Goal: Task Accomplishment & Management: Manage account settings

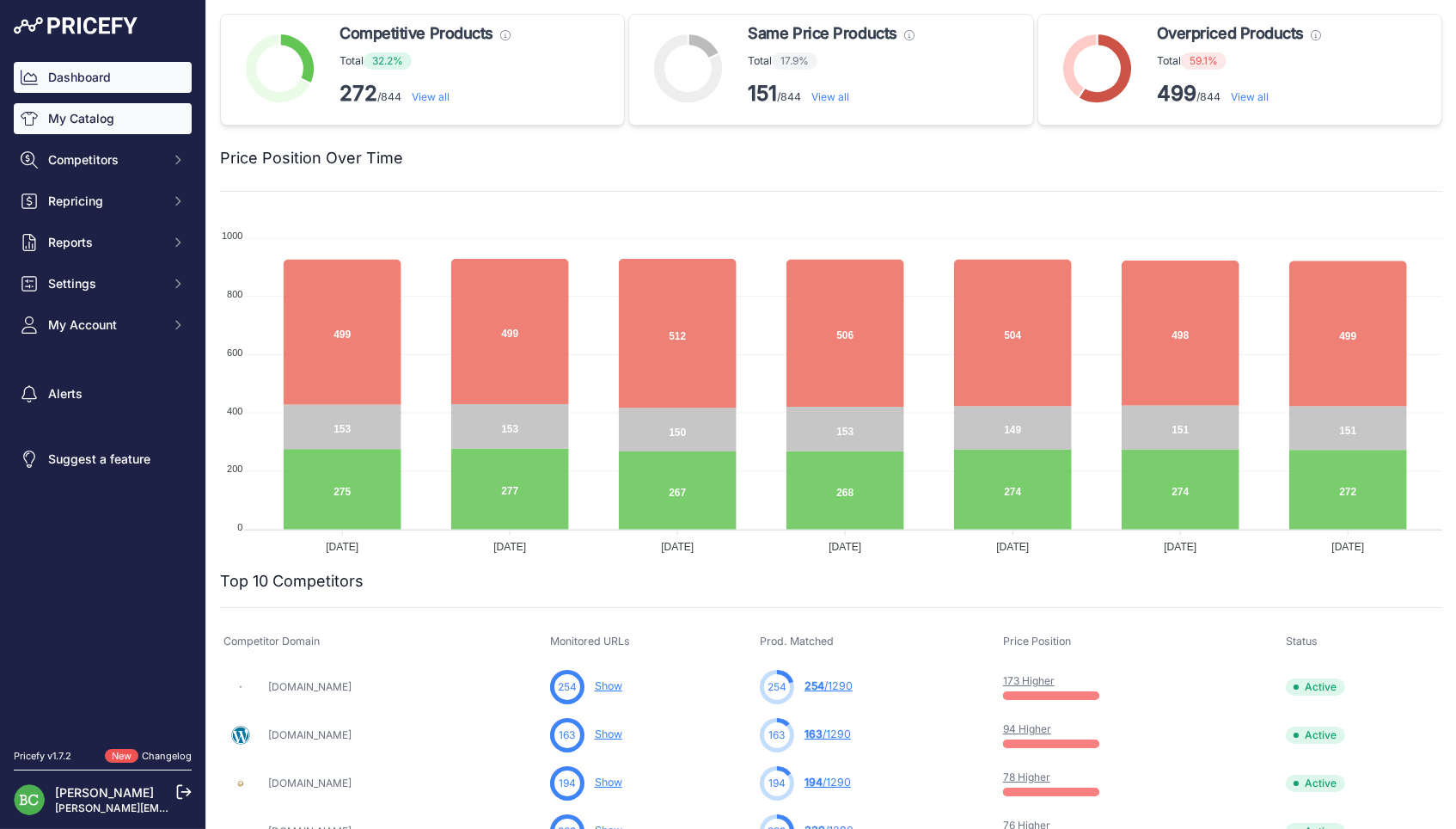
click at [93, 129] on link "My Catalog" at bounding box center [102, 118] width 178 height 31
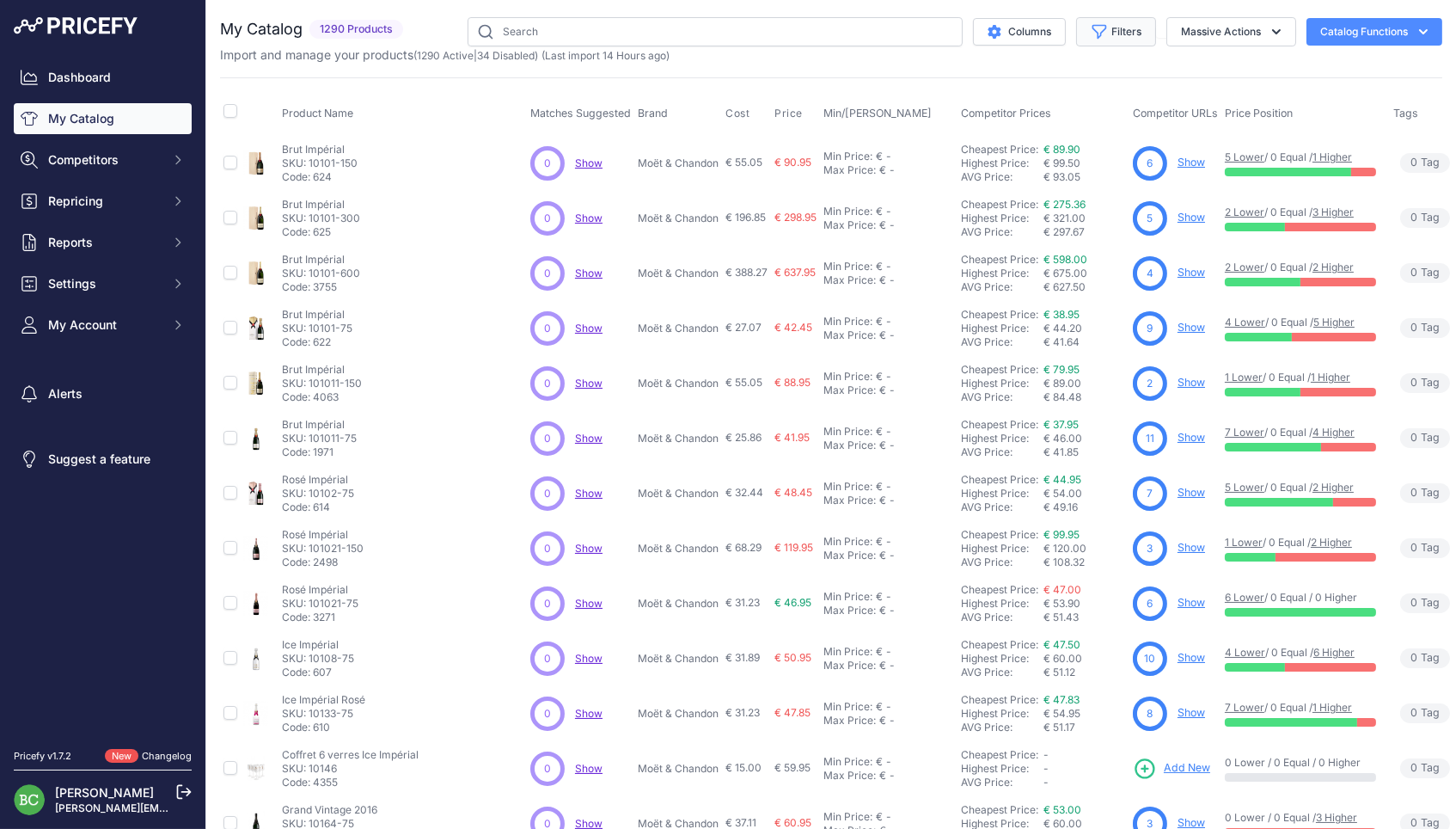
click at [1095, 33] on icon "button" at bounding box center [1100, 32] width 13 height 13
select select "Lenoble"
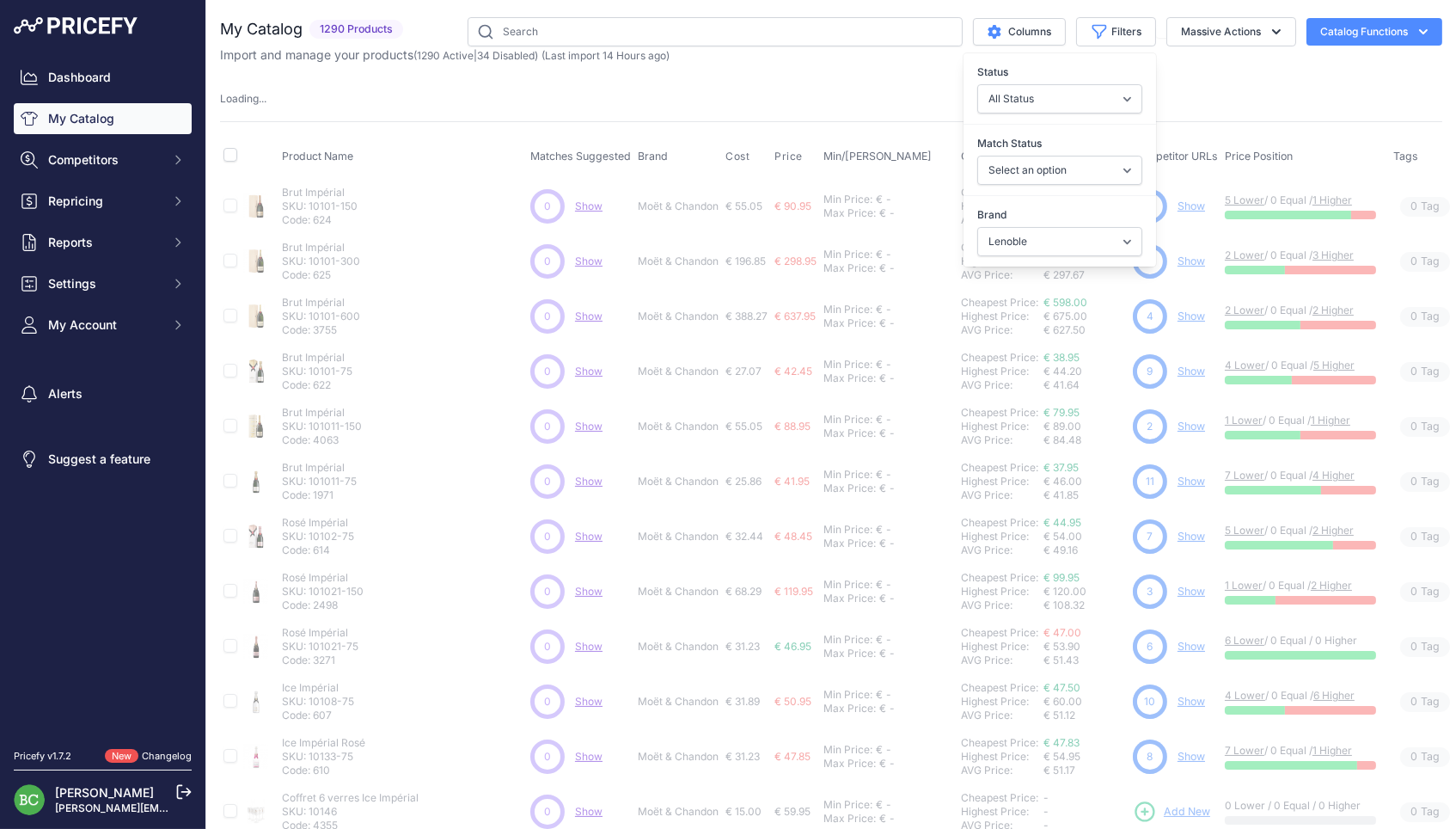
click at [923, 92] on div "Loading ..." at bounding box center [831, 100] width 1222 height 16
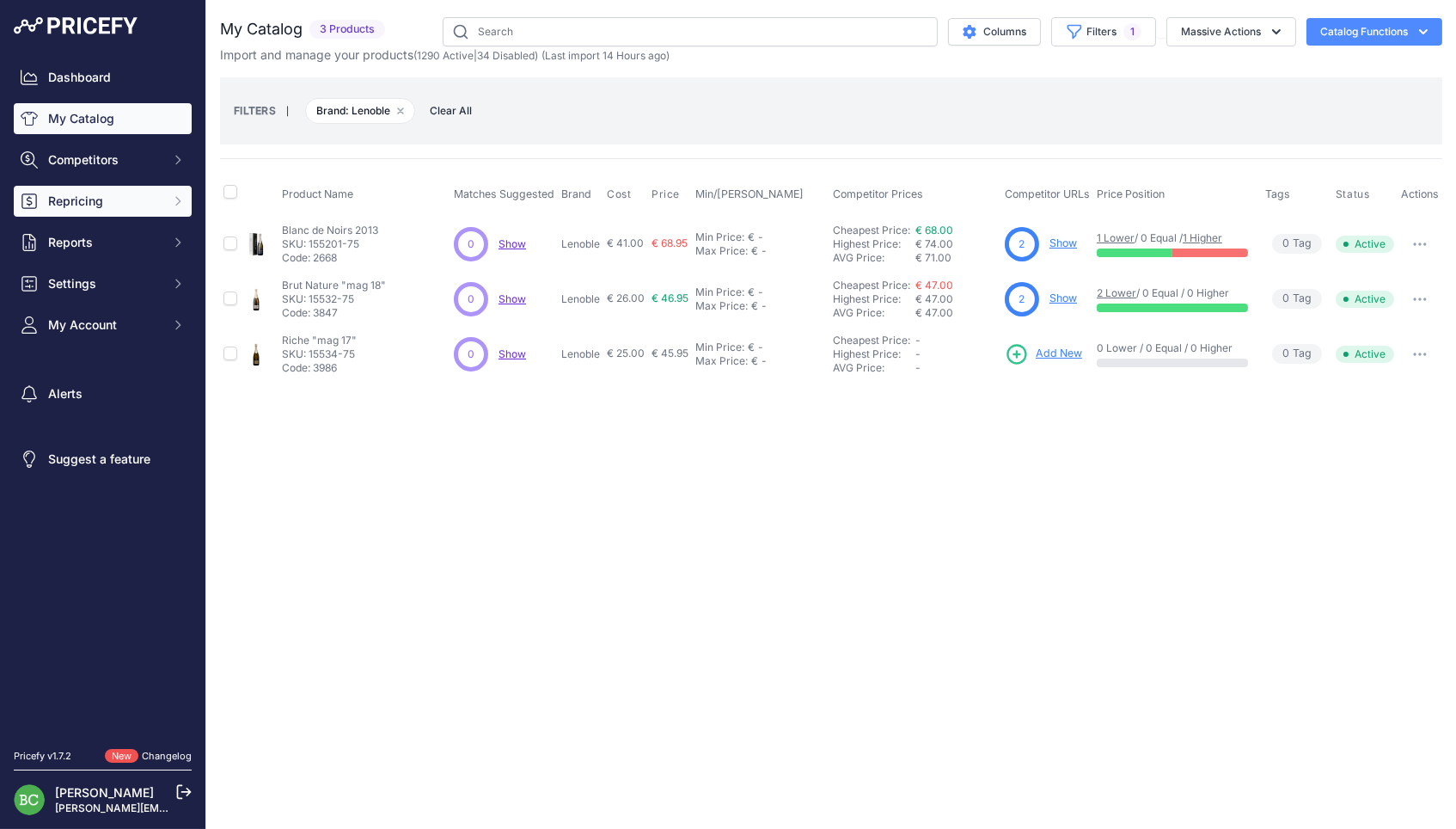
click at [181, 208] on icon "Sidebar" at bounding box center [178, 201] width 13 height 13
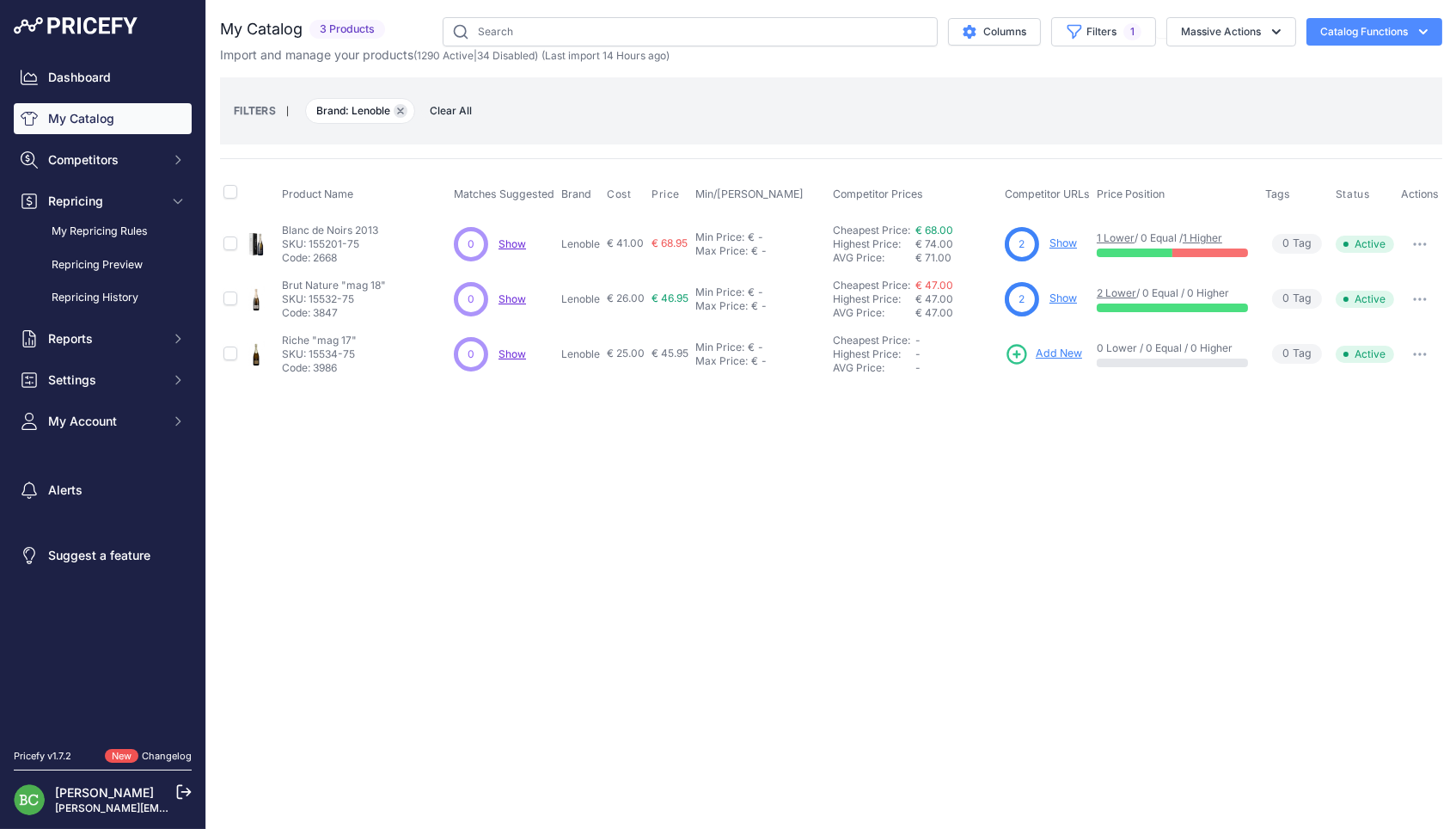
click at [403, 110] on icon "button" at bounding box center [401, 111] width 5 height 5
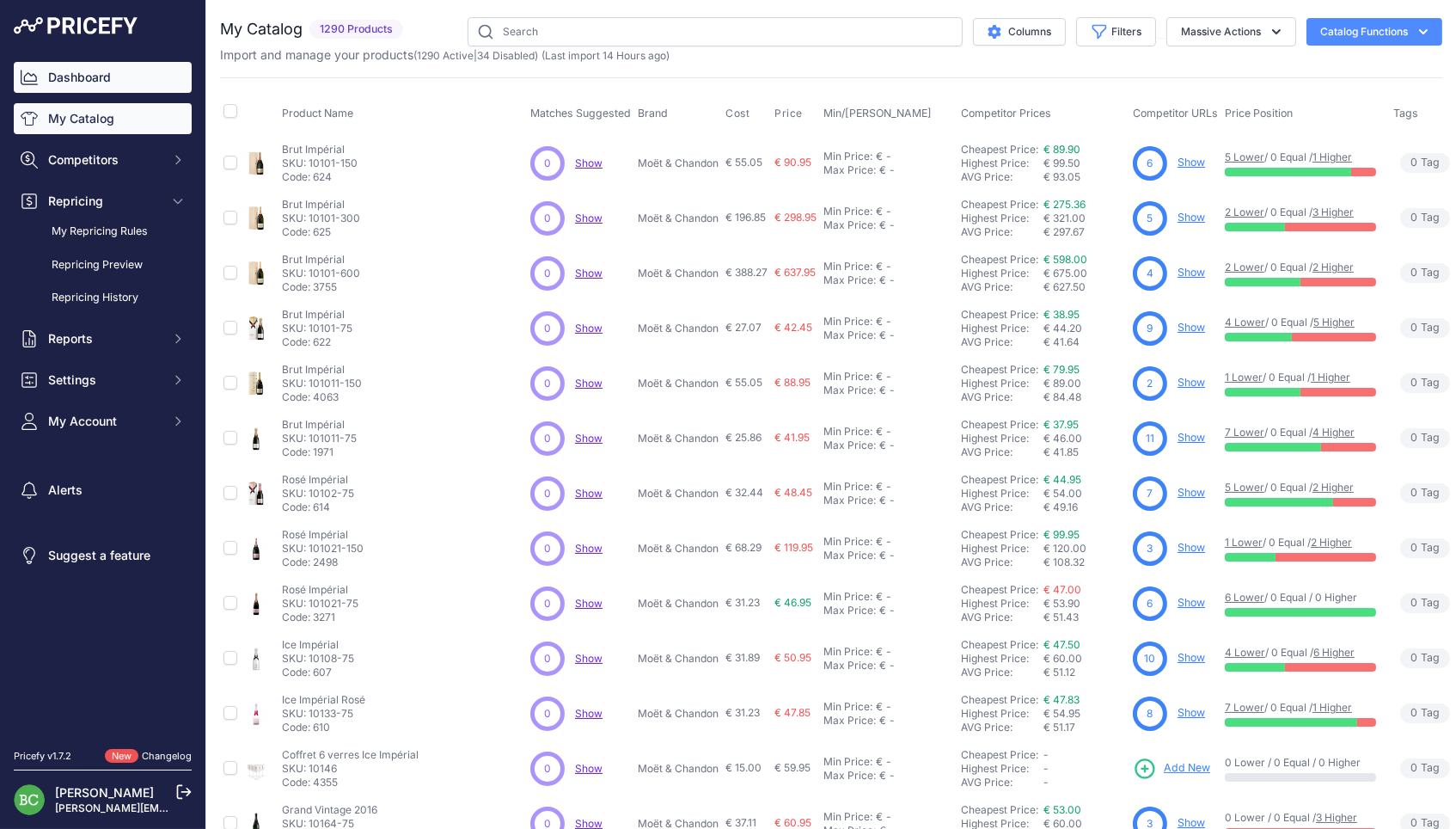
click at [106, 76] on link "Dashboard" at bounding box center [102, 77] width 178 height 31
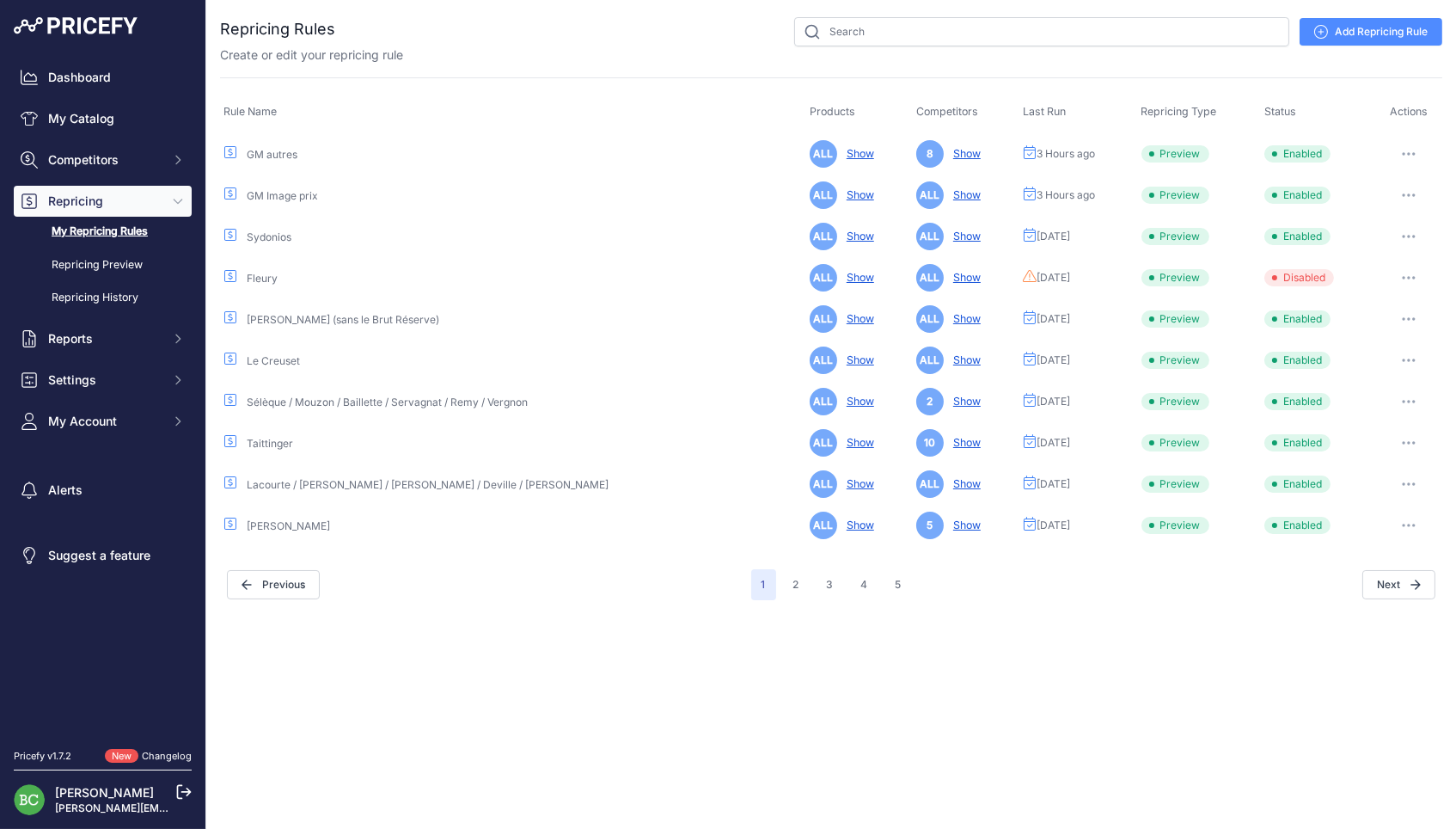
click at [267, 193] on link "GM Image prix" at bounding box center [282, 195] width 71 height 13
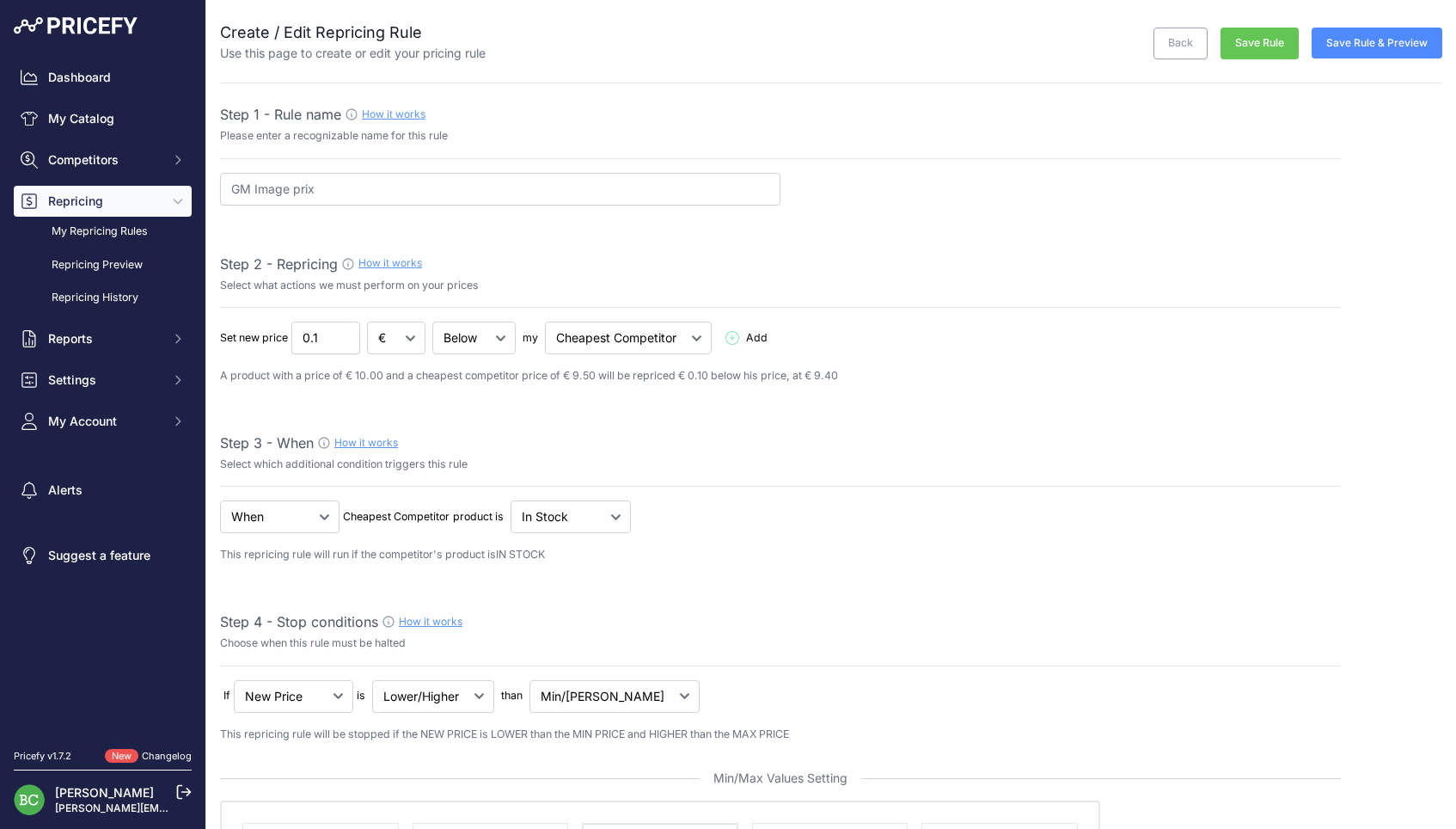
select select "percentage"
select select "7"
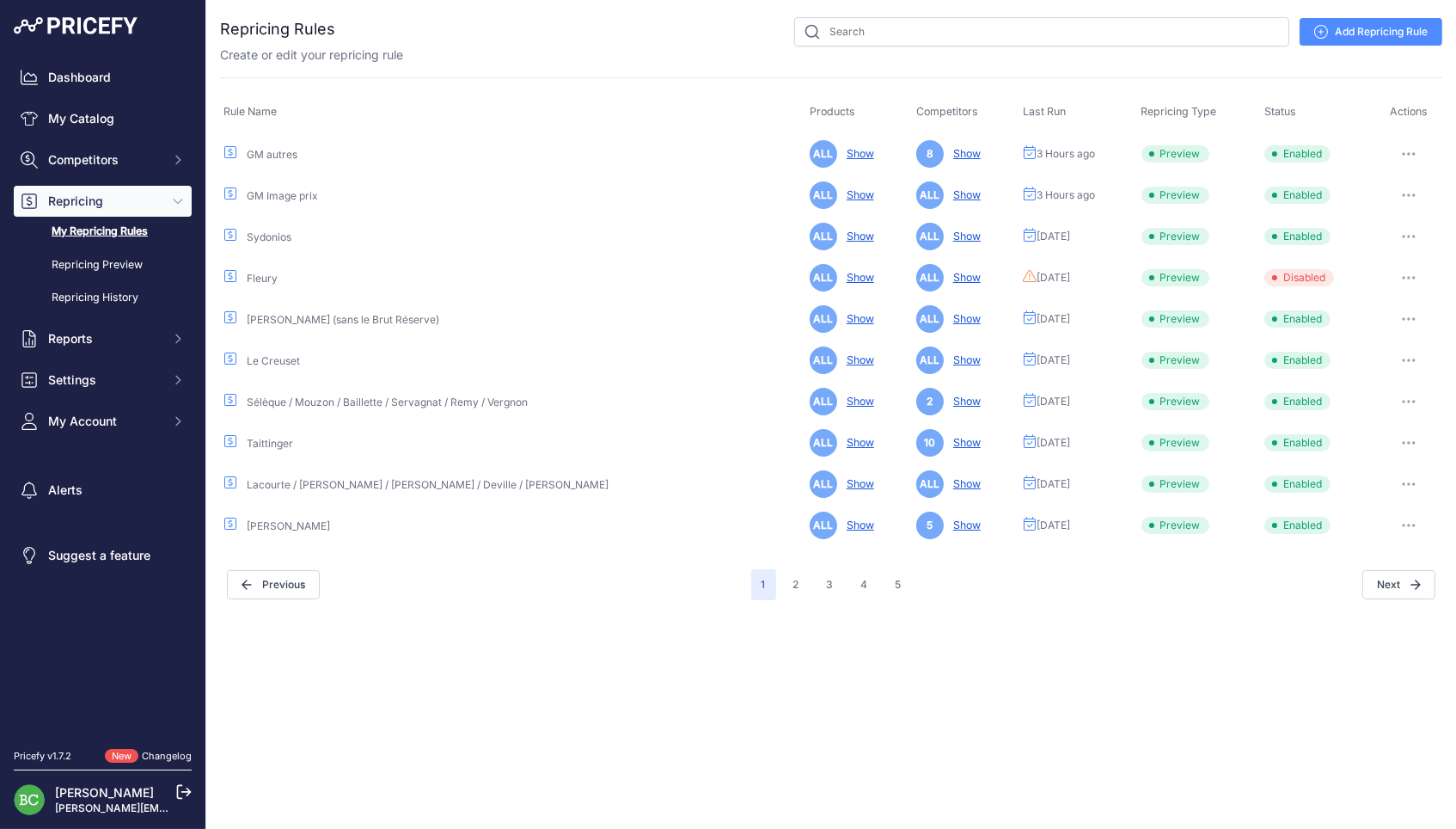
click at [293, 151] on link "GM autres" at bounding box center [272, 154] width 51 height 13
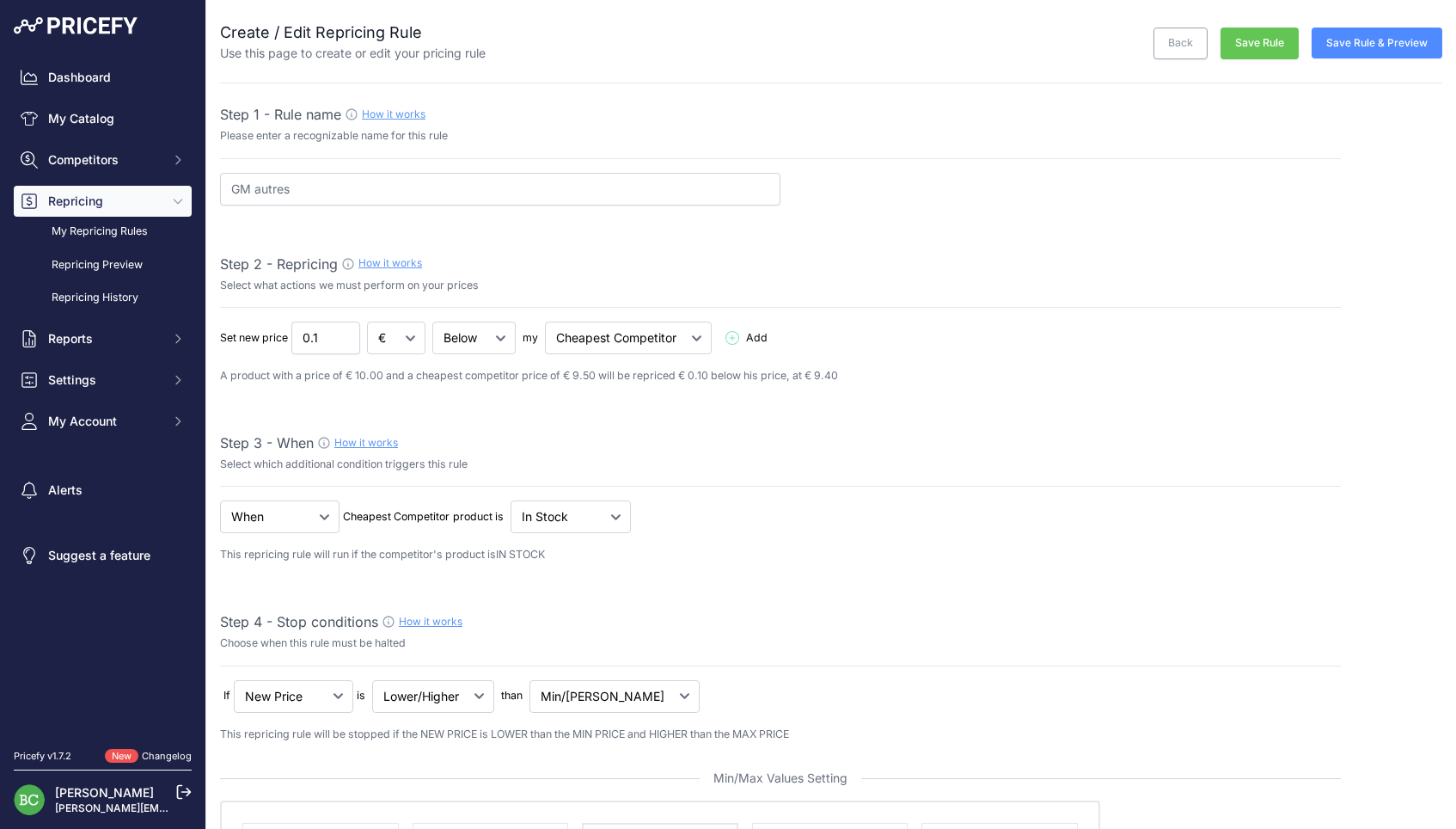
select select "percentage"
select select "7"
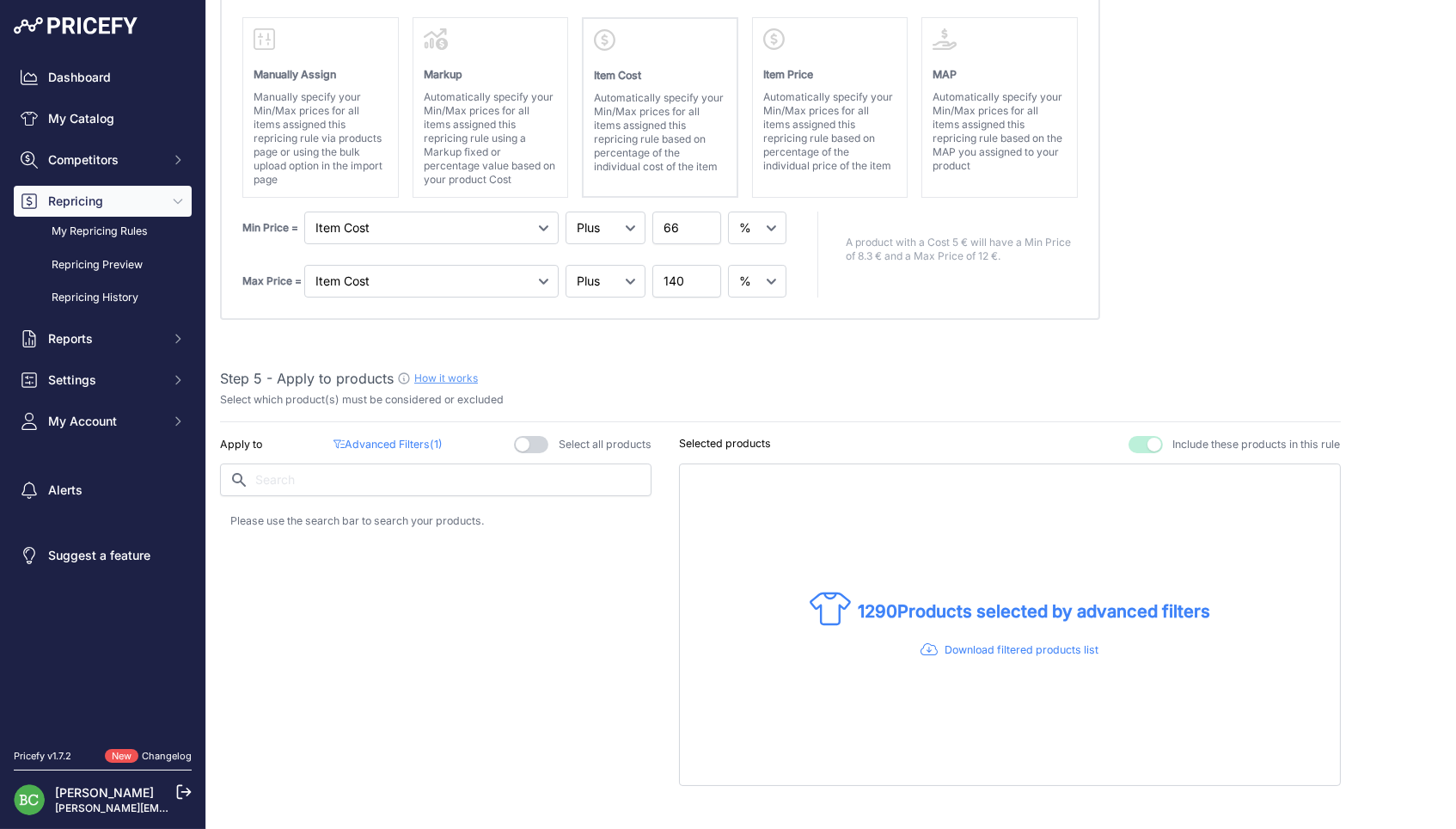
scroll to position [808, 0]
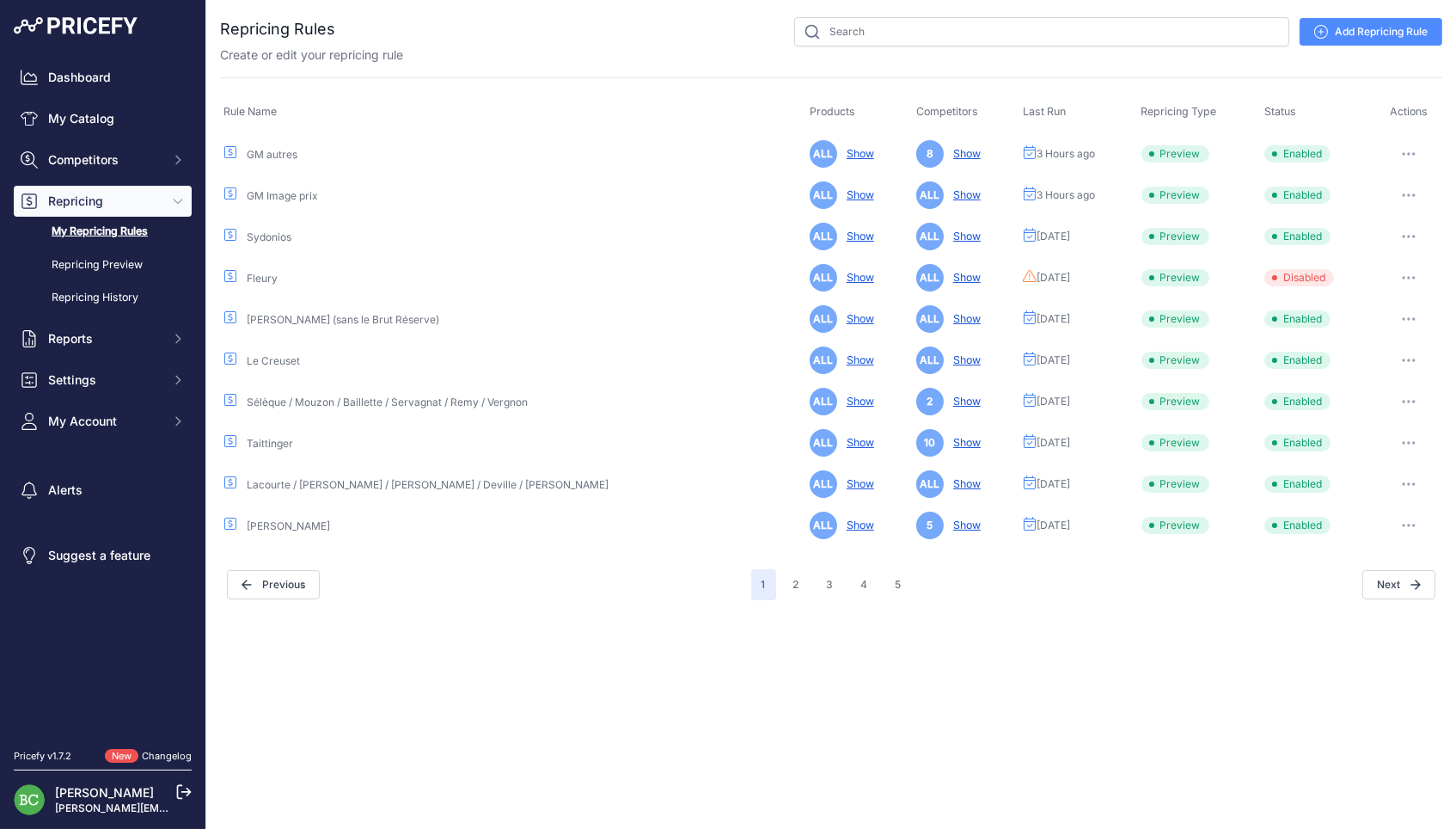
click at [300, 191] on link "GM Image prix" at bounding box center [282, 195] width 71 height 13
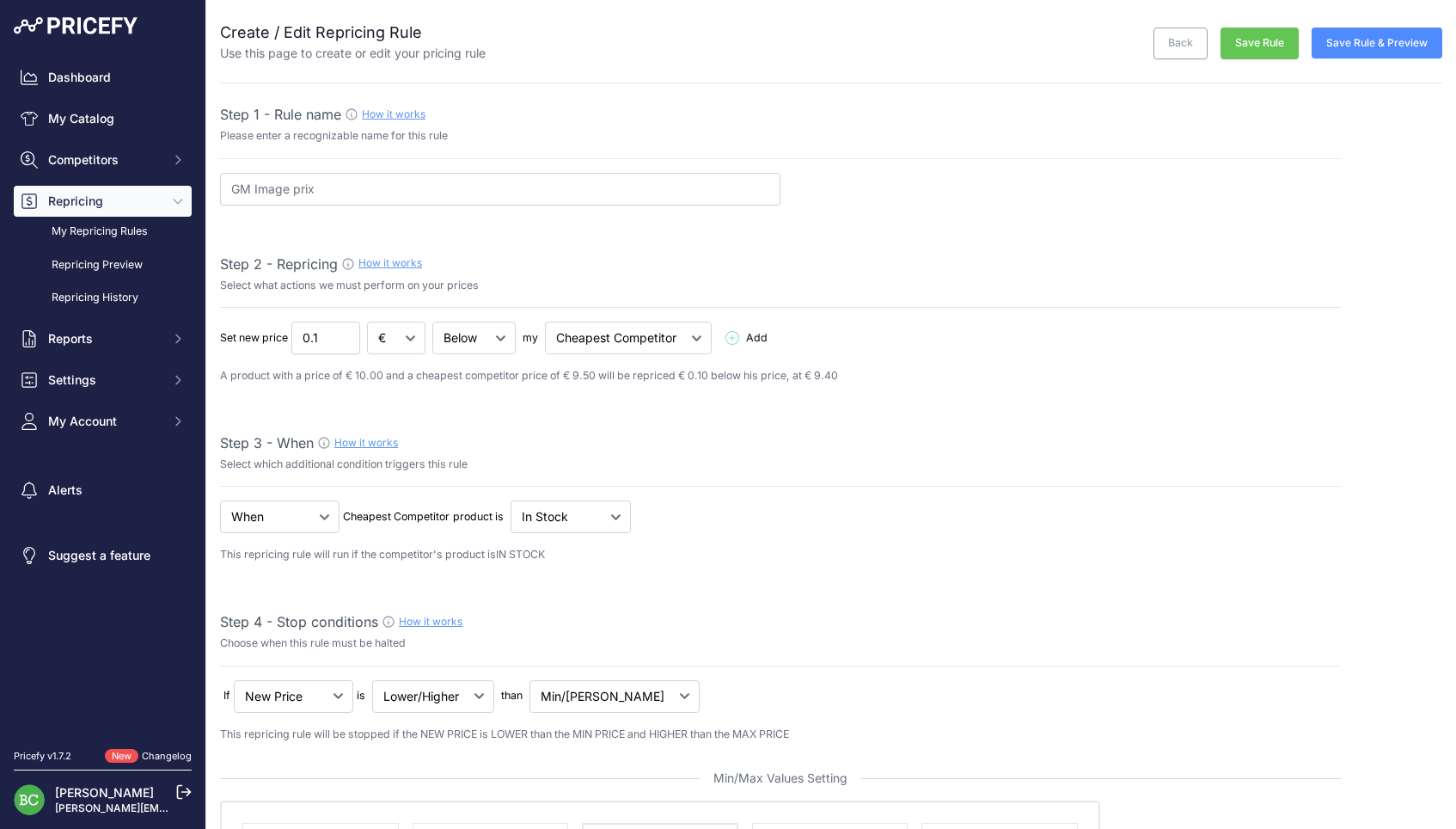
select select "percentage"
select select "7"
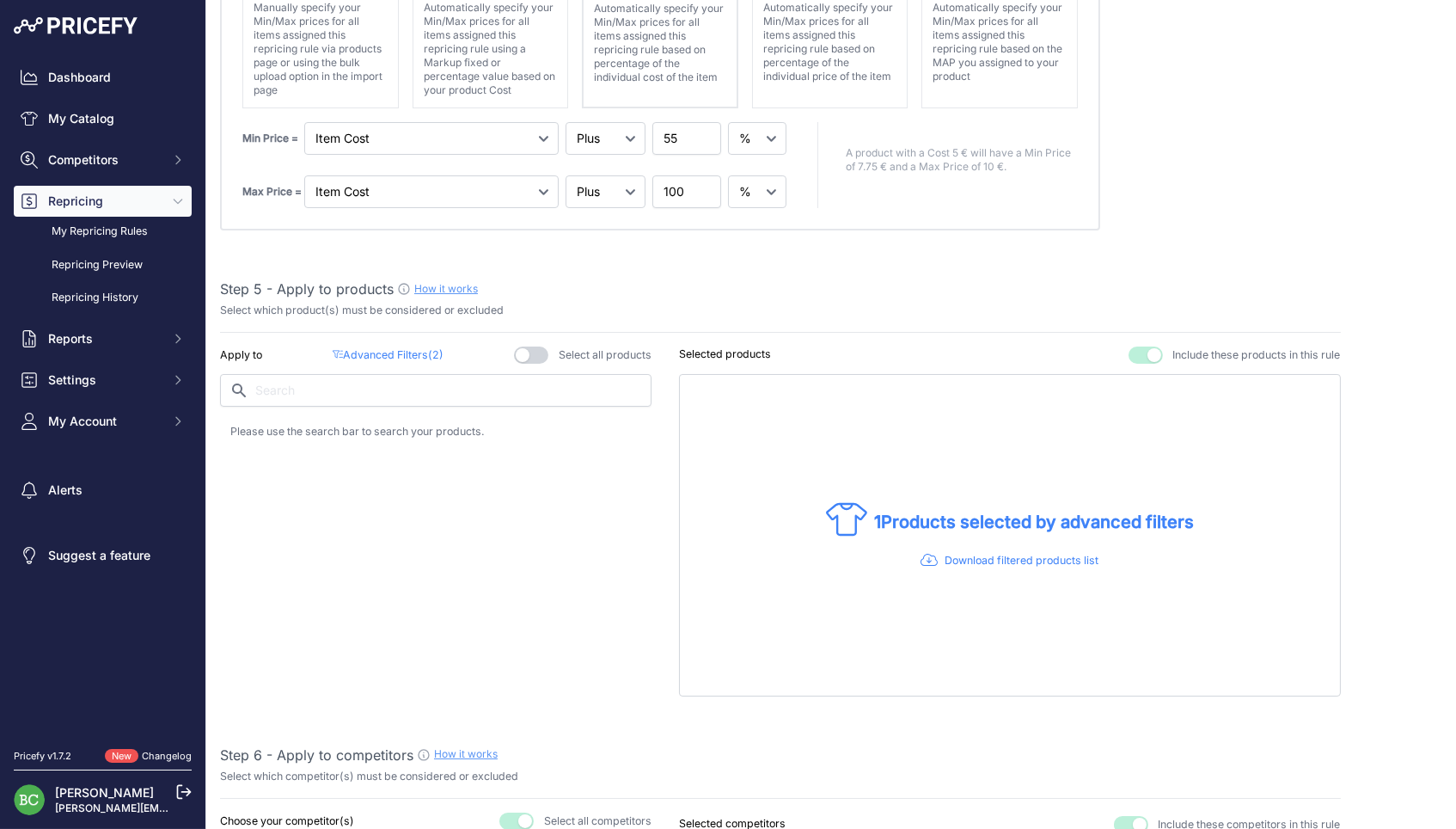
scroll to position [897, 0]
click at [388, 346] on p "Advanced Filters ( 2 )" at bounding box center [387, 354] width 111 height 16
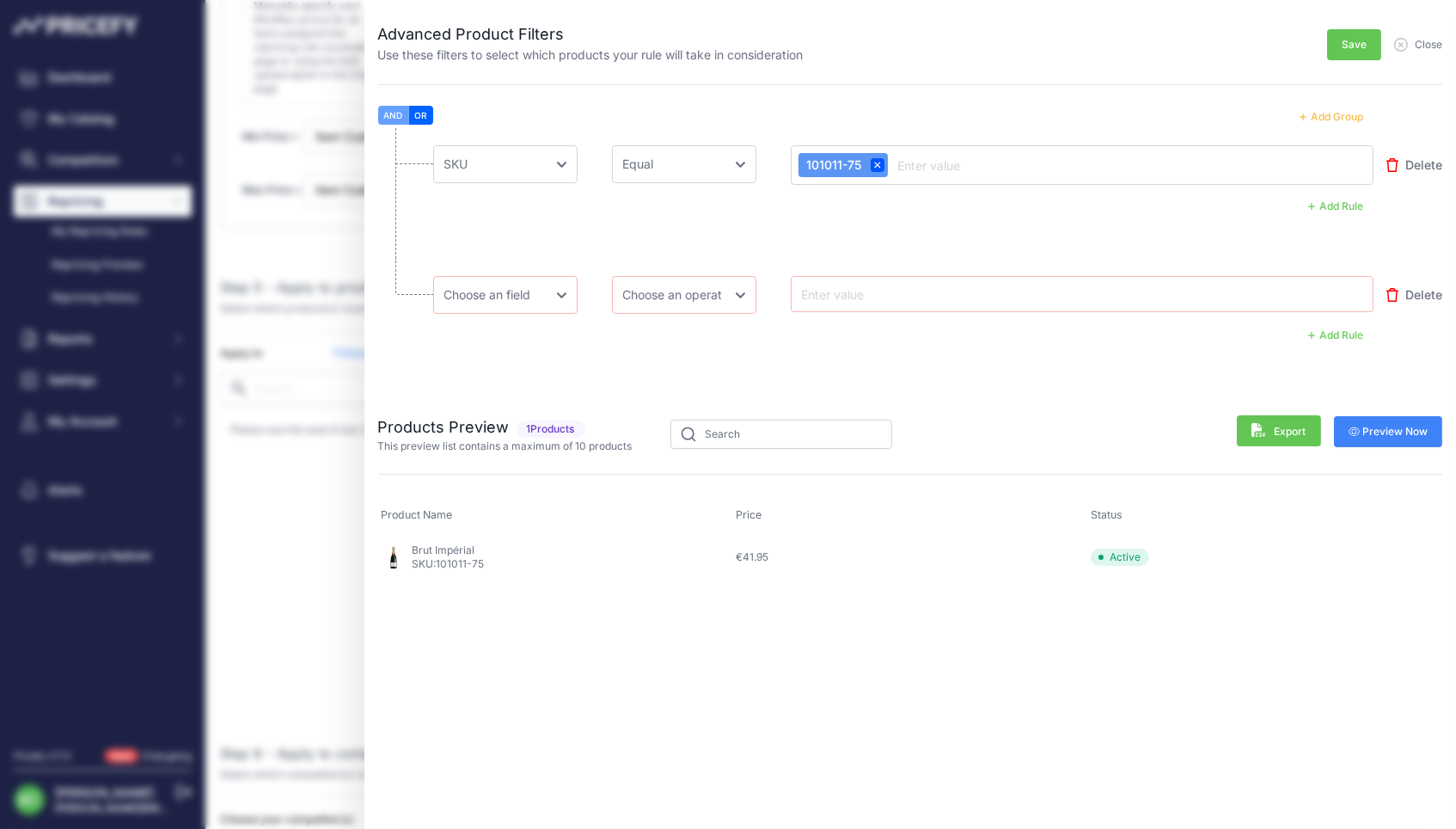
click at [1420, 41] on span "Close" at bounding box center [1428, 44] width 28 height 13
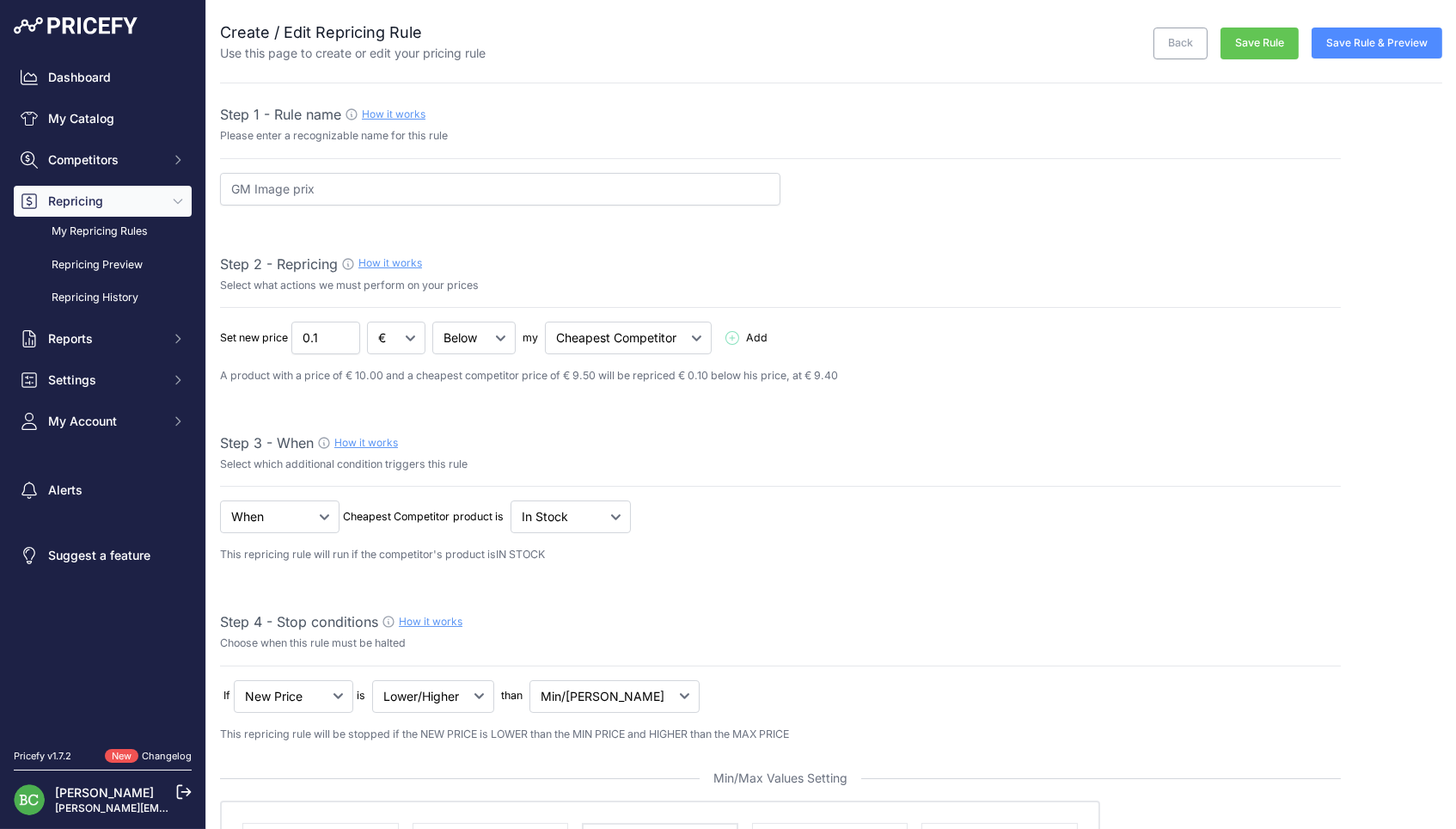
scroll to position [0, 0]
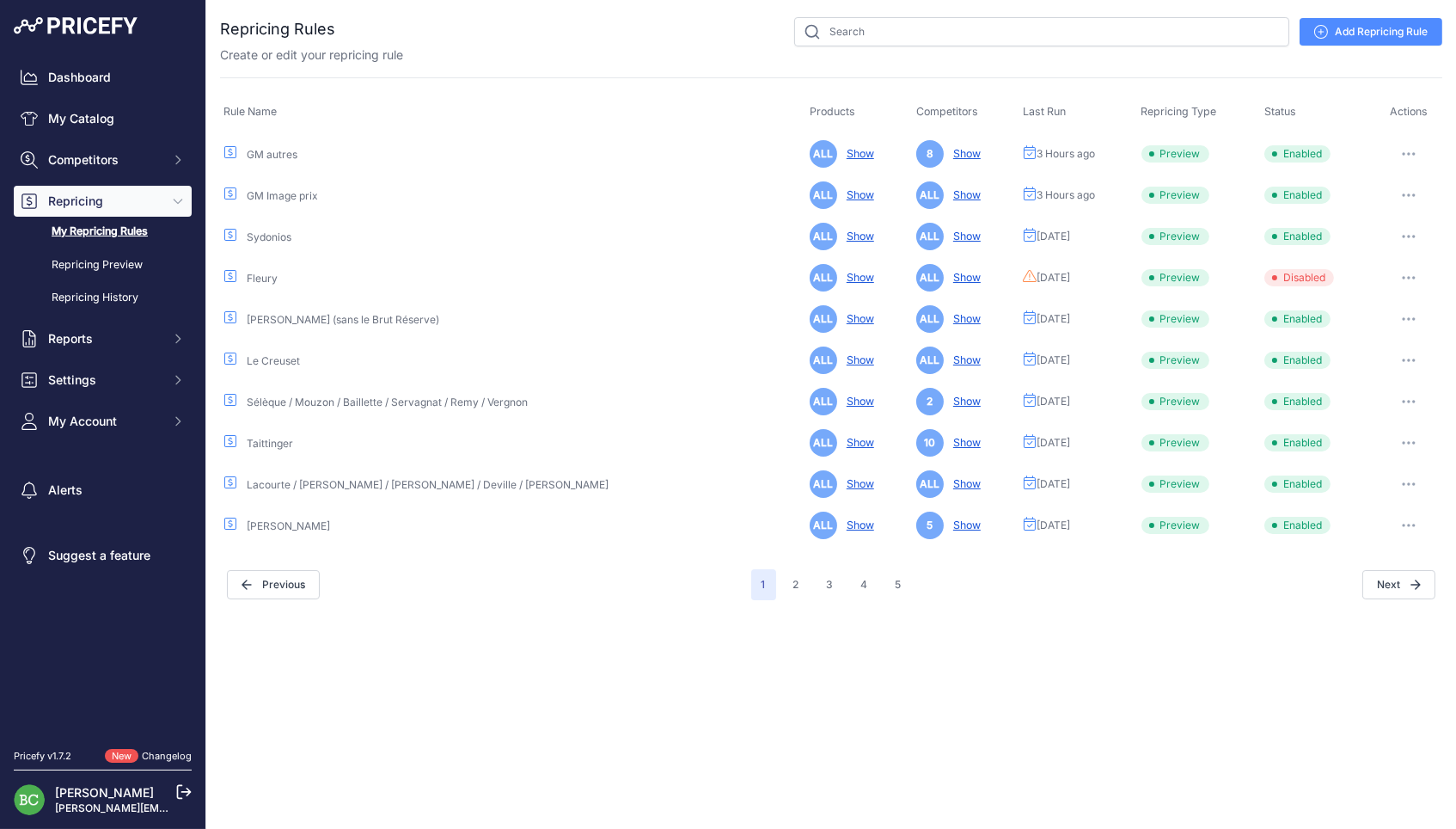
click at [274, 152] on link "GM autres" at bounding box center [272, 154] width 51 height 13
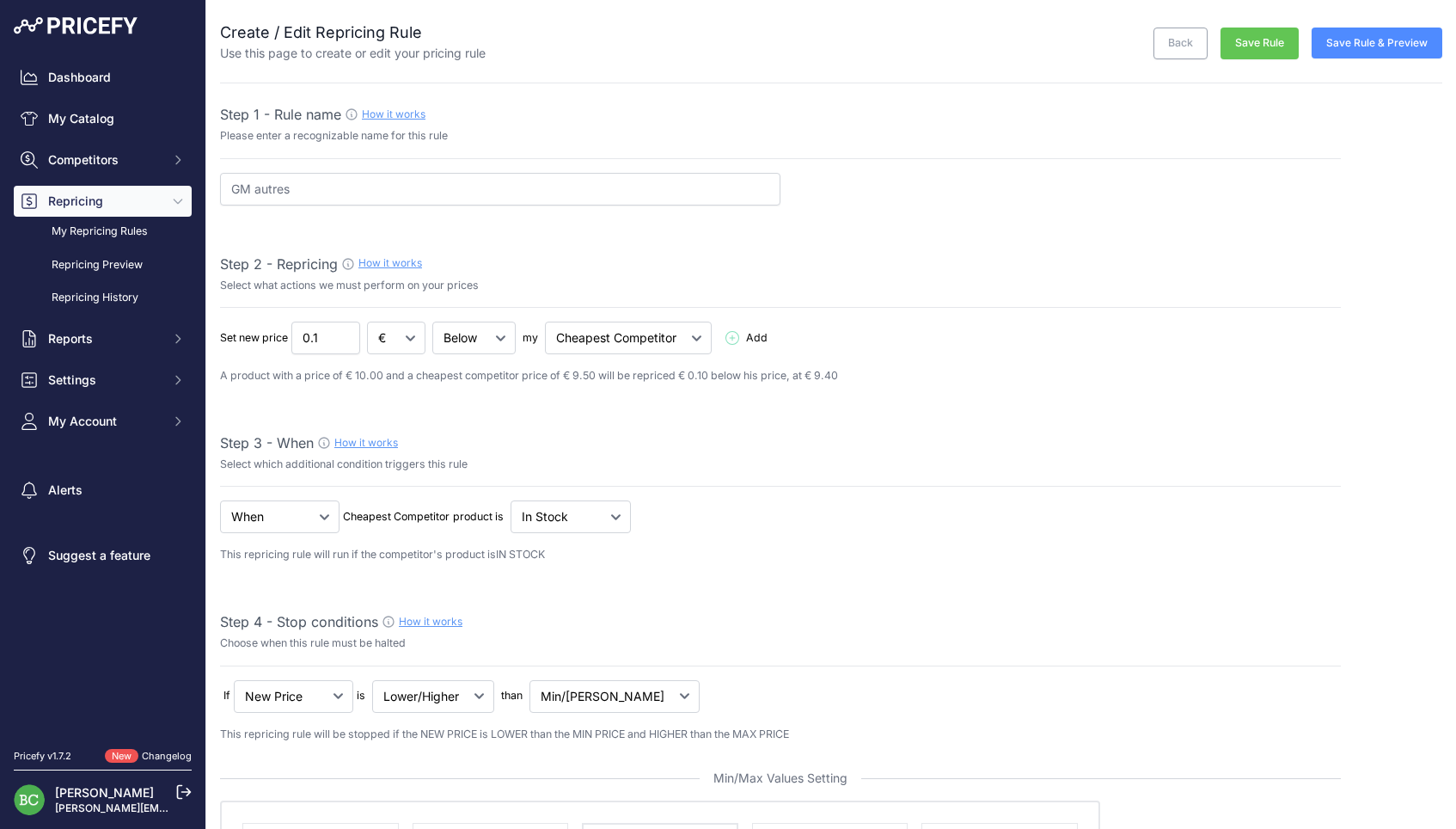
select select "percentage"
select select "7"
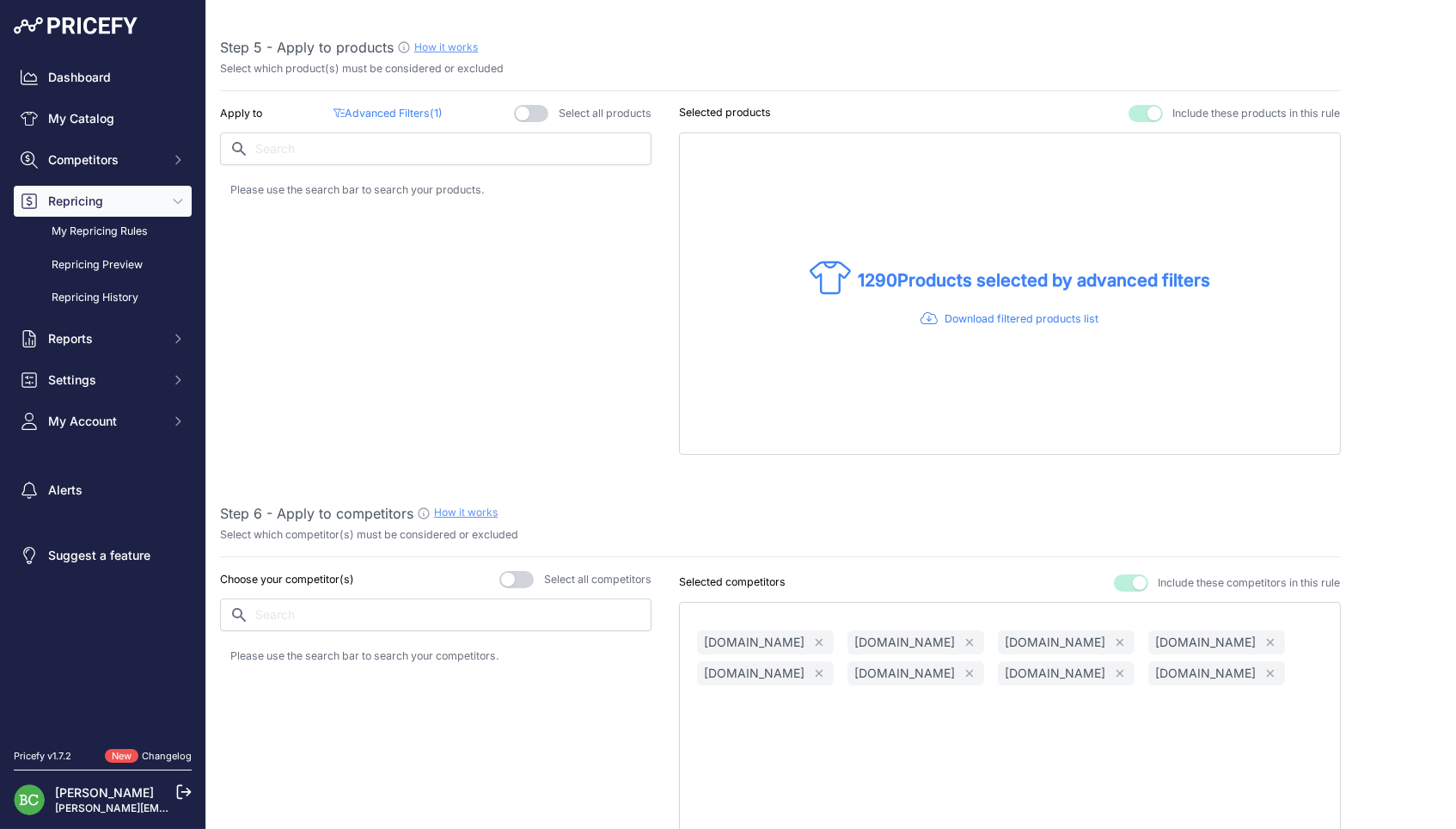
scroll to position [1053, 0]
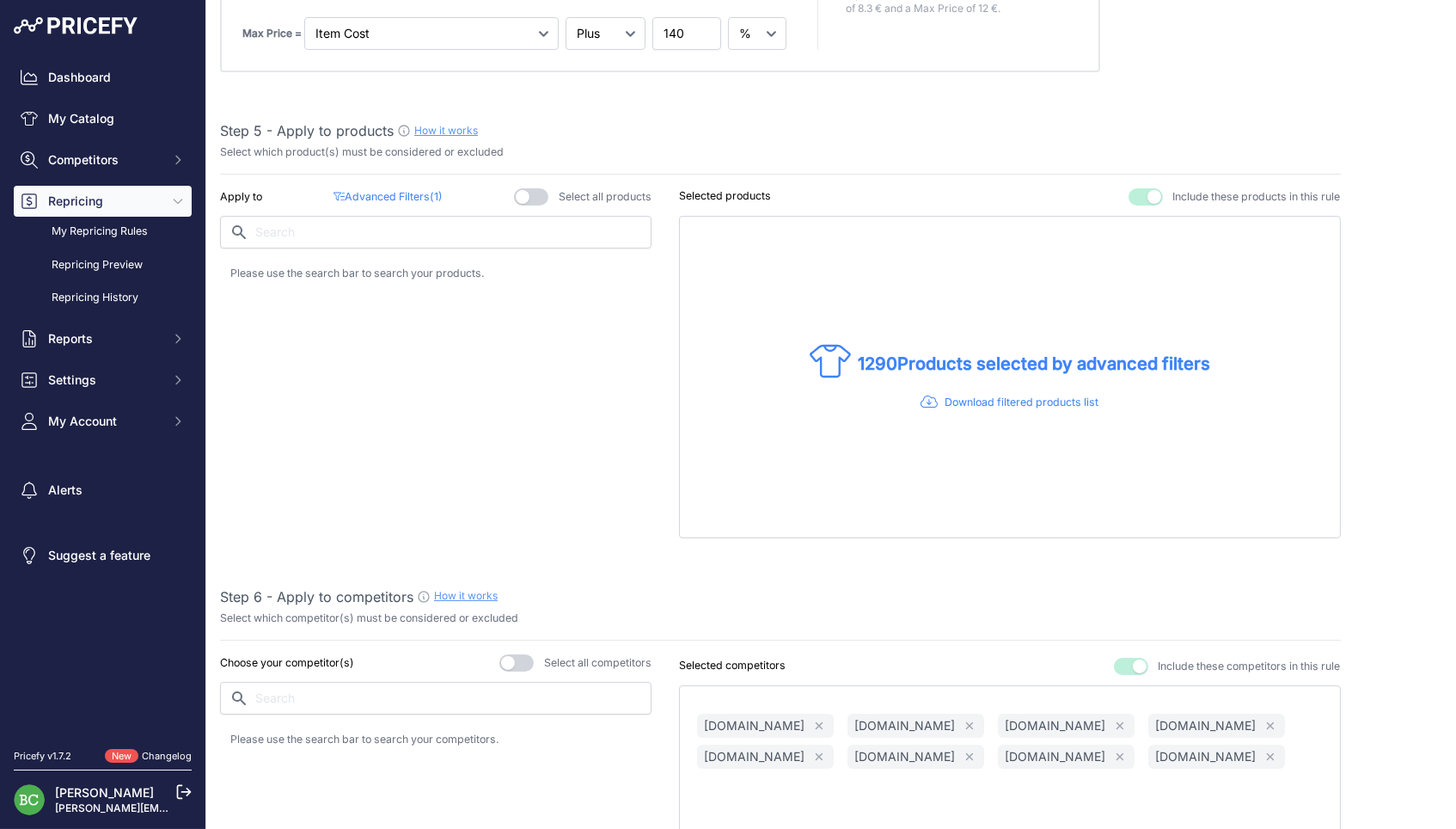
click at [430, 190] on span "( 1 )" at bounding box center [436, 196] width 13 height 13
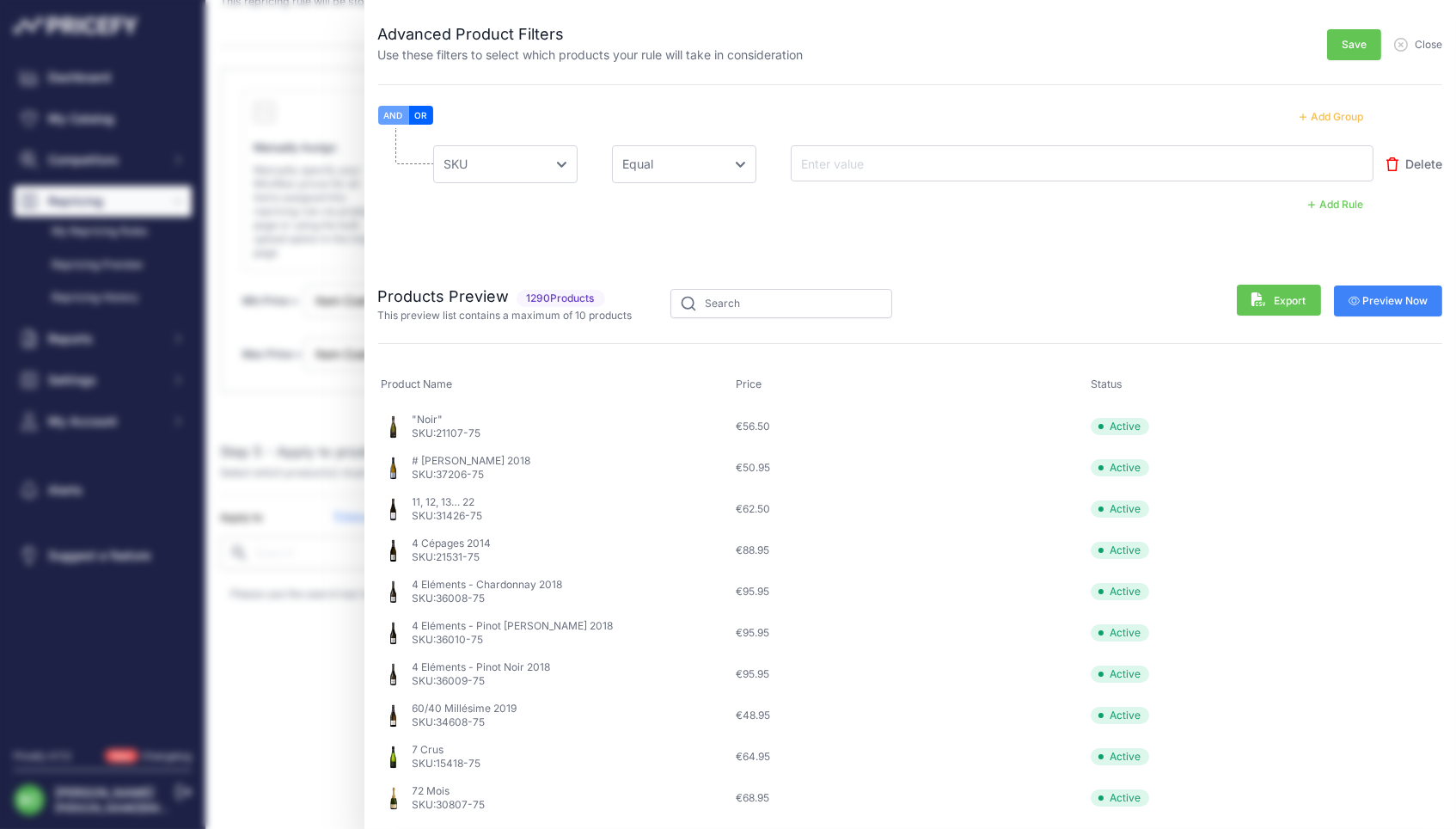
scroll to position [729, 0]
click at [1425, 42] on span "Close" at bounding box center [1428, 44] width 28 height 13
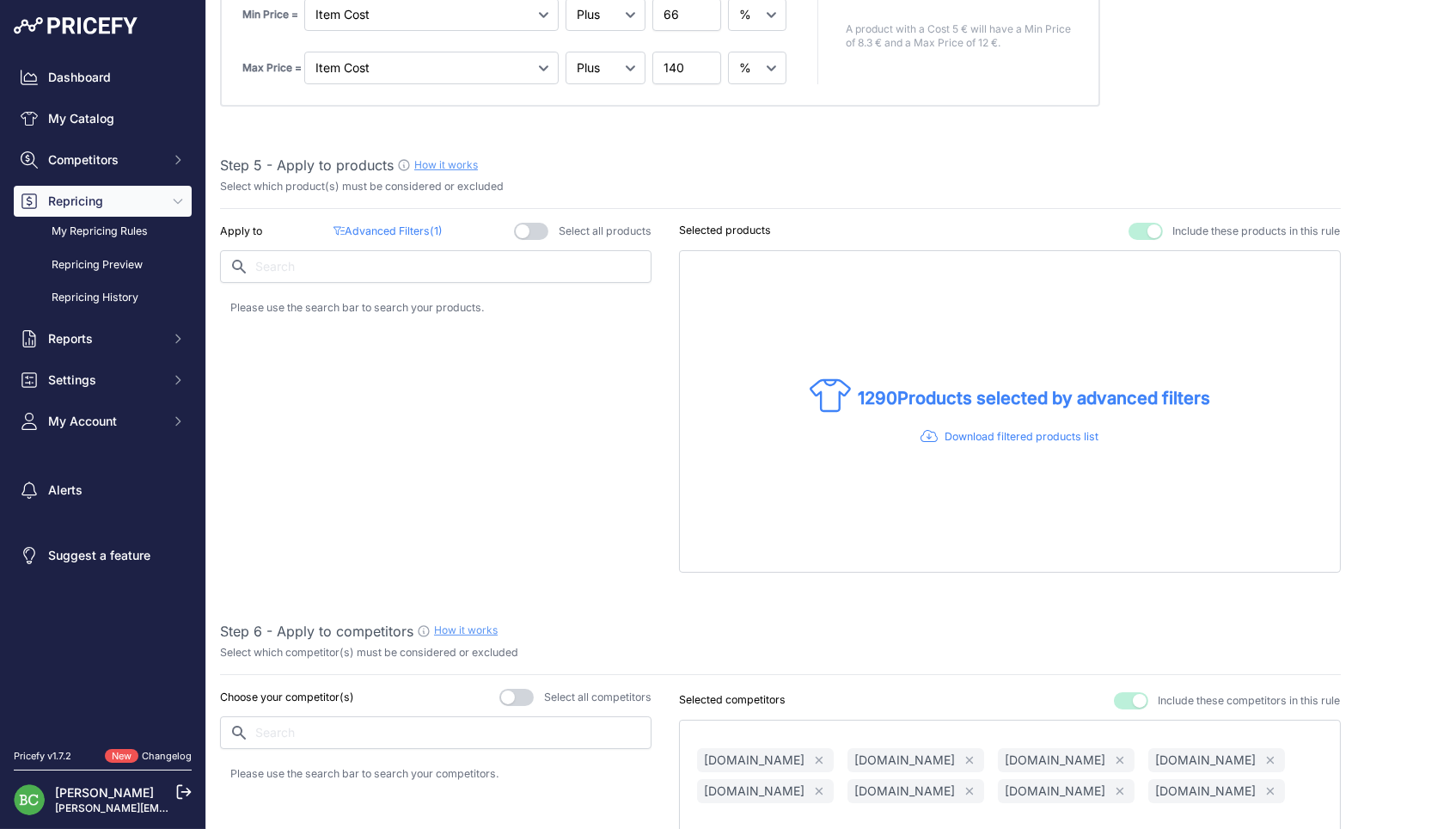
scroll to position [1027, 0]
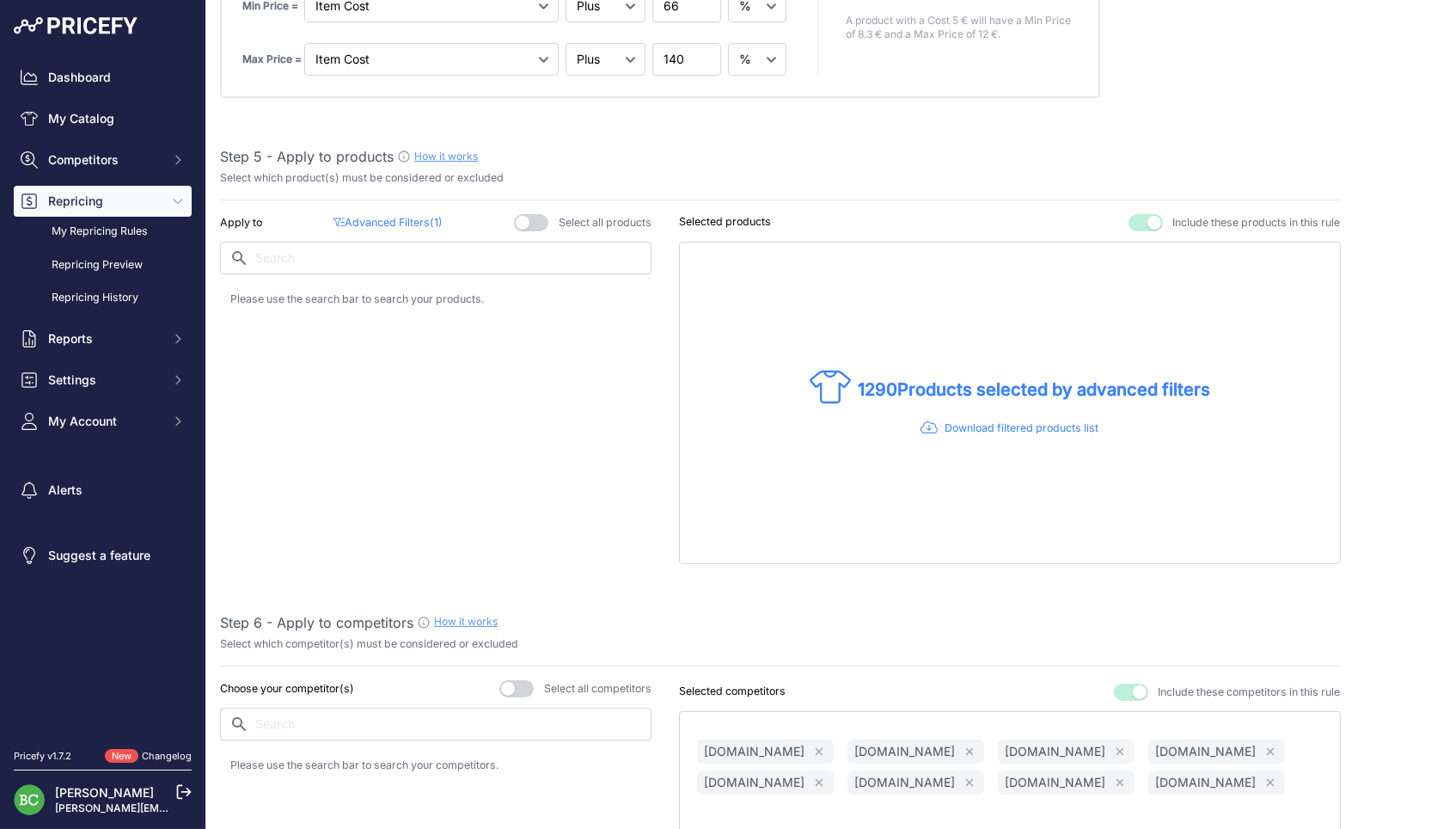
click at [430, 216] on span "( 1 )" at bounding box center [436, 222] width 13 height 13
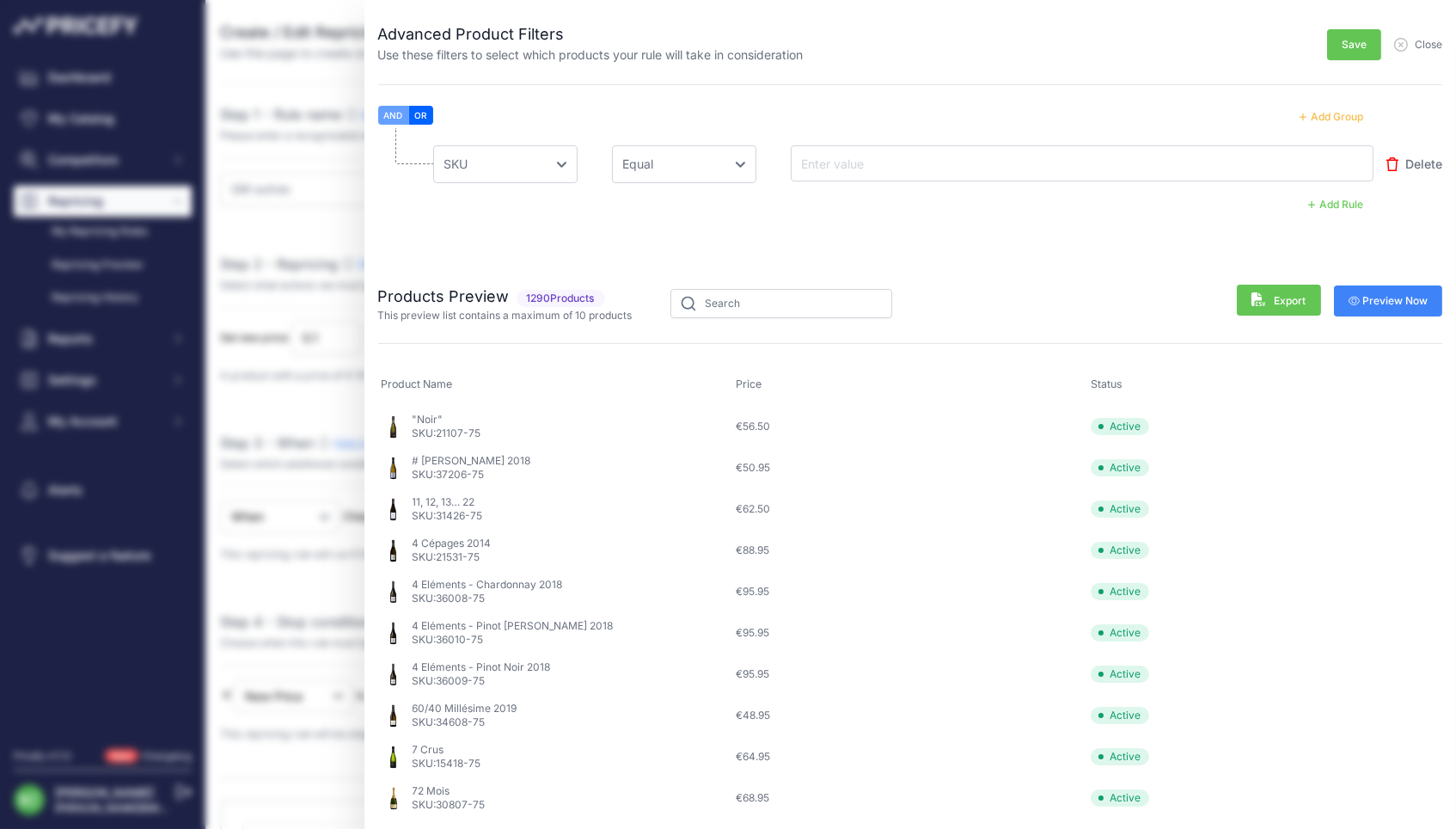
scroll to position [0, 0]
click at [1433, 44] on span "Close" at bounding box center [1428, 44] width 28 height 13
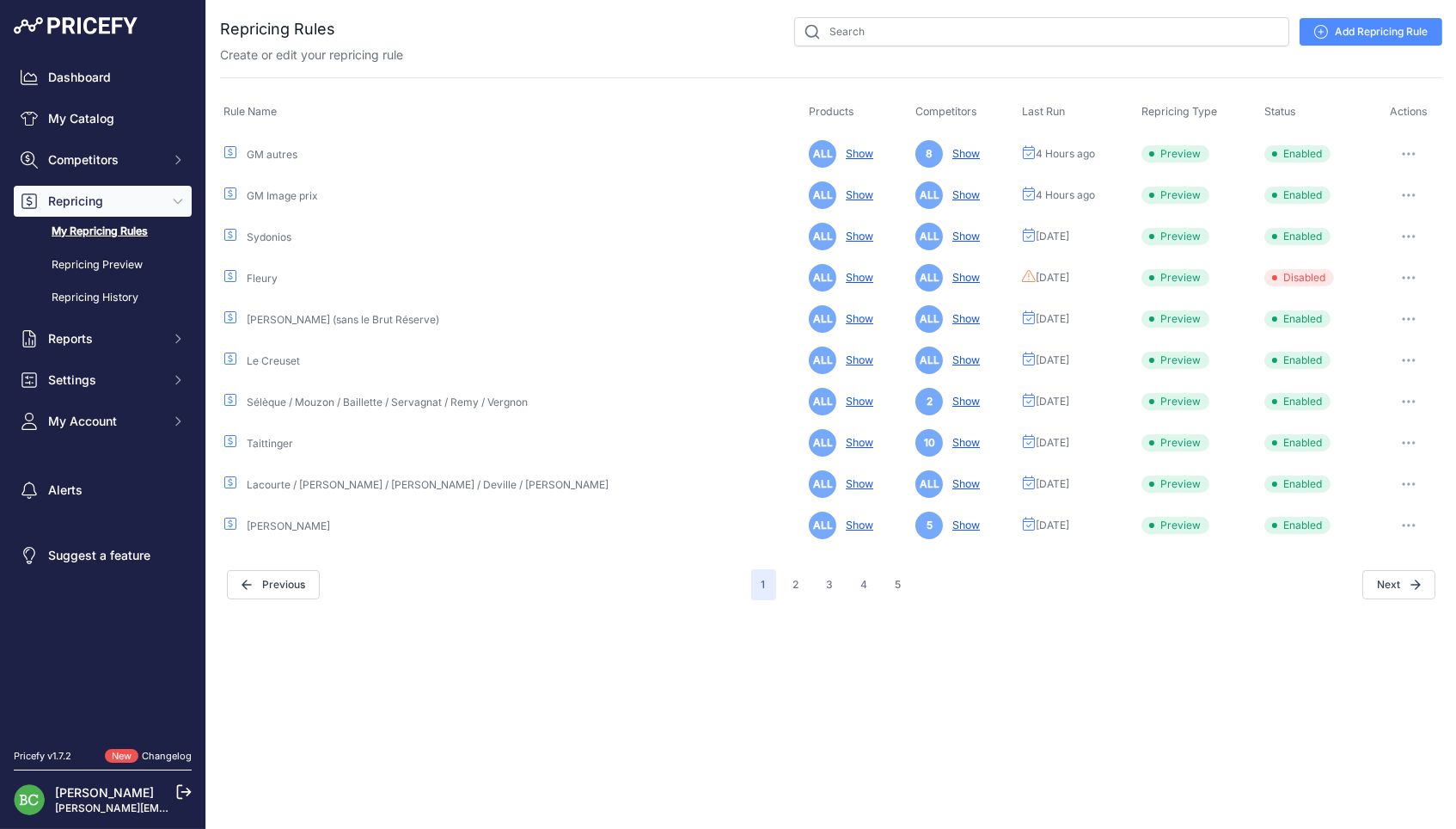
click at [276, 154] on link "GM autres" at bounding box center [272, 154] width 51 height 13
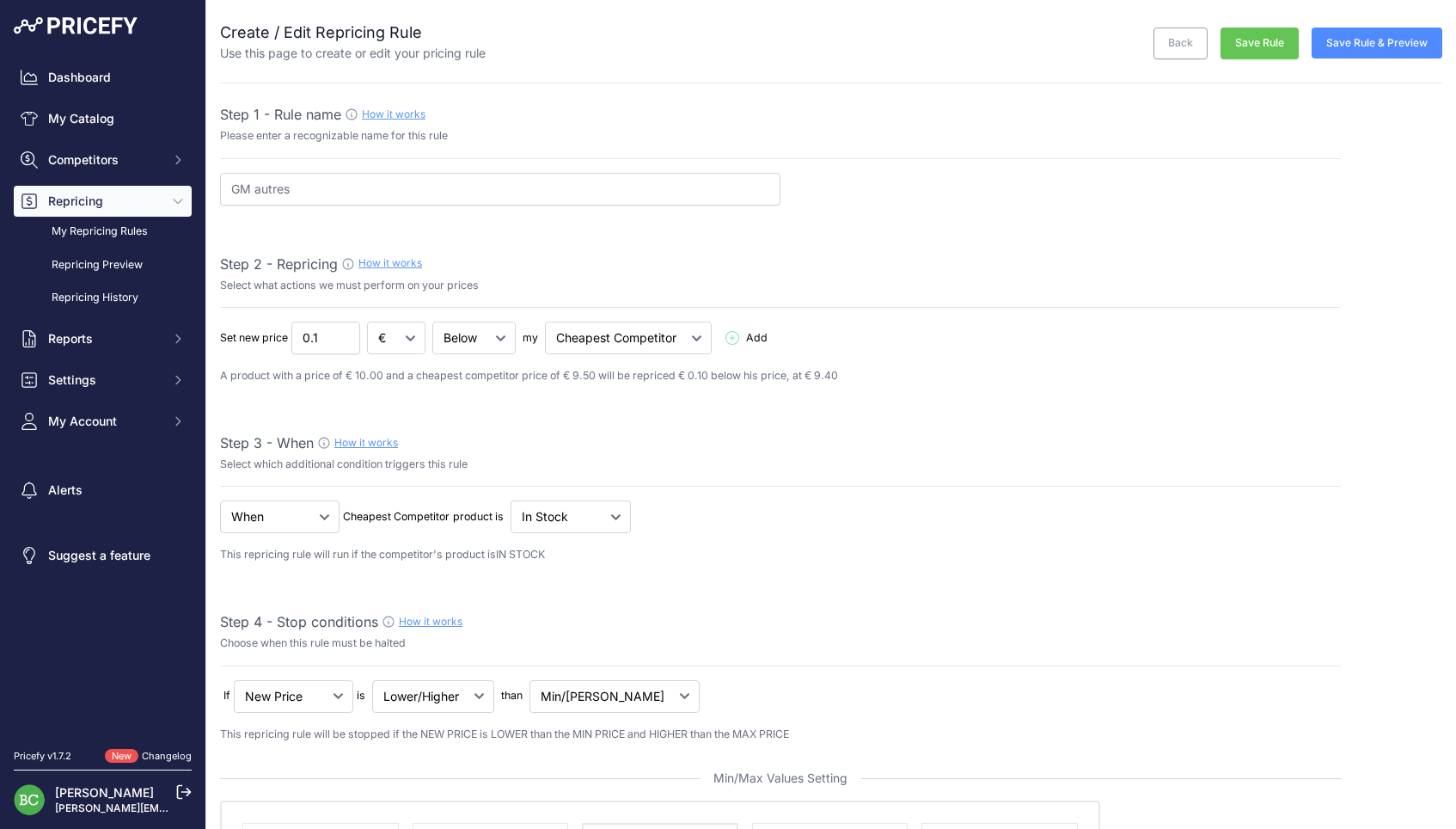
select select "percentage"
select select "7"
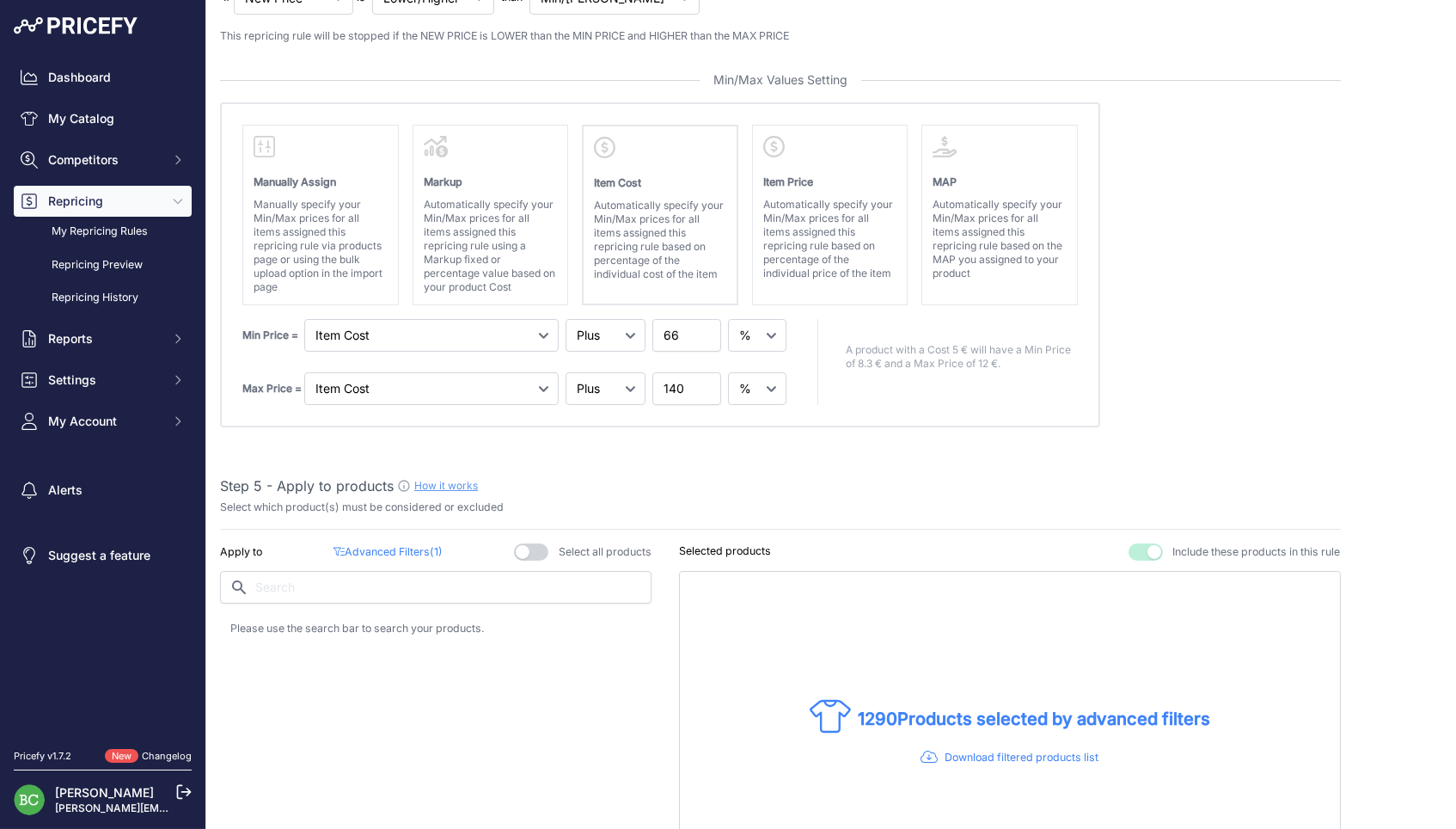
scroll to position [1080, 0]
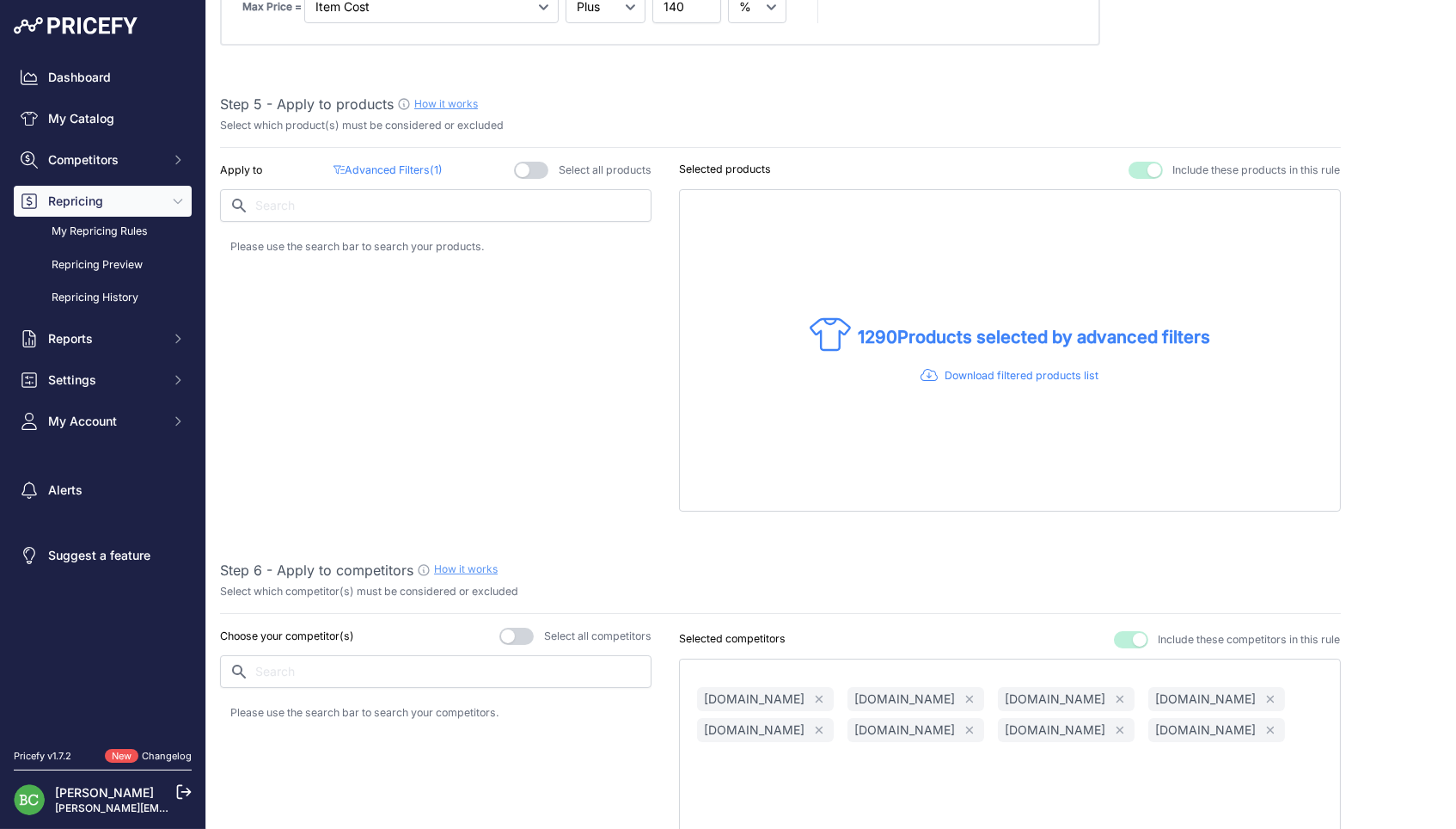
click at [391, 163] on p "Advanced Filters ( 1 )" at bounding box center [387, 171] width 108 height 16
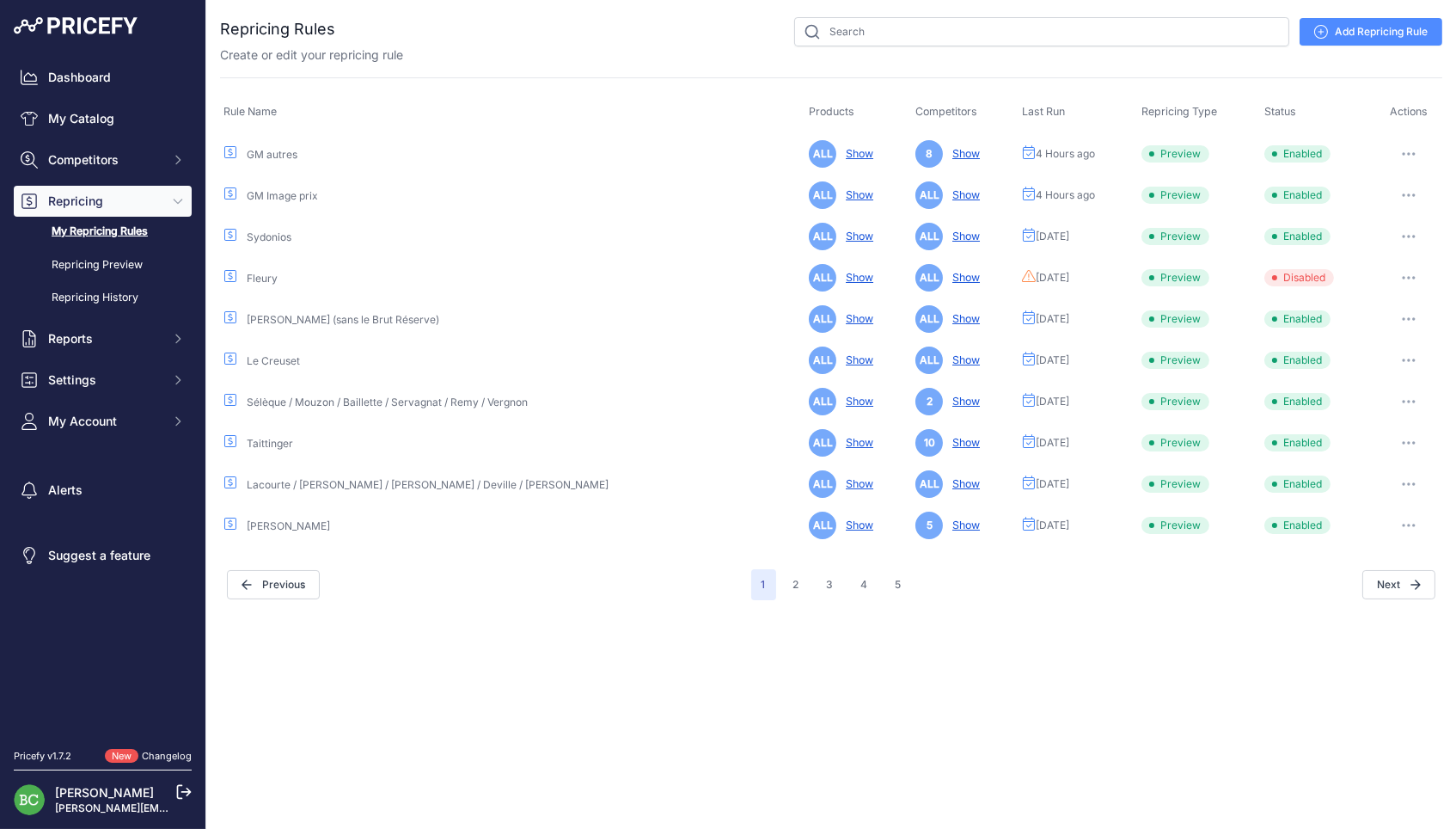
click at [289, 195] on link "GM Image prix" at bounding box center [282, 195] width 71 height 13
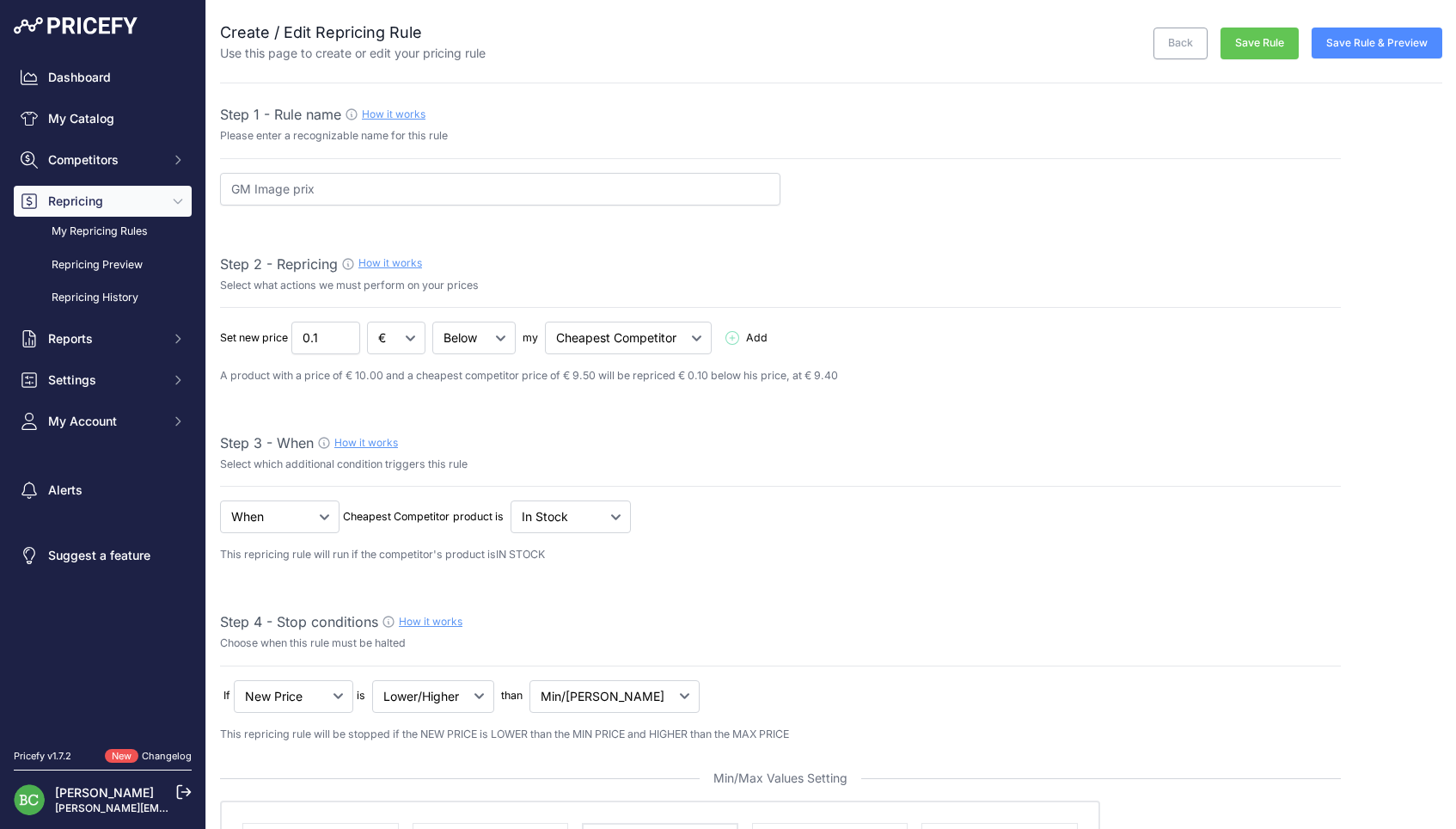
select select "percentage"
select select "7"
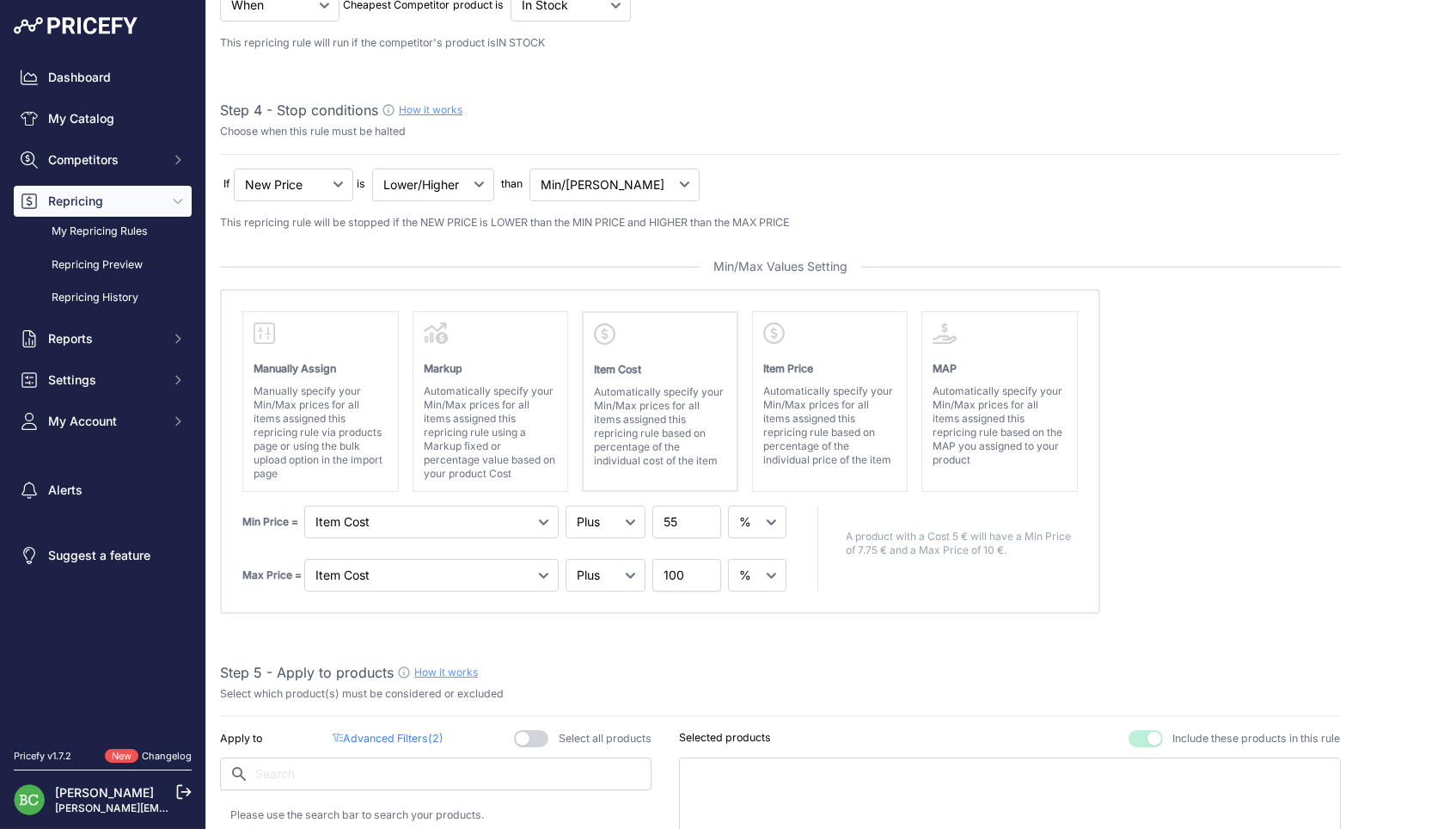
scroll to position [961, 0]
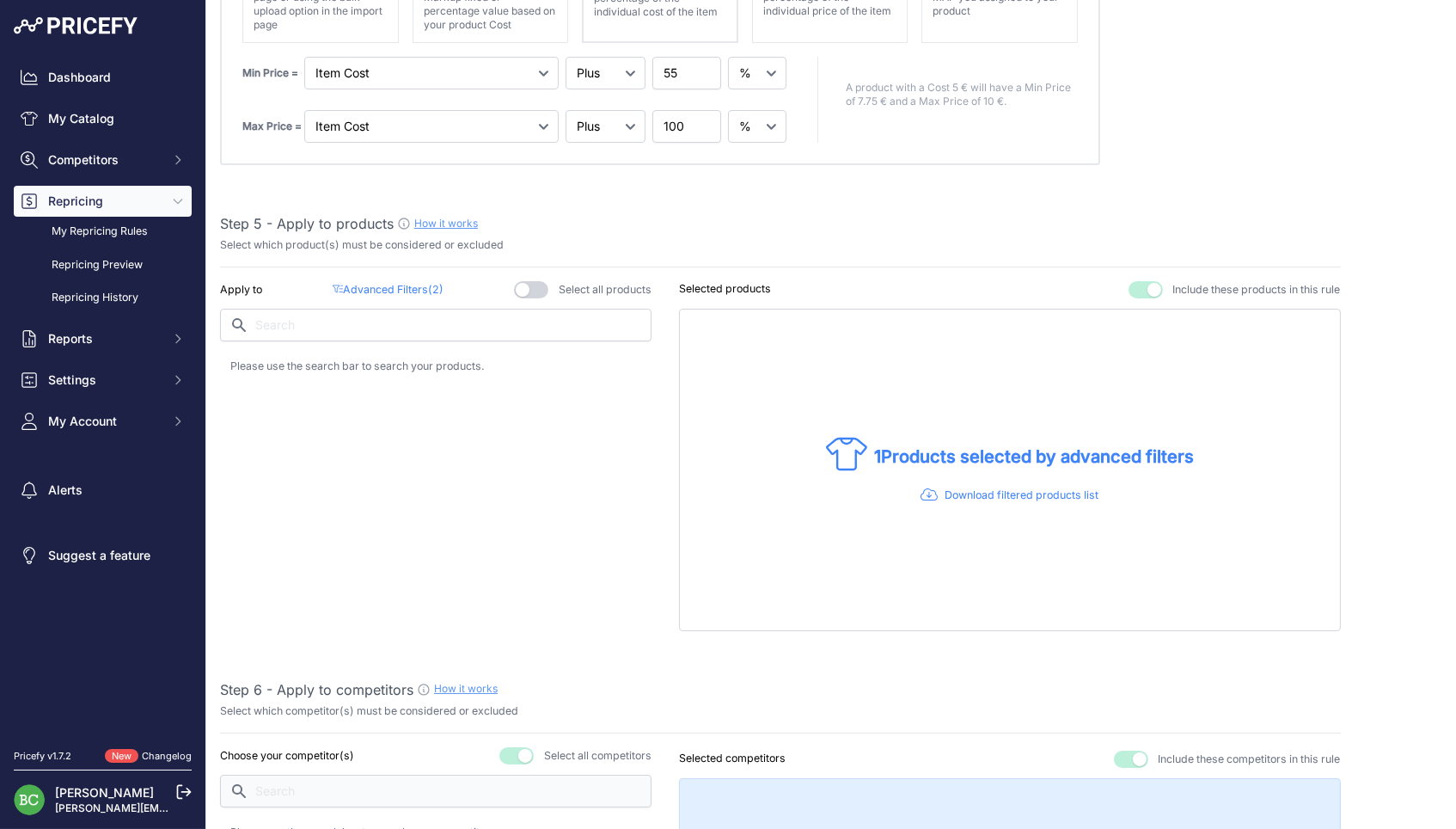
click at [373, 282] on p "Advanced Filters ( 2 )" at bounding box center [387, 290] width 111 height 16
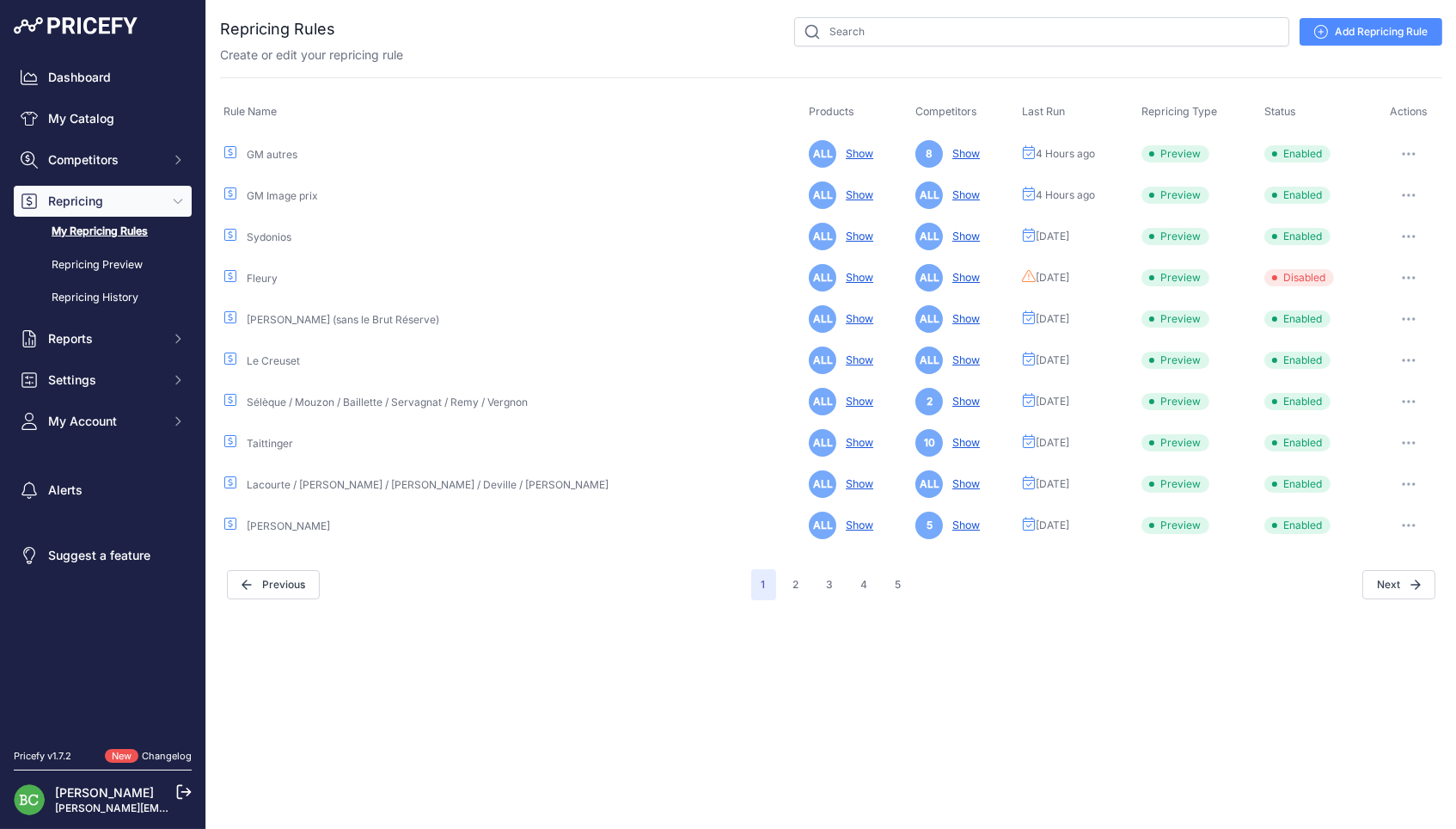
click at [278, 196] on link "GM Image prix" at bounding box center [282, 195] width 71 height 13
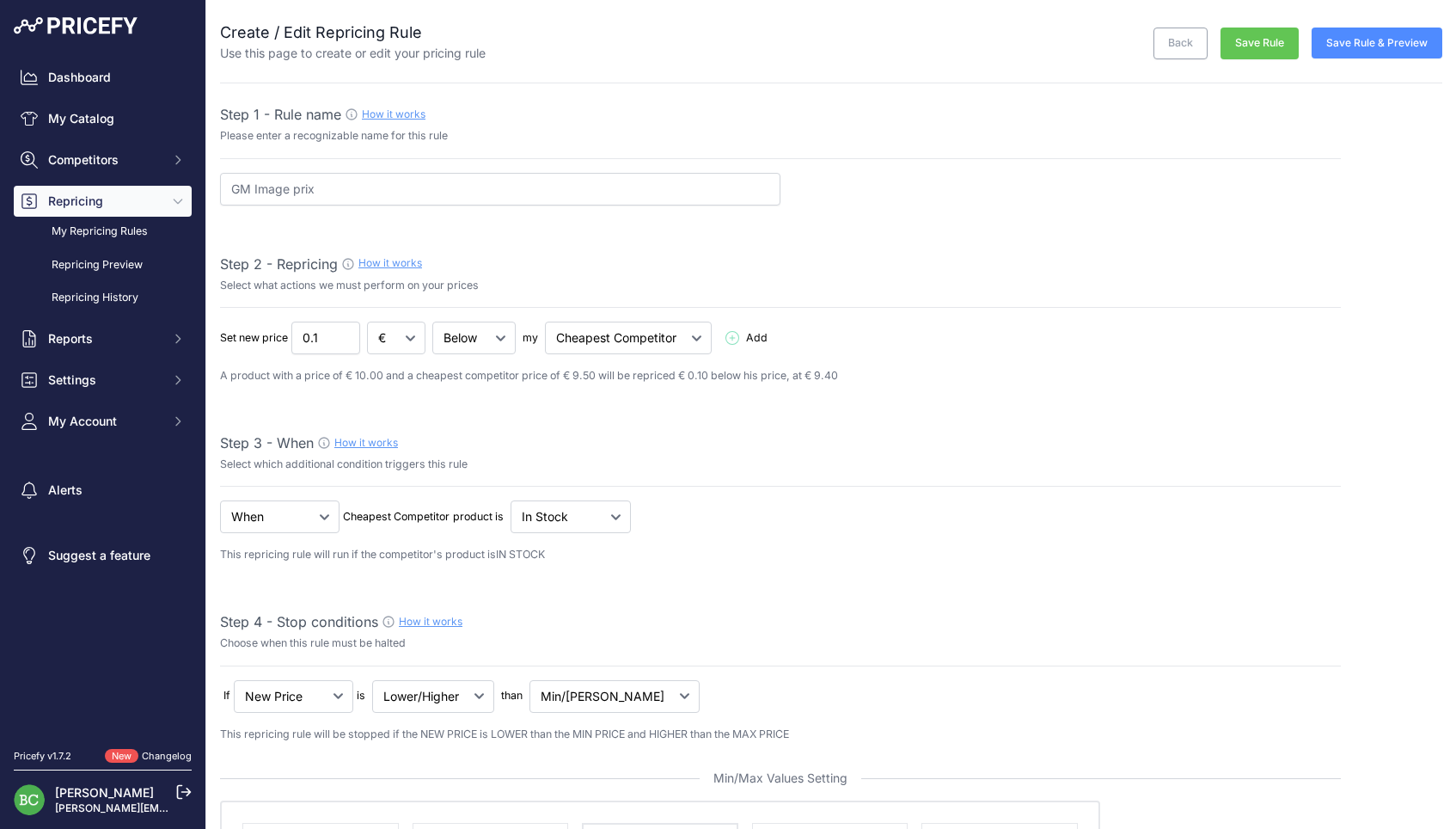
select select "percentage"
select select "7"
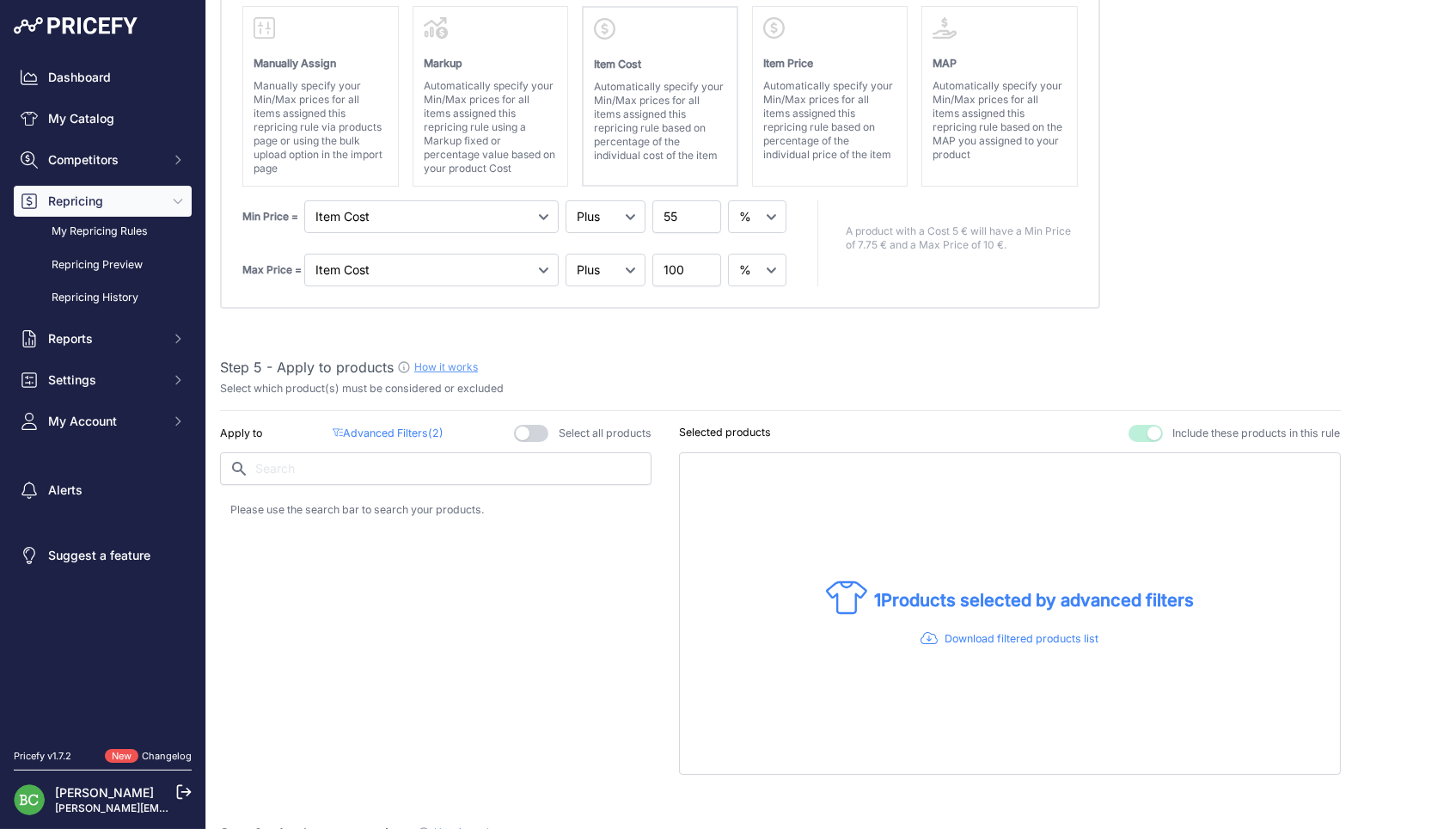
scroll to position [817, 0]
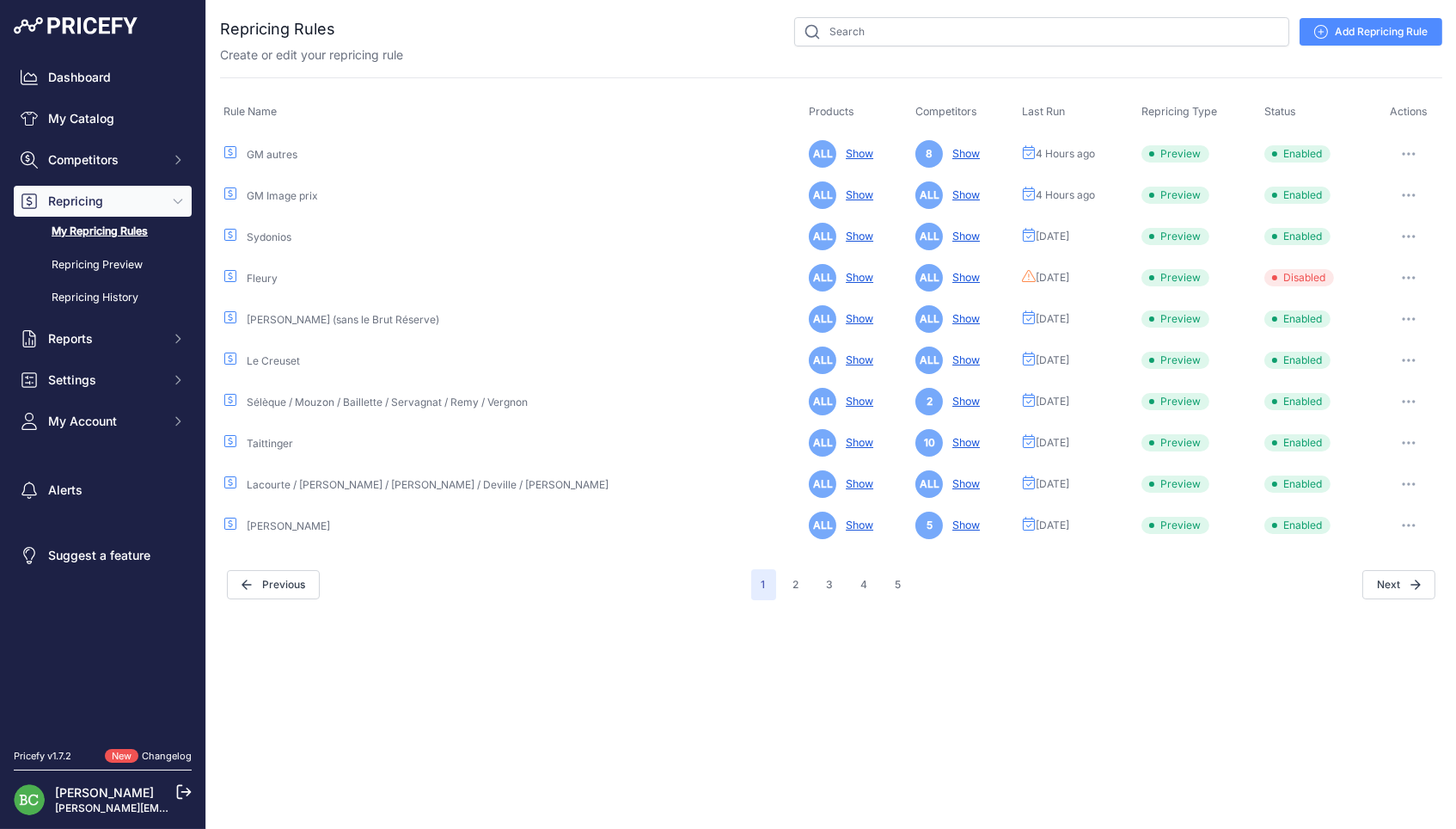
click at [265, 150] on link "GM autres" at bounding box center [272, 154] width 51 height 13
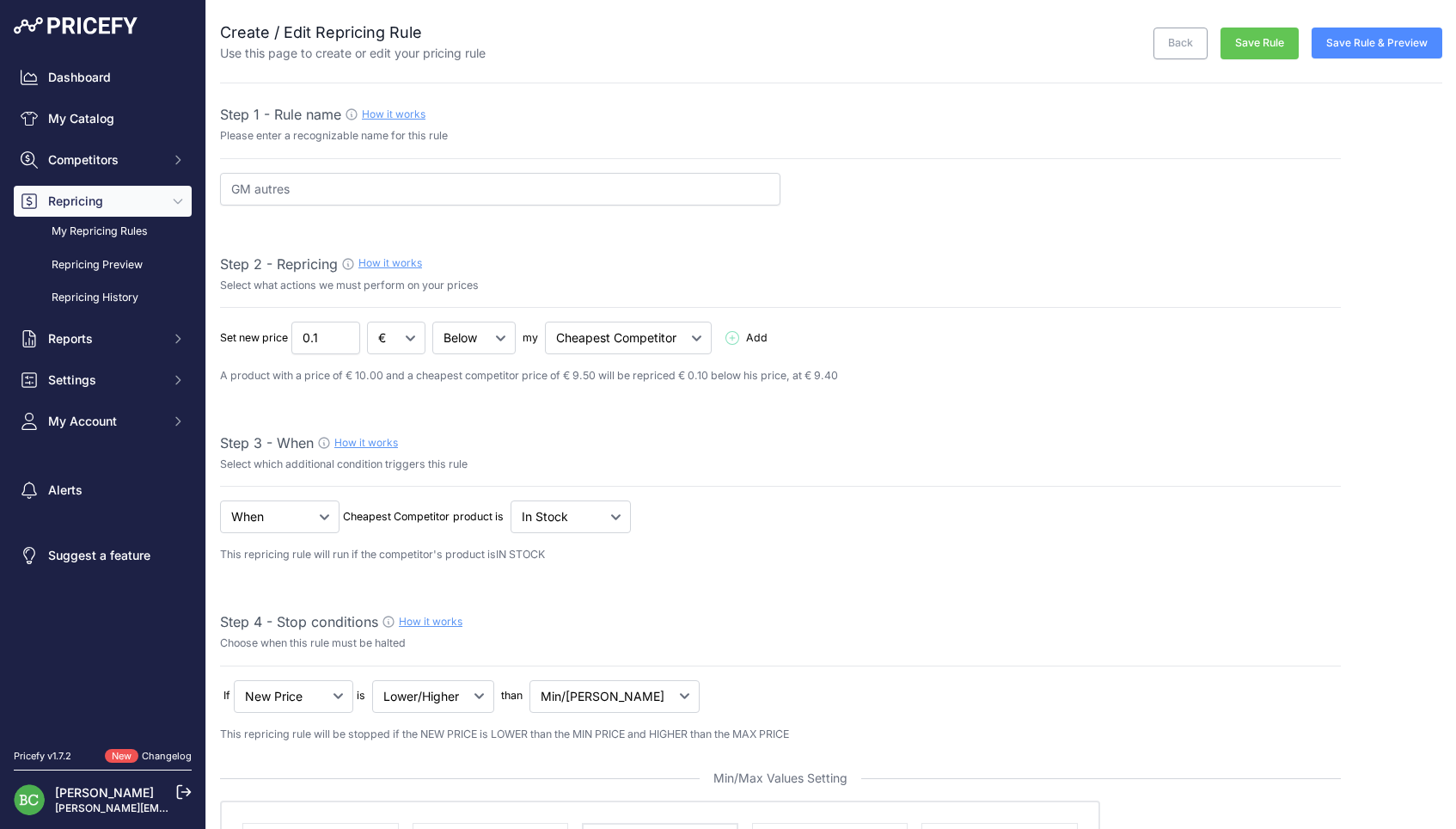
select select "percentage"
select select "7"
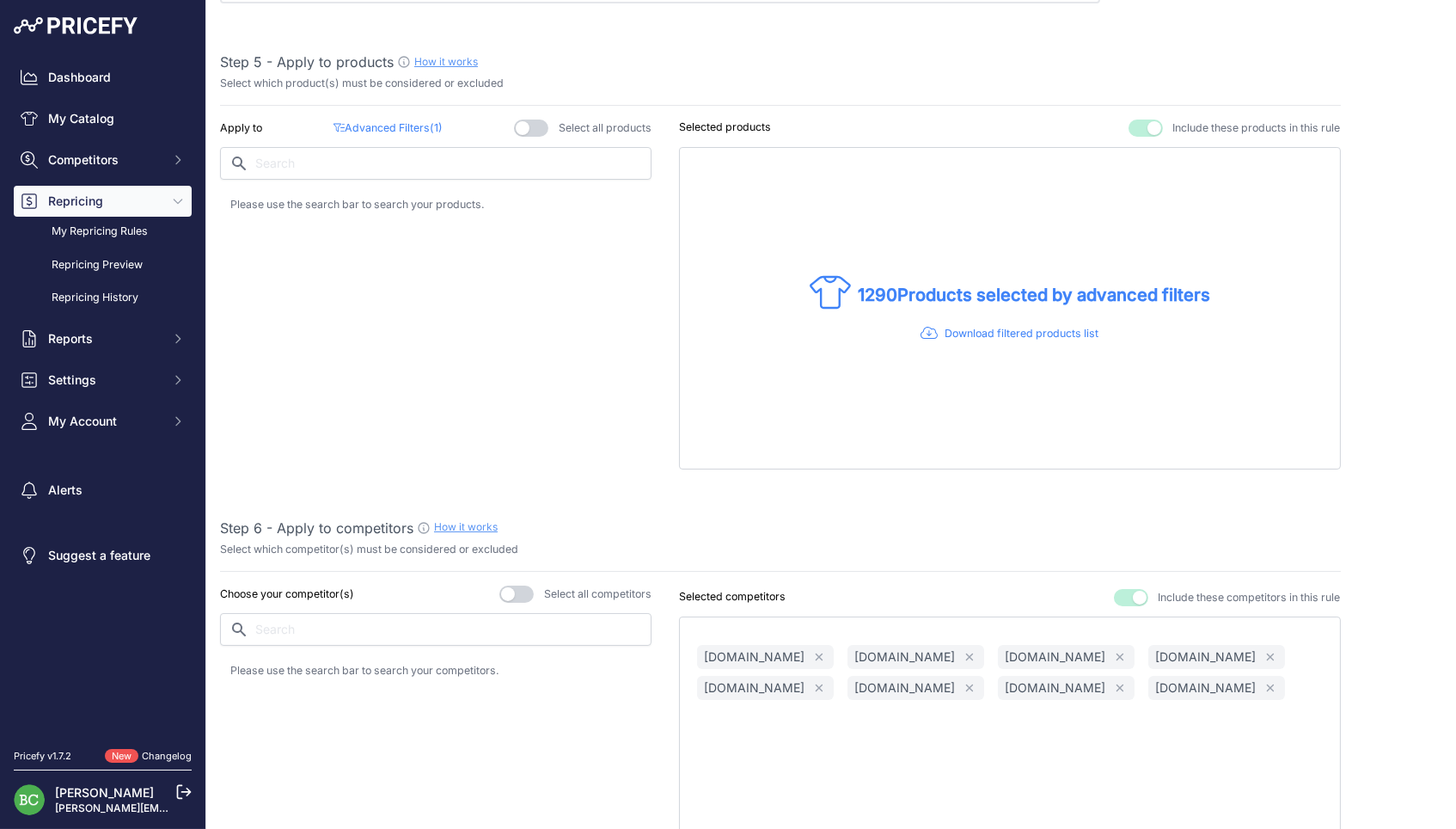
scroll to position [1136, 0]
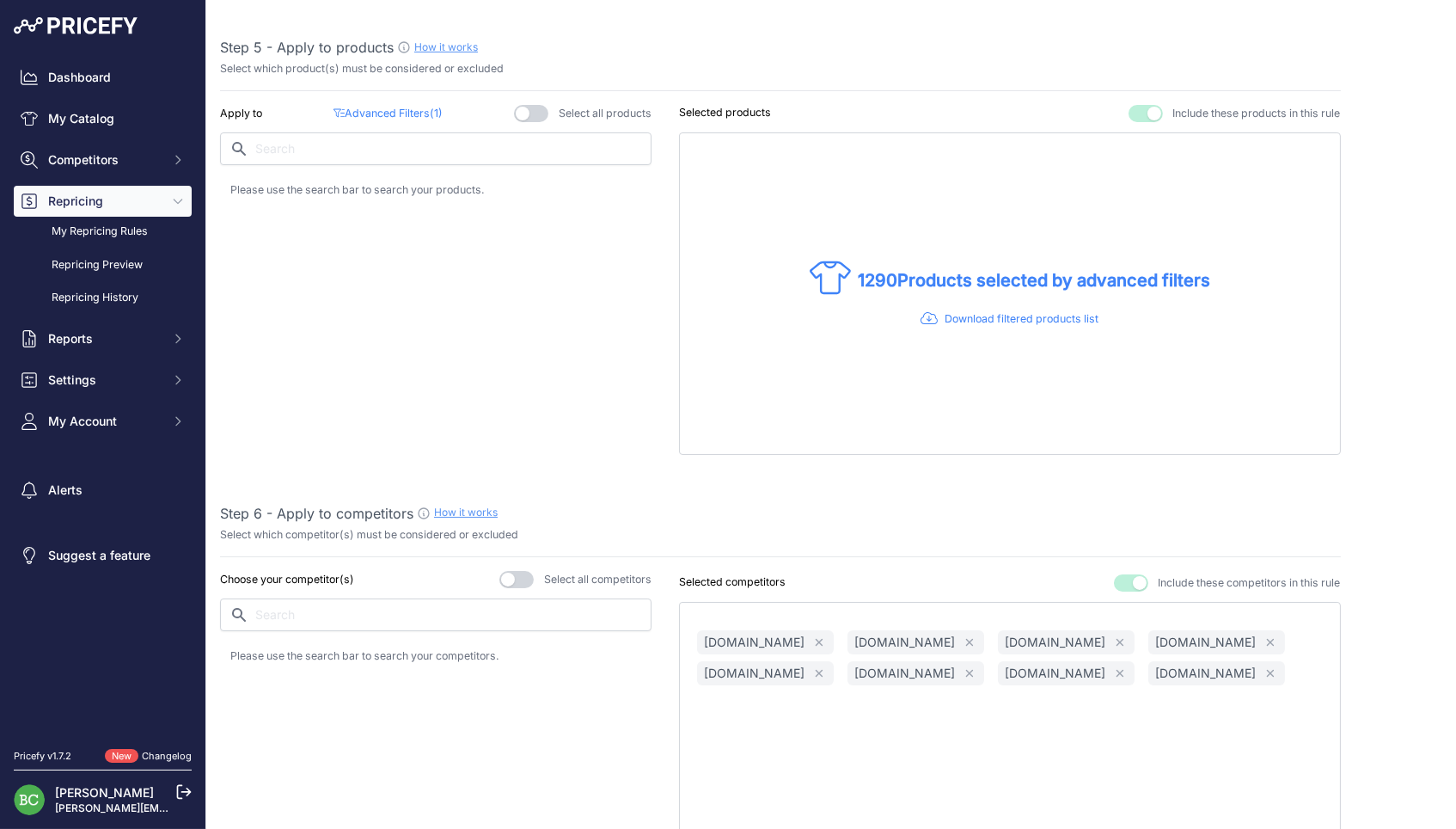
click at [384, 106] on p "Advanced Filters ( 1 )" at bounding box center [387, 114] width 108 height 16
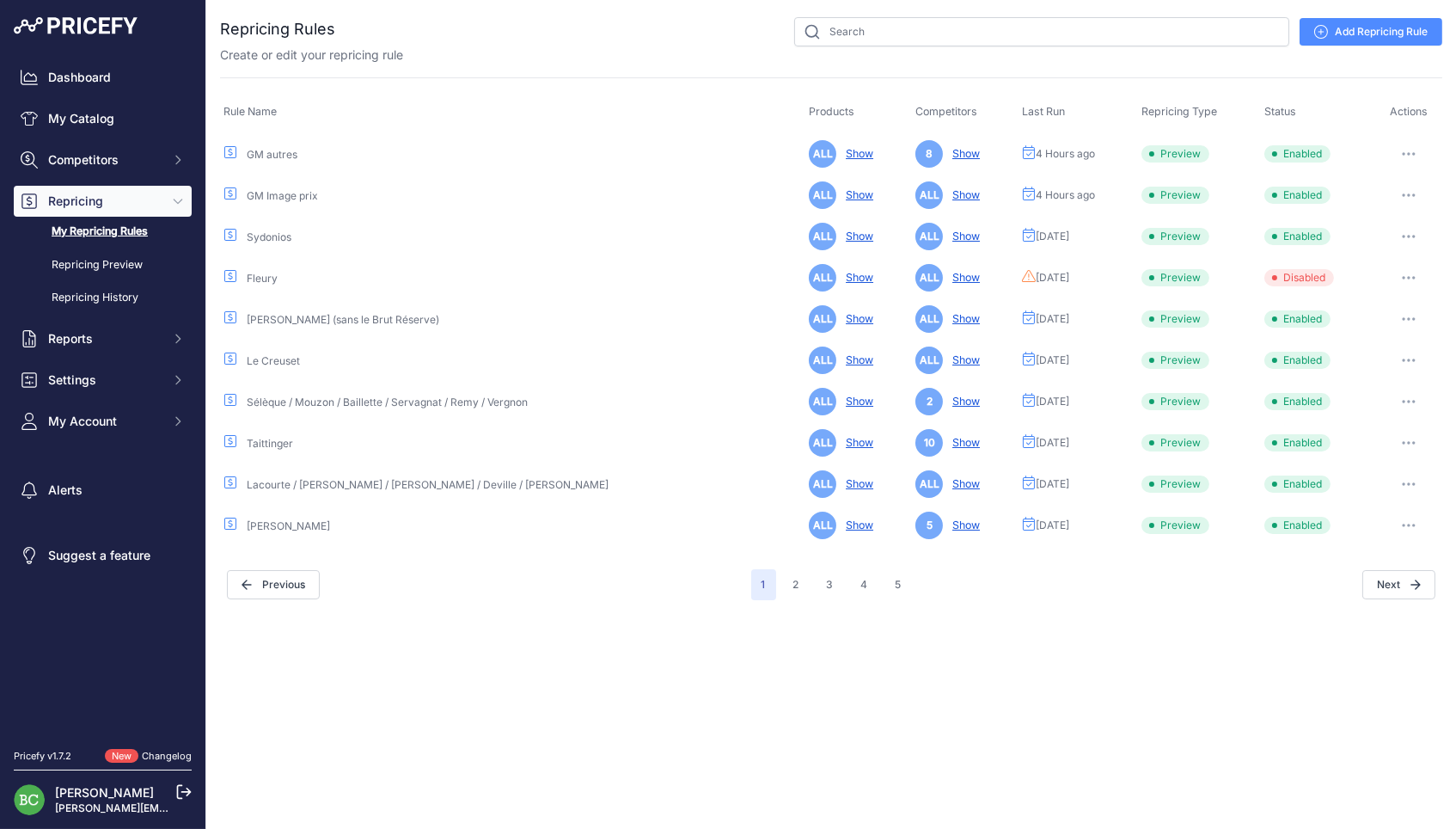
click at [276, 236] on link "Sydonios" at bounding box center [269, 236] width 44 height 13
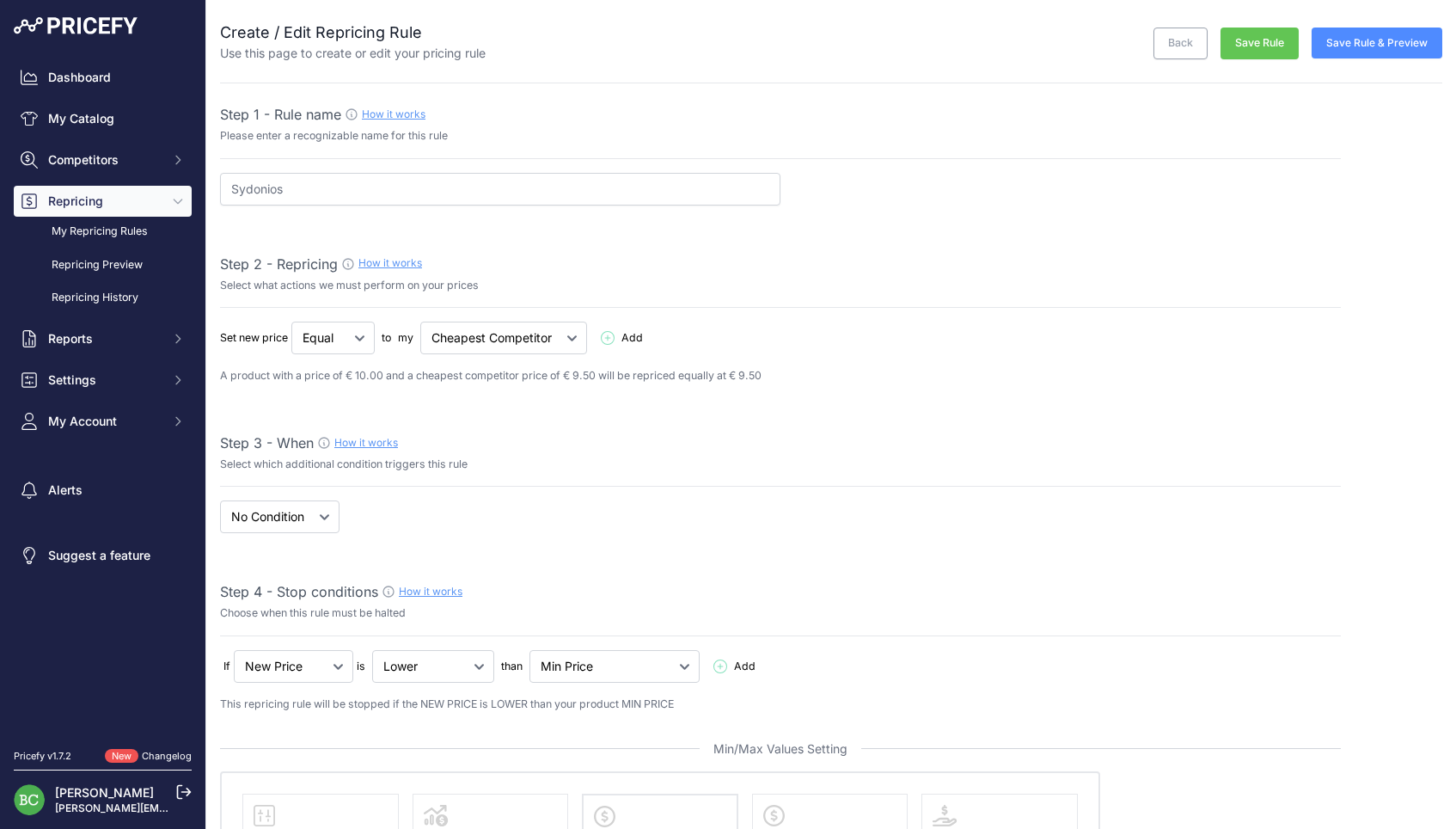
select select "percentage"
select select "7"
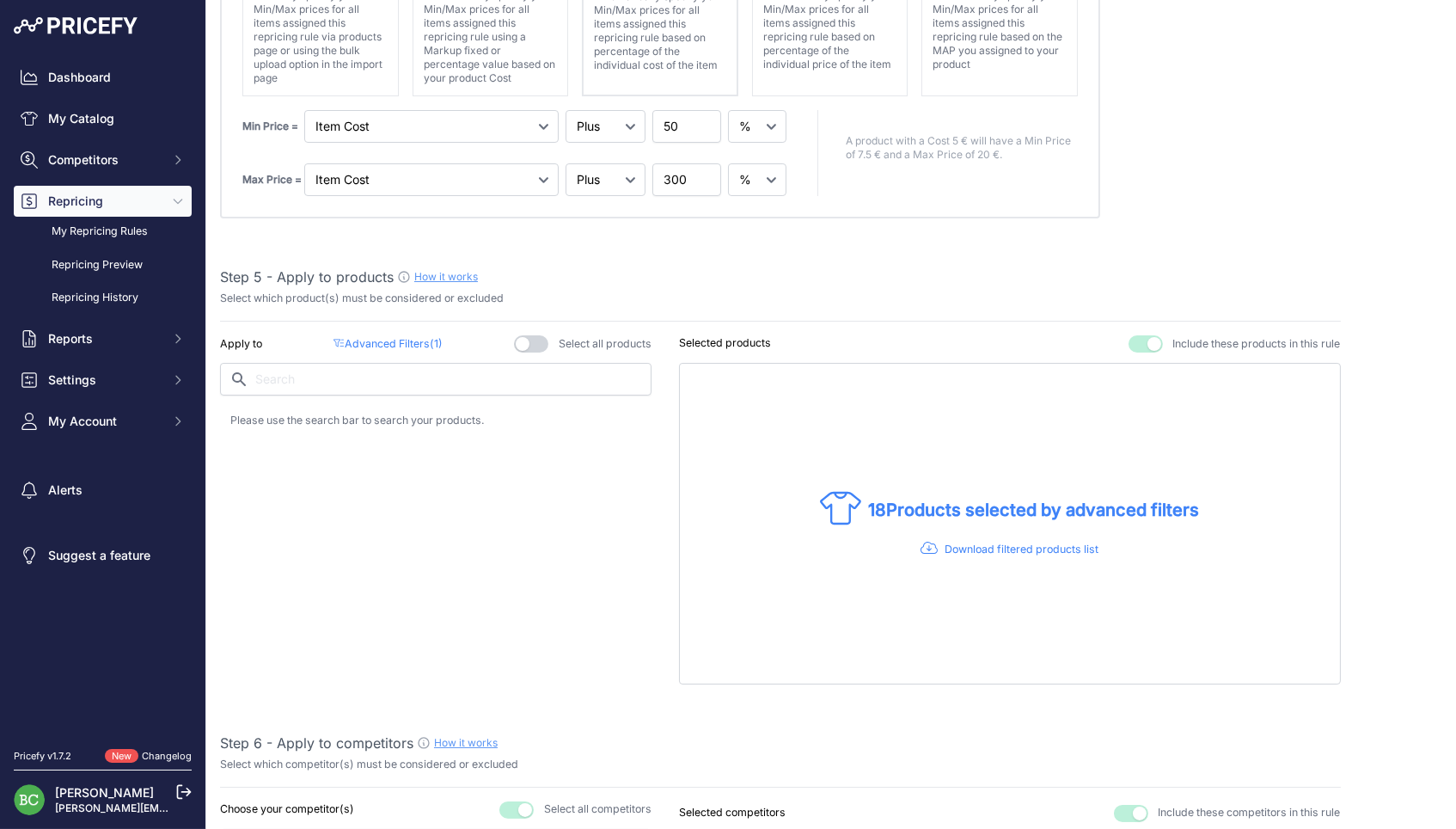
scroll to position [900, 0]
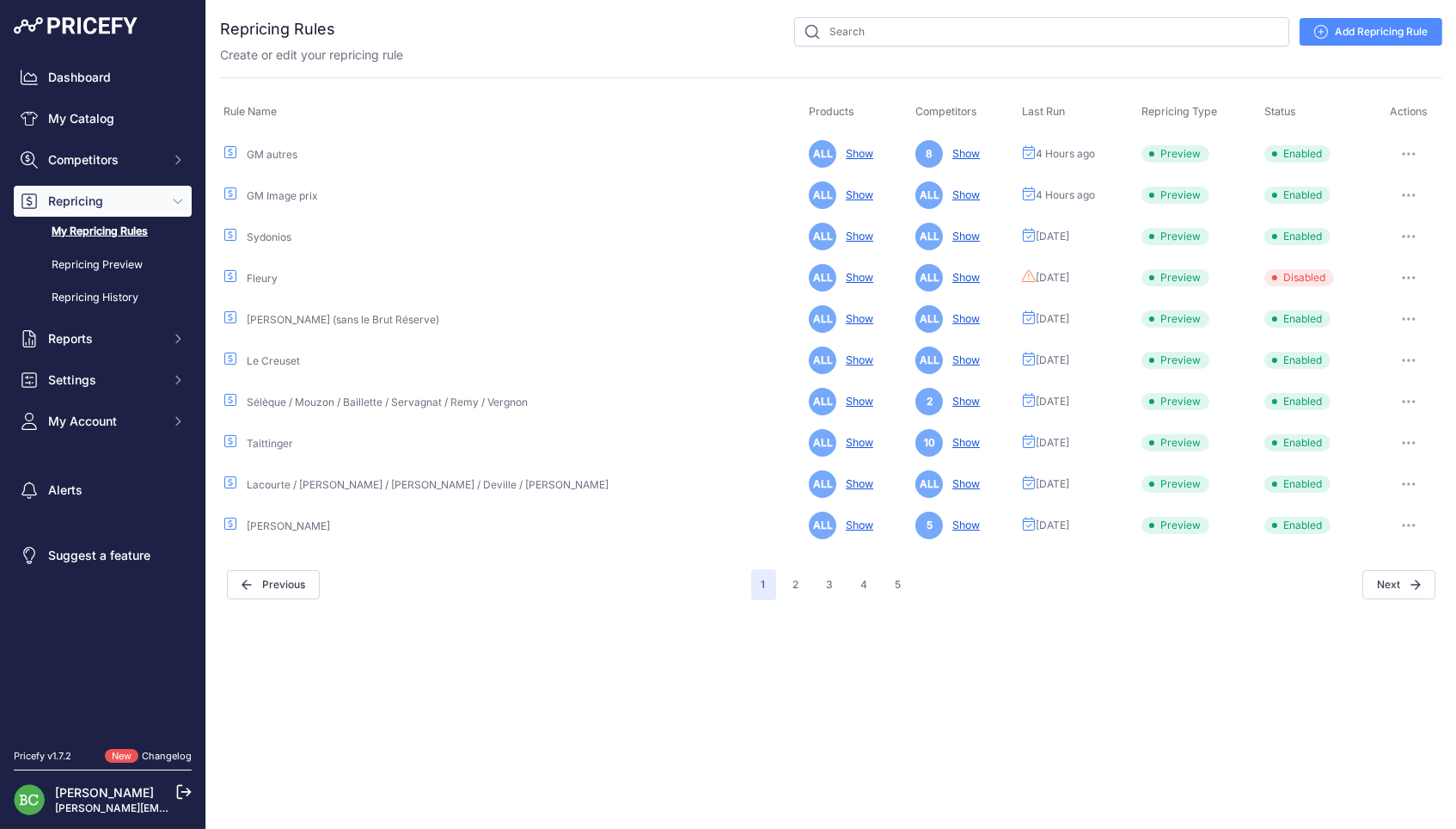
click at [1407, 147] on button "button" at bounding box center [1408, 154] width 35 height 24
click at [1364, 179] on link "Edit" at bounding box center [1384, 189] width 110 height 28
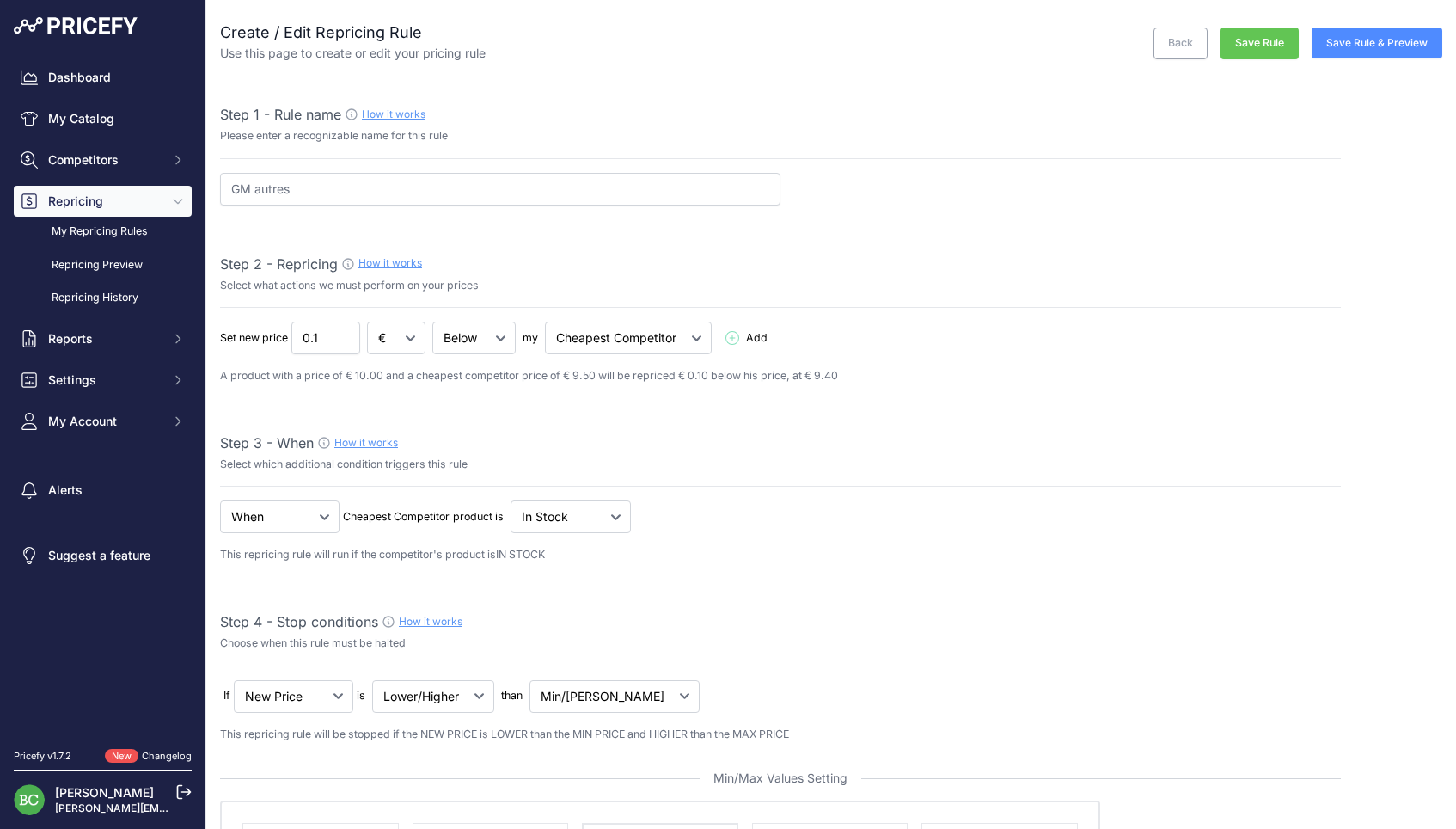
select select "percentage"
select select "7"
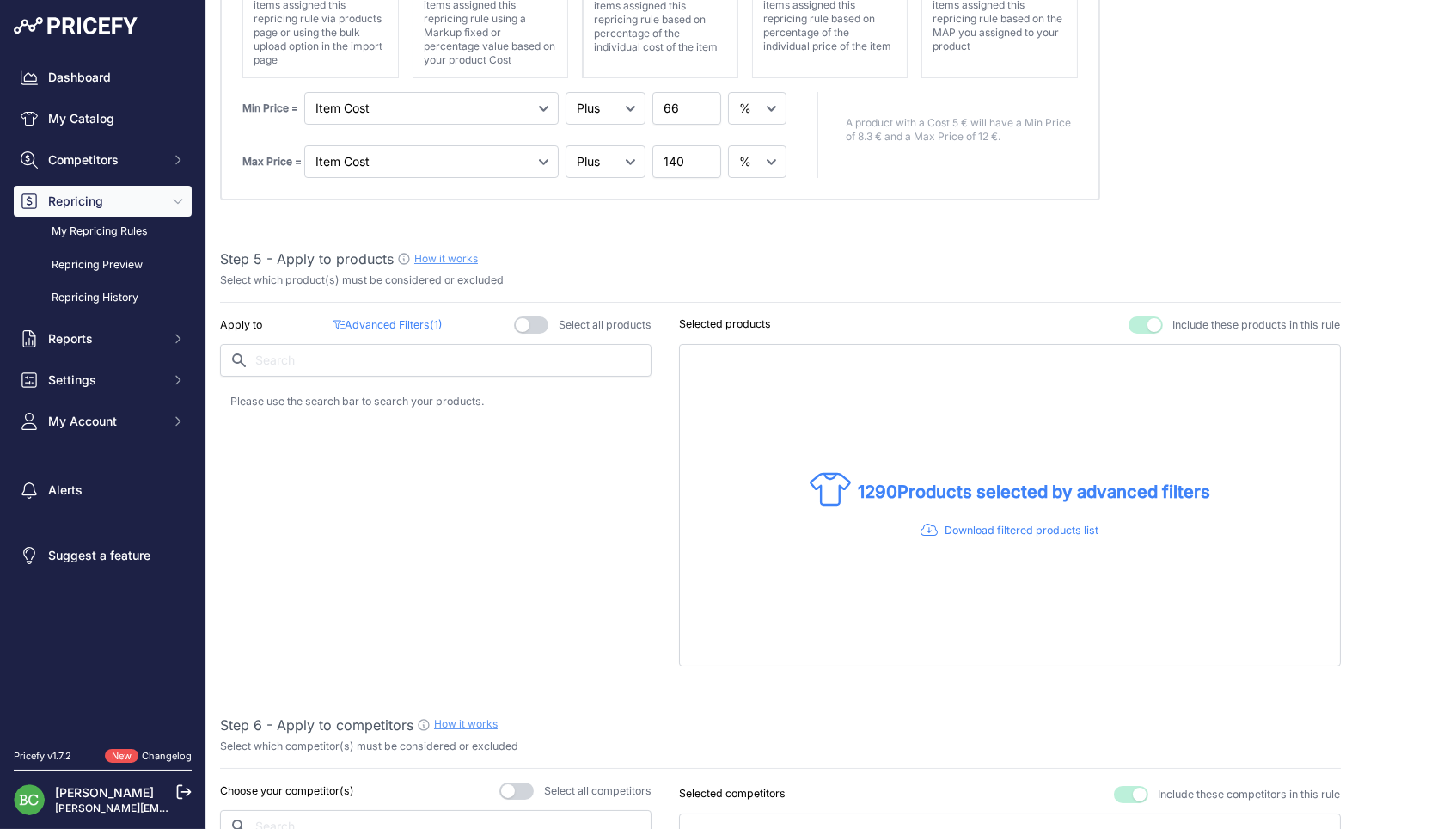
scroll to position [929, 0]
click at [388, 314] on p "Advanced Filters ( 1 )" at bounding box center [387, 322] width 108 height 16
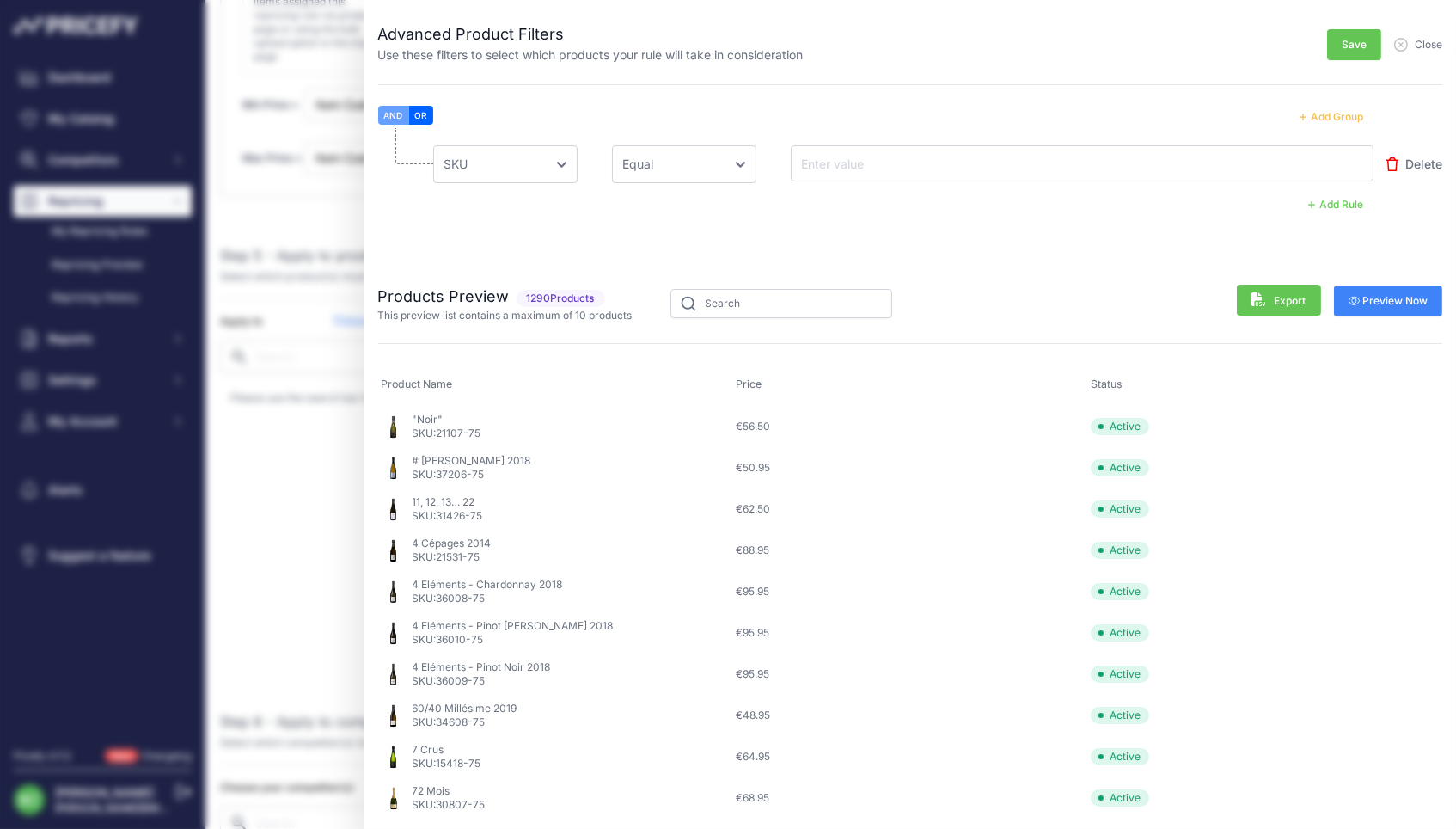
click at [465, 431] on span "21107-75" at bounding box center [458, 433] width 44 height 13
drag, startPoint x: 438, startPoint y: 425, endPoint x: 483, endPoint y: 426, distance: 45.0
click at [483, 426] on div ""Noir" SKU: 21107-75" at bounding box center [556, 426] width 348 height 28
copy p "21107-75"
drag, startPoint x: 439, startPoint y: 467, endPoint x: 495, endPoint y: 466, distance: 56.0
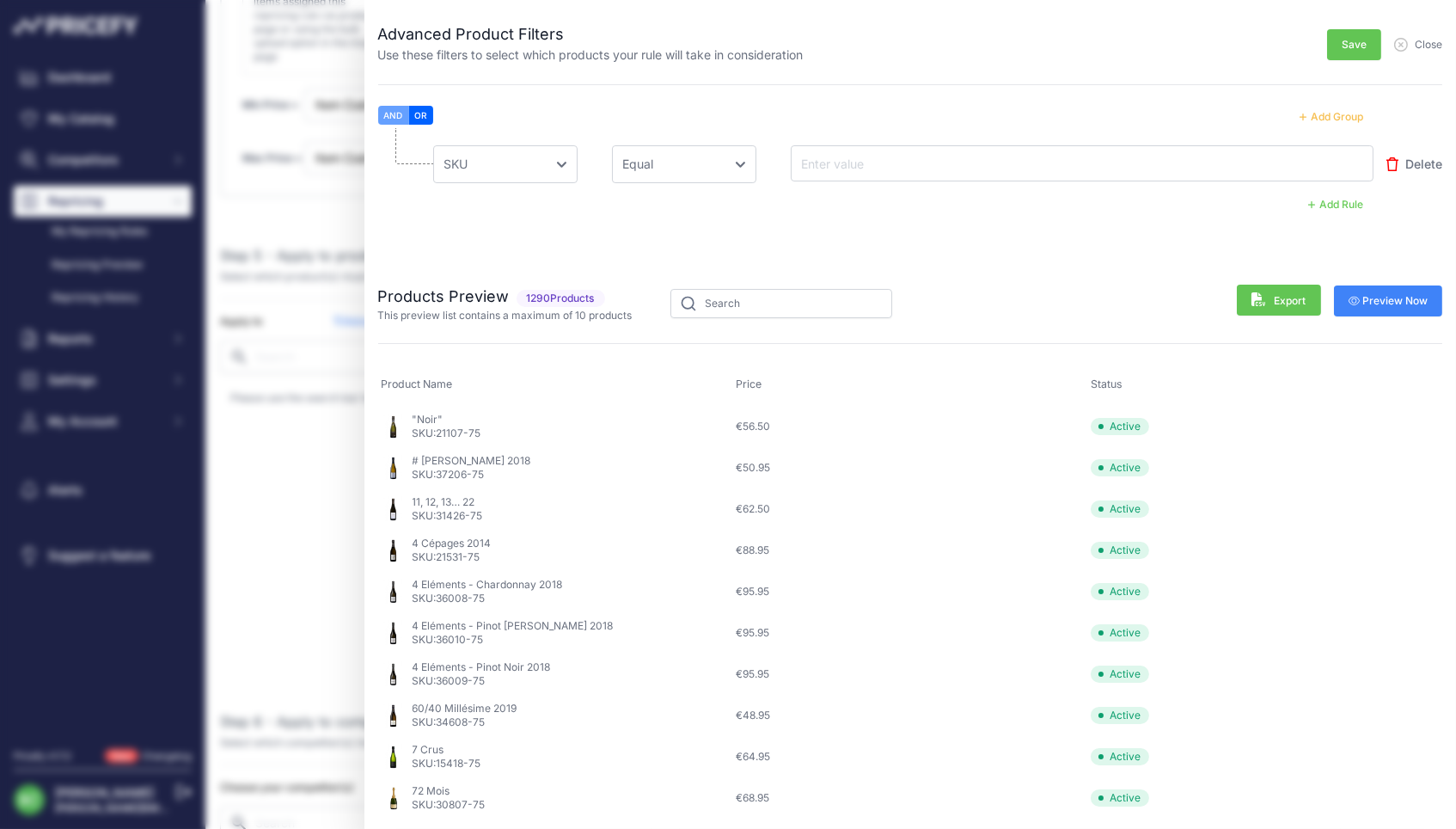
click at [495, 466] on div "# Meunier 2018 SKU: 37206-75" at bounding box center [556, 467] width 348 height 28
copy p "37206-75"
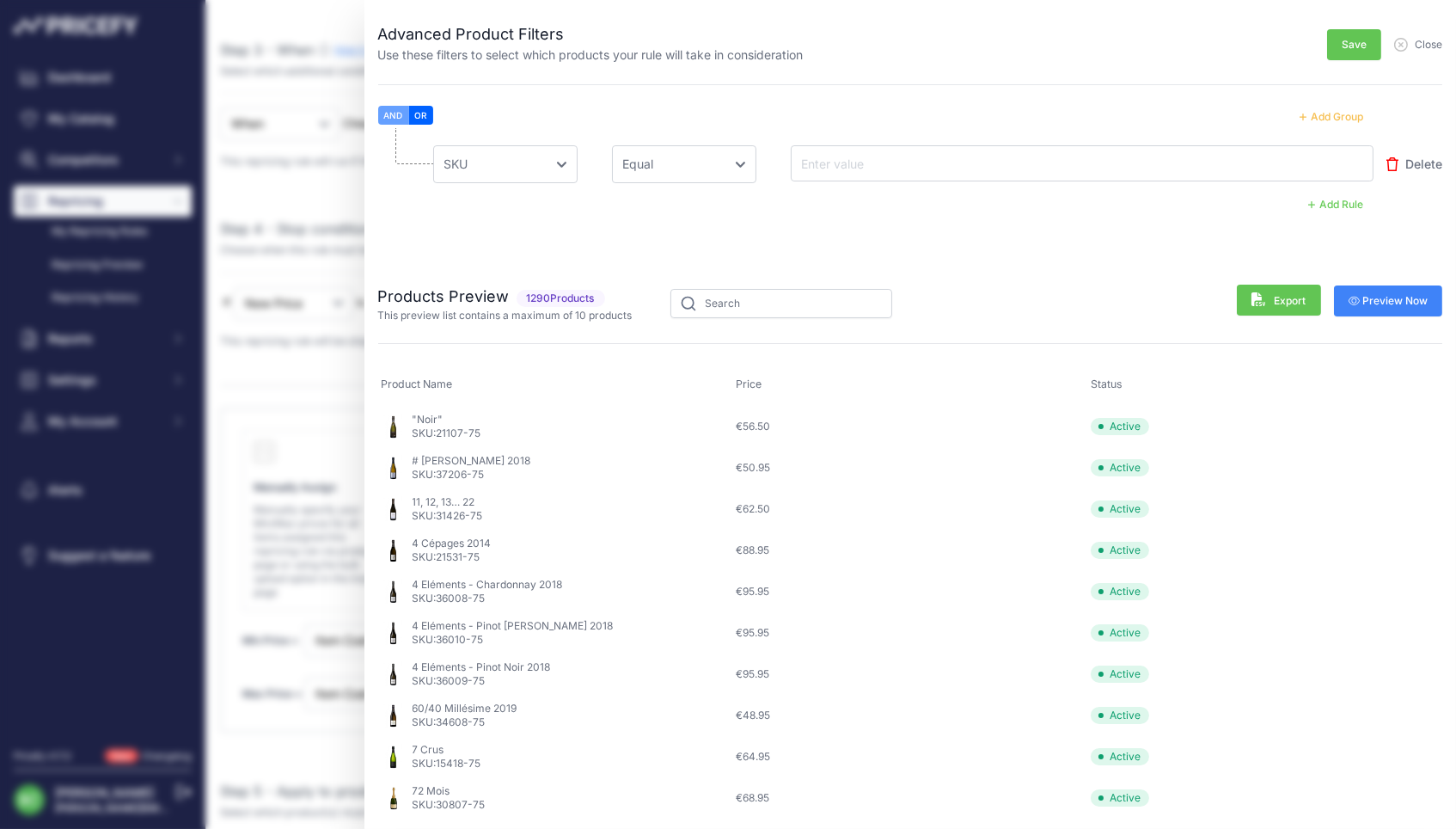
scroll to position [392, 0]
click at [1434, 42] on span "Close" at bounding box center [1428, 44] width 28 height 13
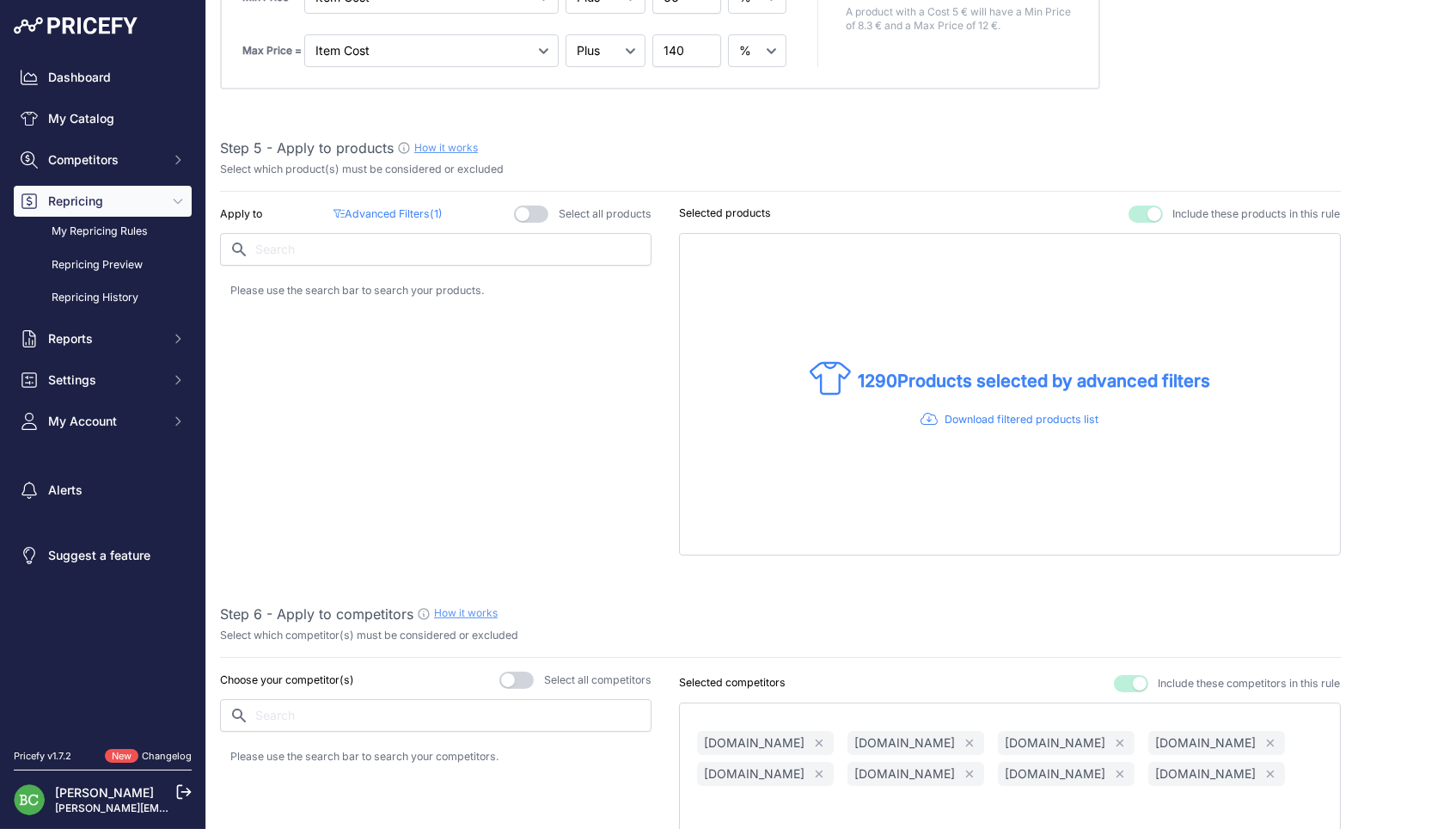
scroll to position [1040, 0]
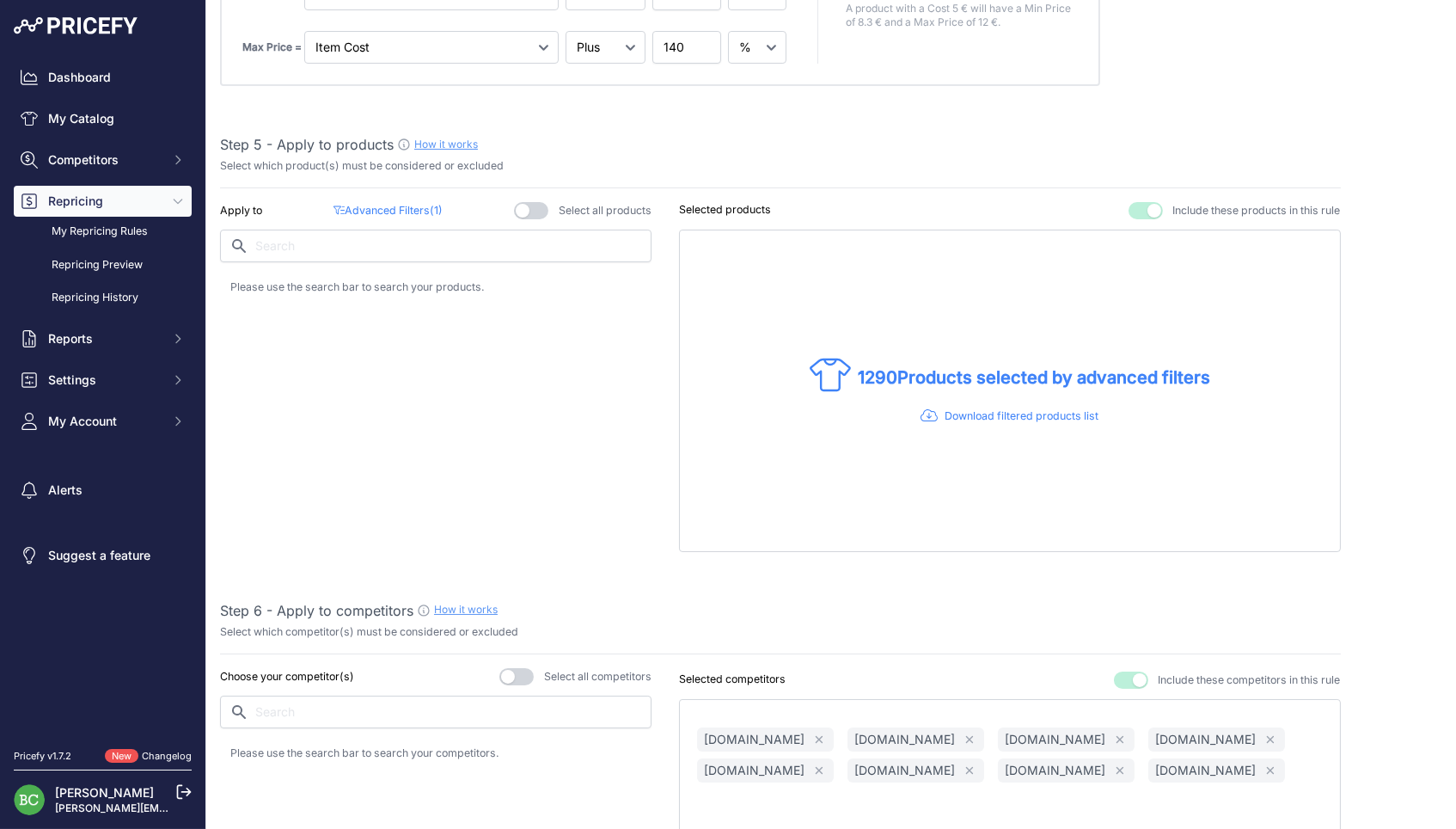
click at [411, 203] on p "Advanced Filters ( 1 )" at bounding box center [387, 211] width 108 height 16
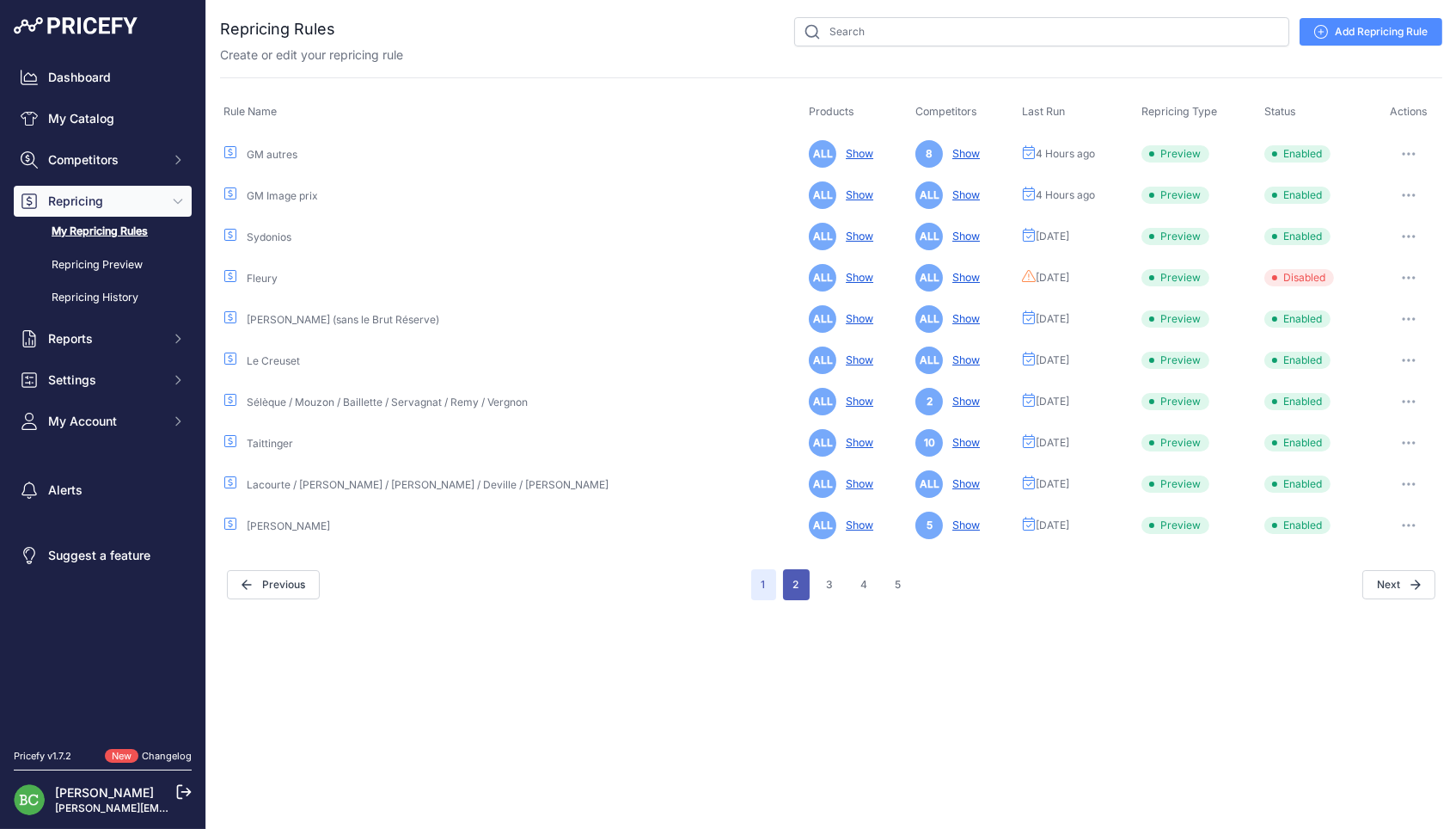
click at [800, 581] on button "2" at bounding box center [796, 584] width 27 height 31
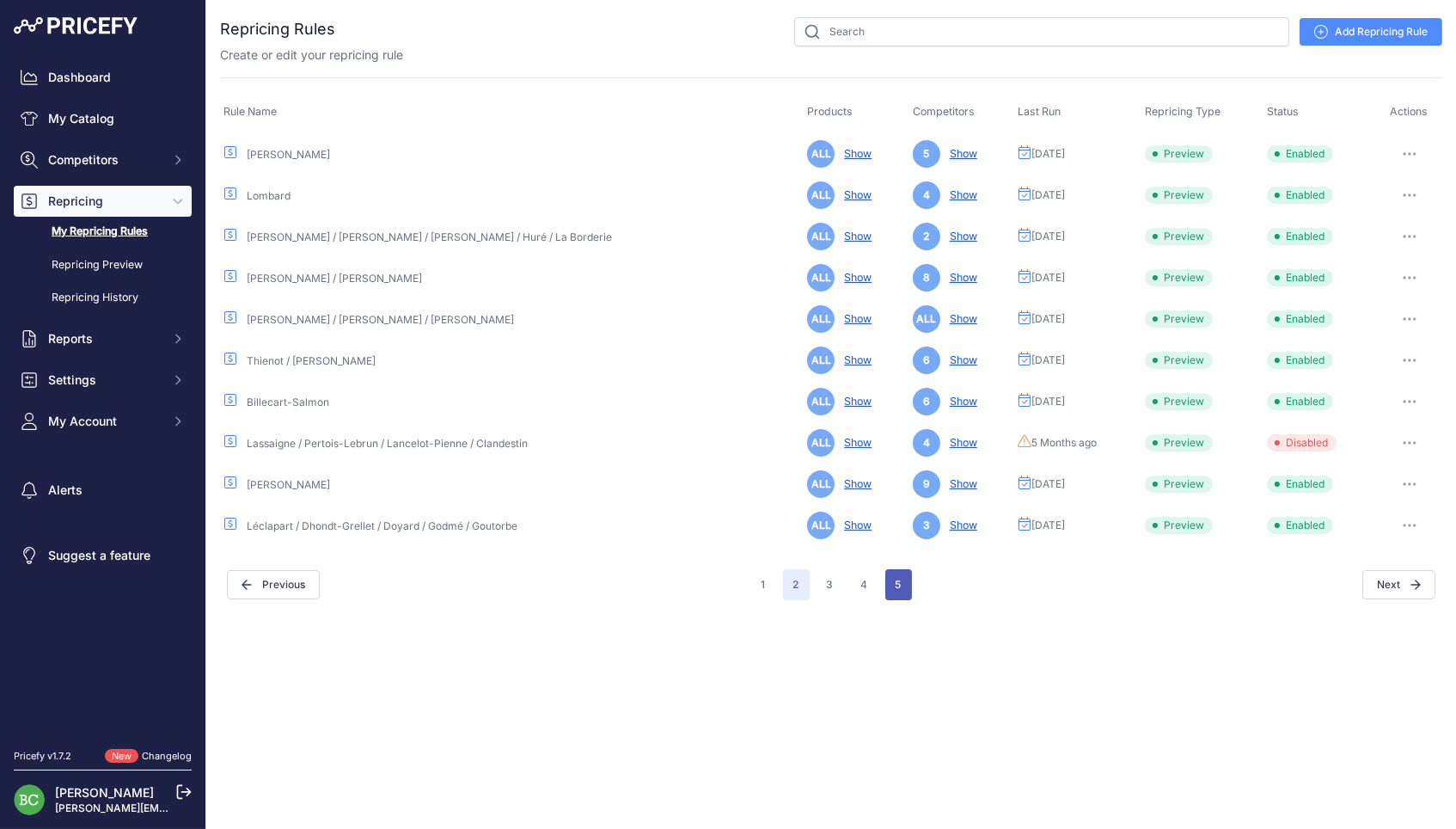
click at [906, 581] on button "5" at bounding box center [899, 584] width 27 height 31
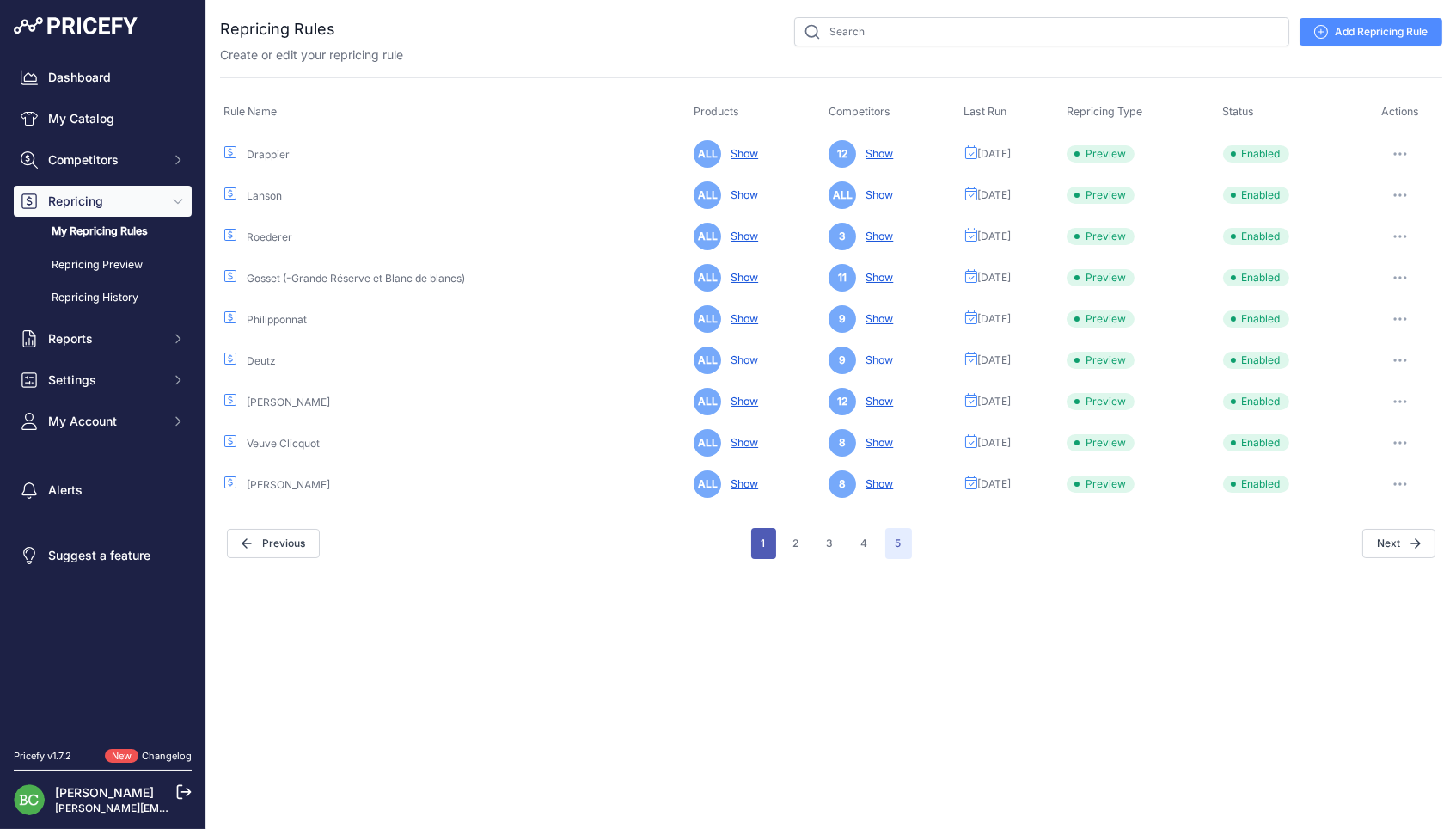
click at [758, 539] on button "1" at bounding box center [764, 543] width 25 height 31
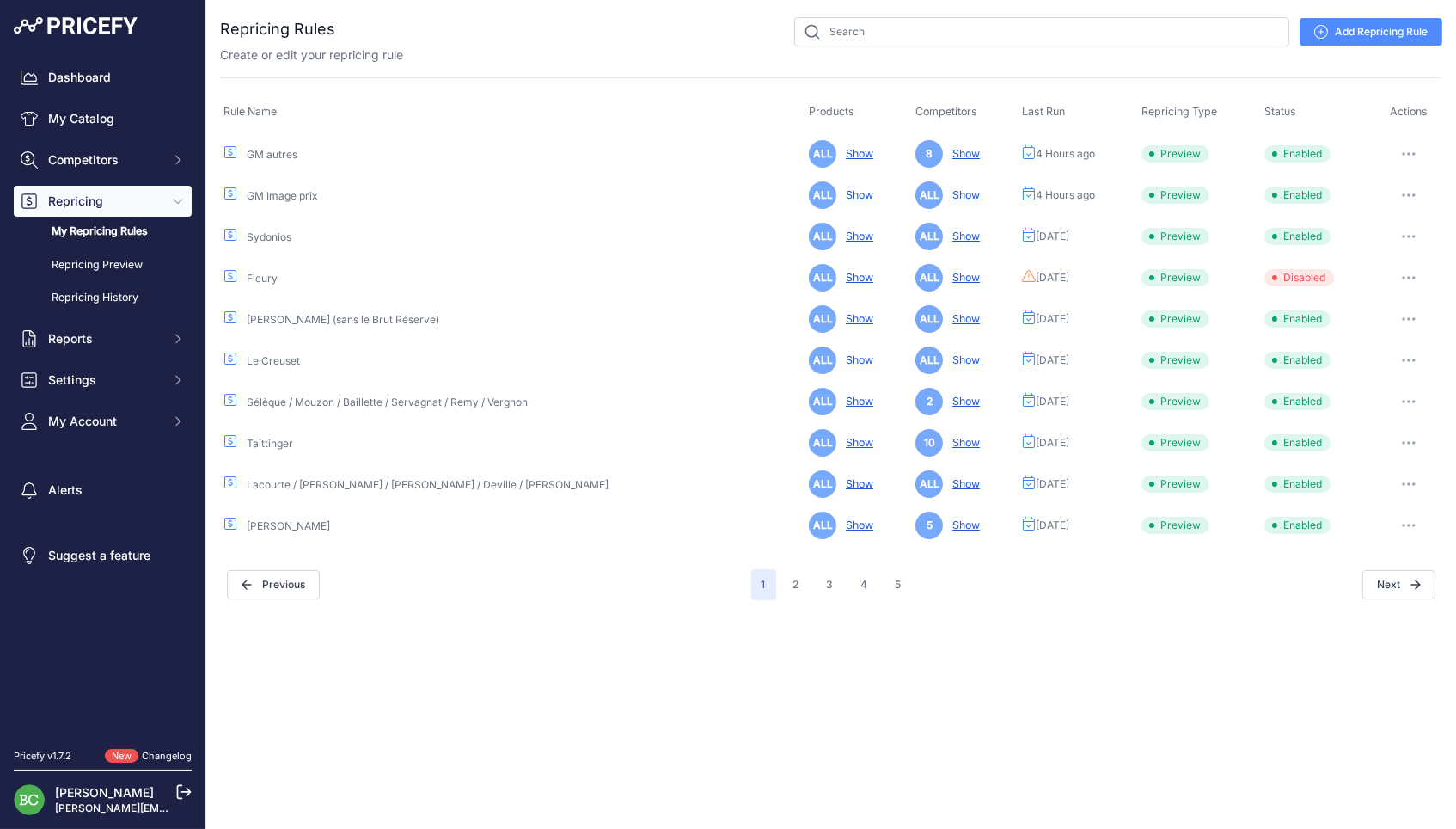
click at [306, 197] on link "GM Image prix" at bounding box center [282, 195] width 71 height 13
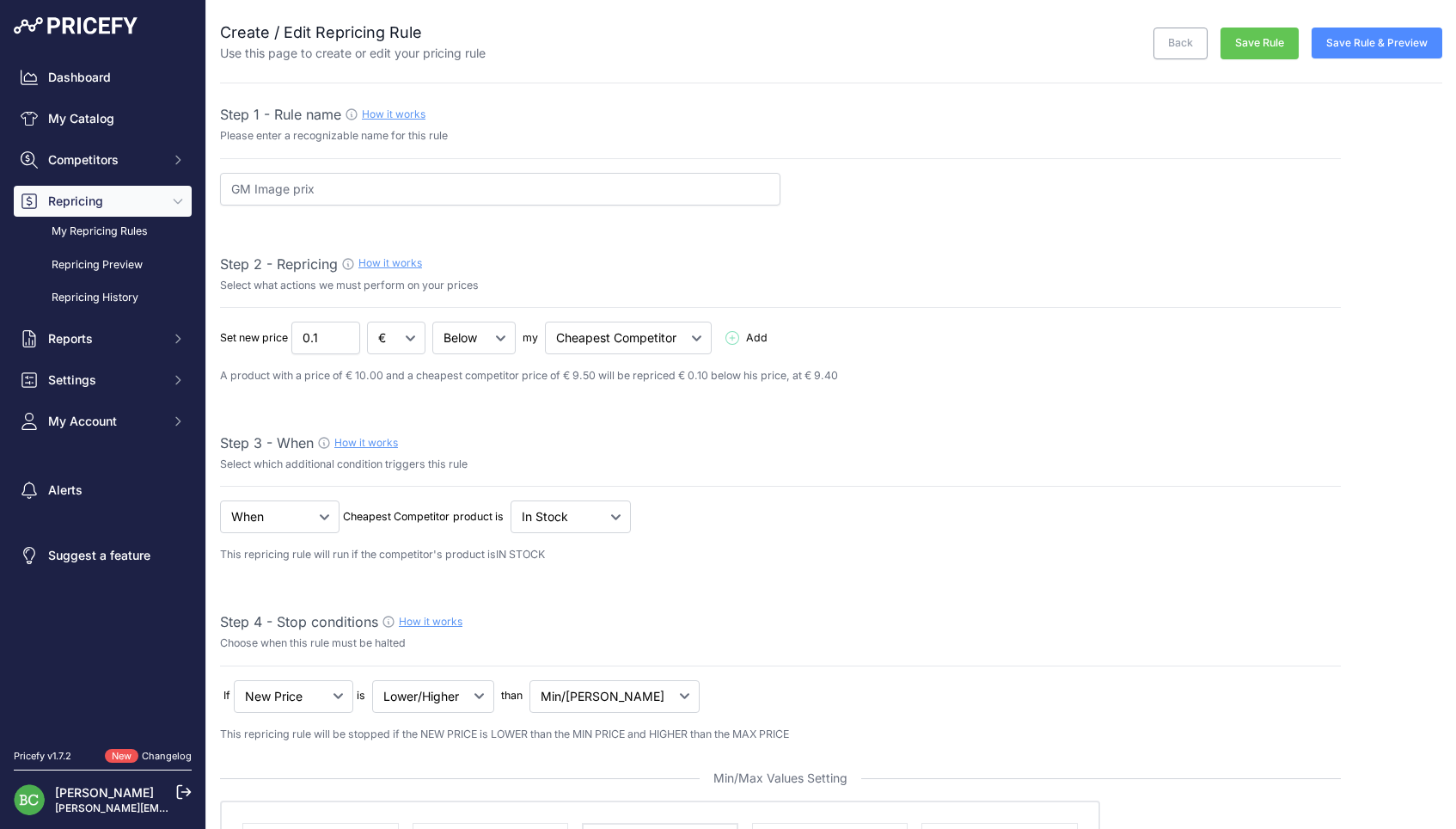
select select "percentage"
select select "7"
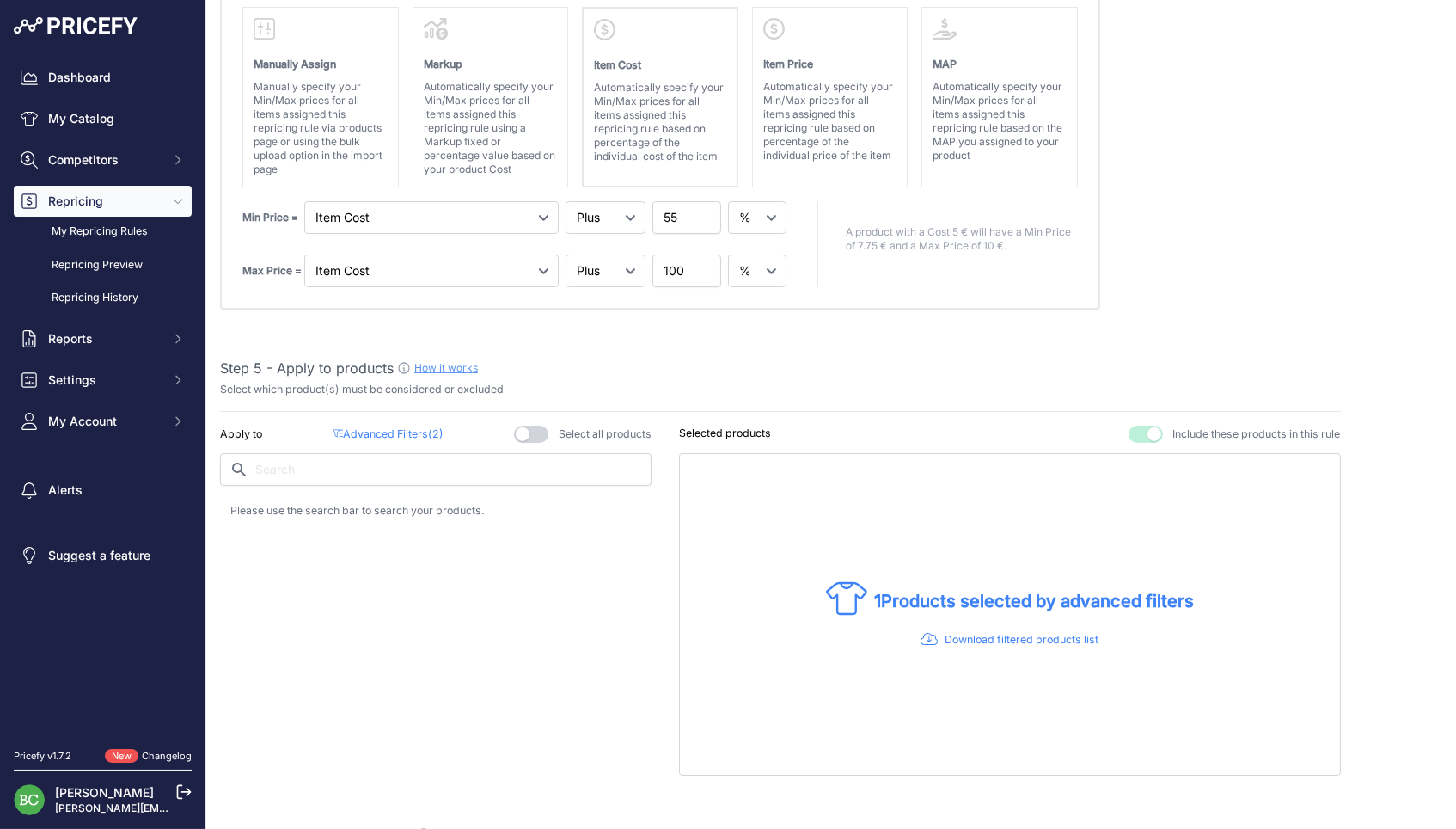
scroll to position [873, 0]
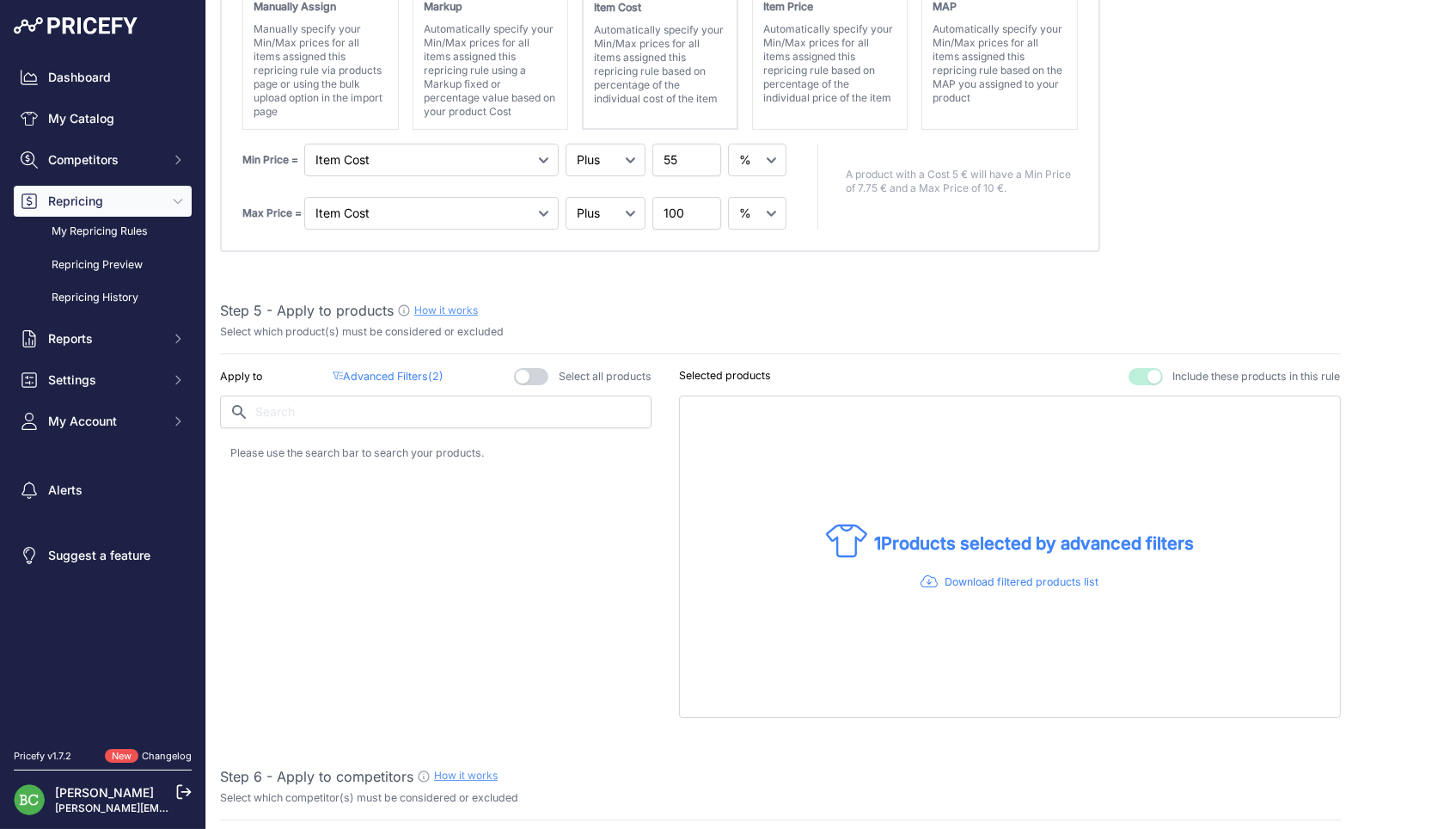
click at [391, 369] on p "Advanced Filters ( 2 )" at bounding box center [387, 377] width 111 height 16
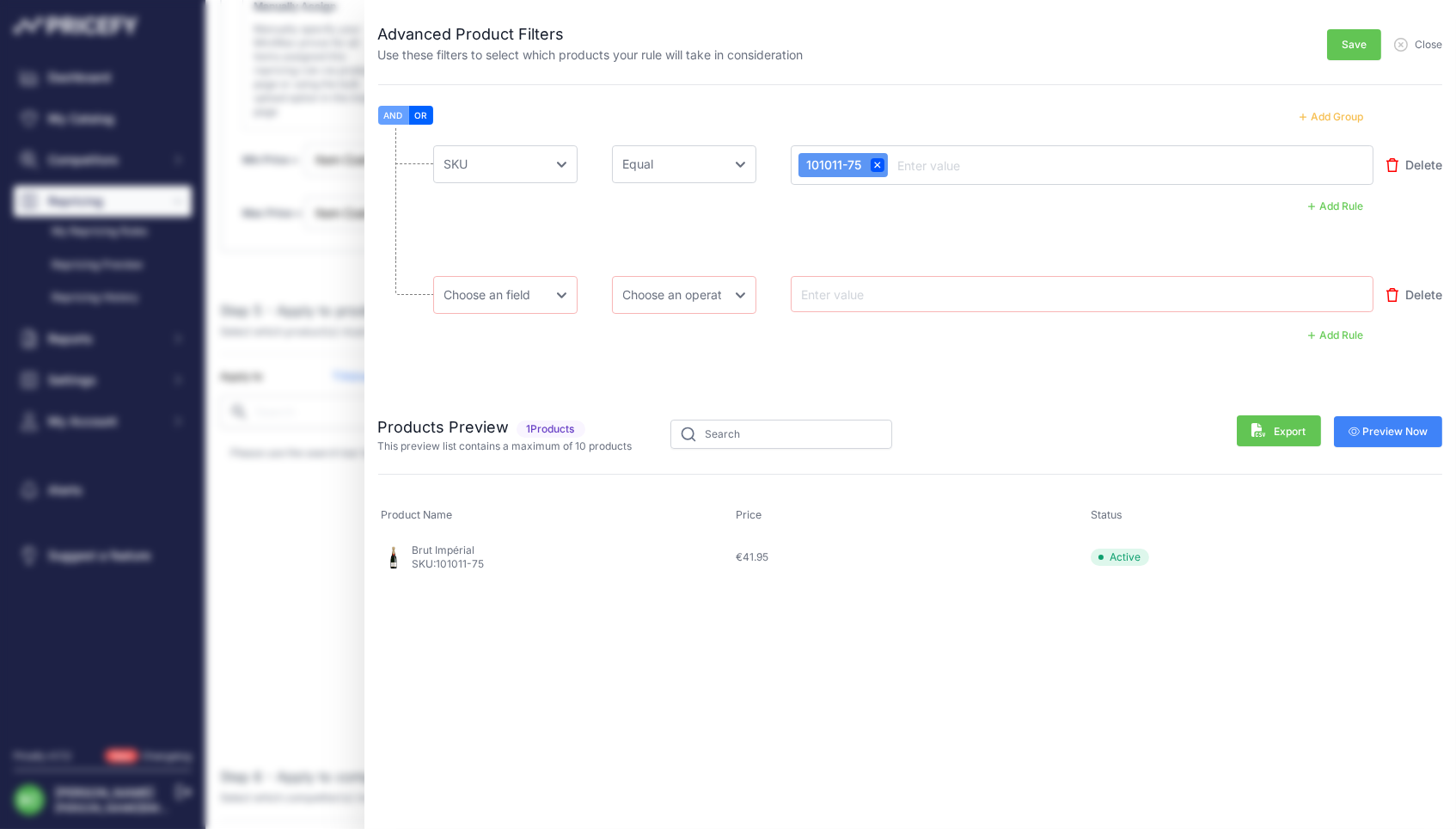
click at [1364, 425] on span "Preview Now" at bounding box center [1388, 431] width 80 height 13
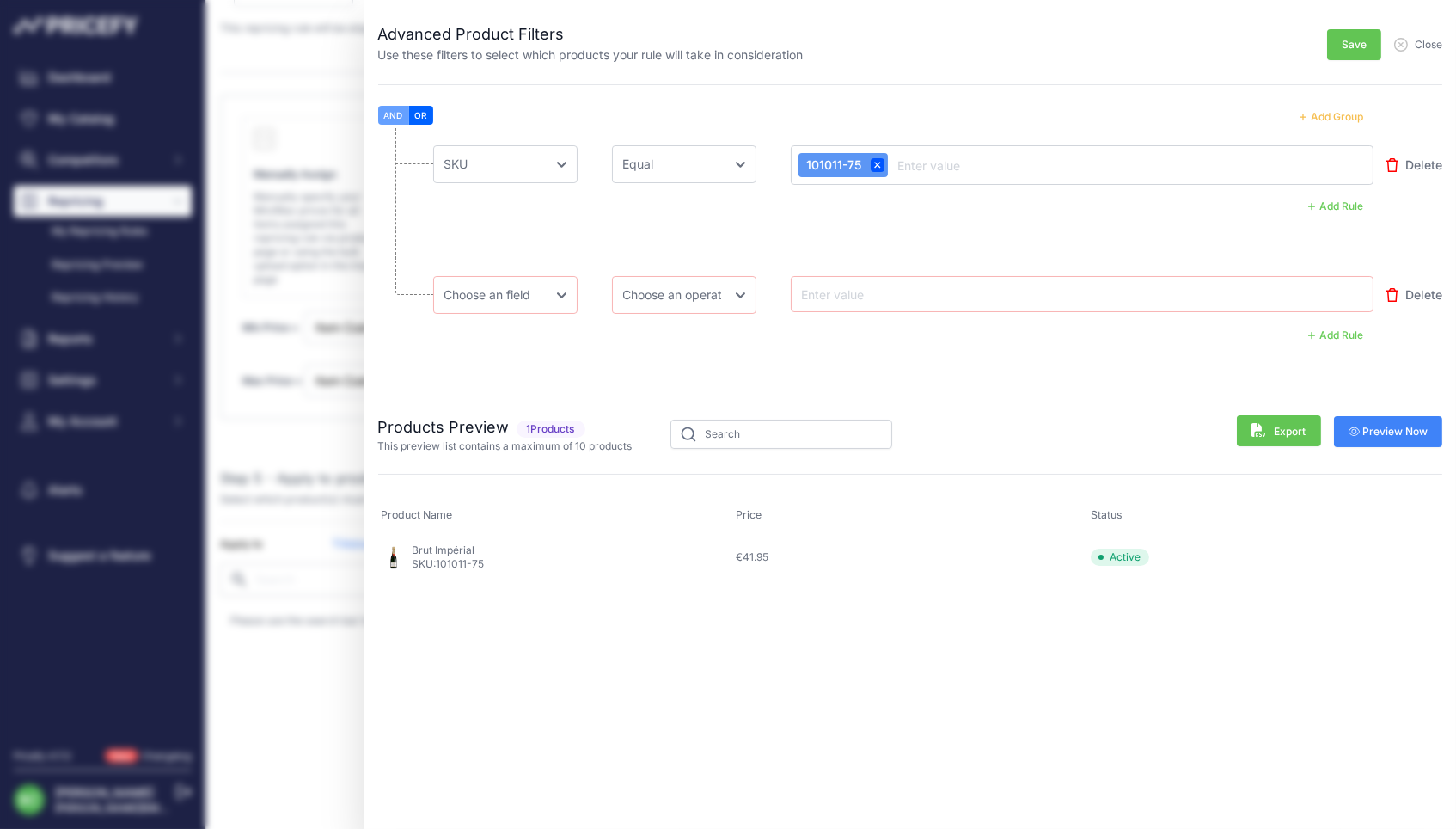
scroll to position [705, 0]
click at [1425, 46] on span "Close" at bounding box center [1428, 44] width 28 height 13
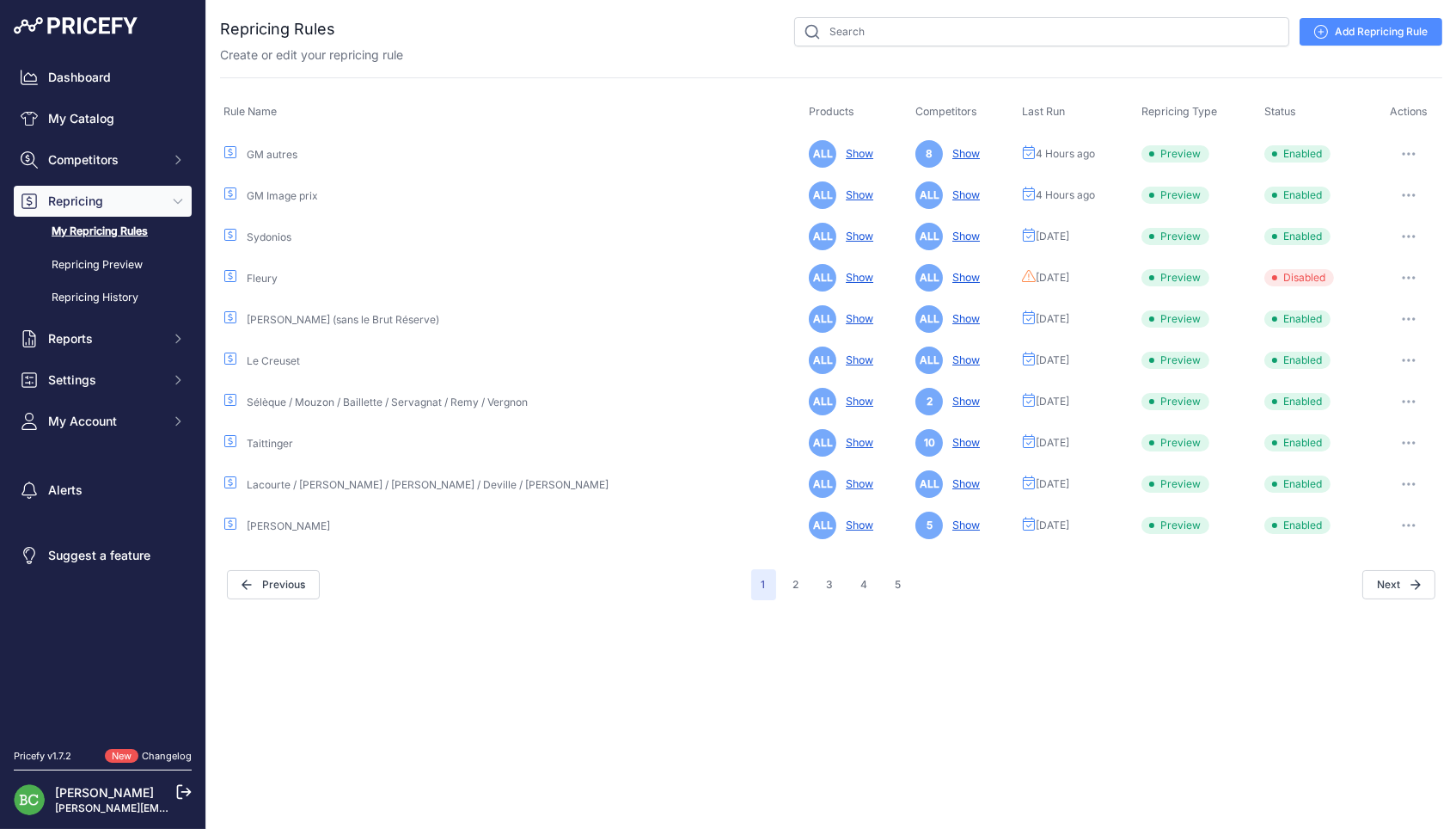
click at [290, 153] on link "GM autres" at bounding box center [272, 154] width 51 height 13
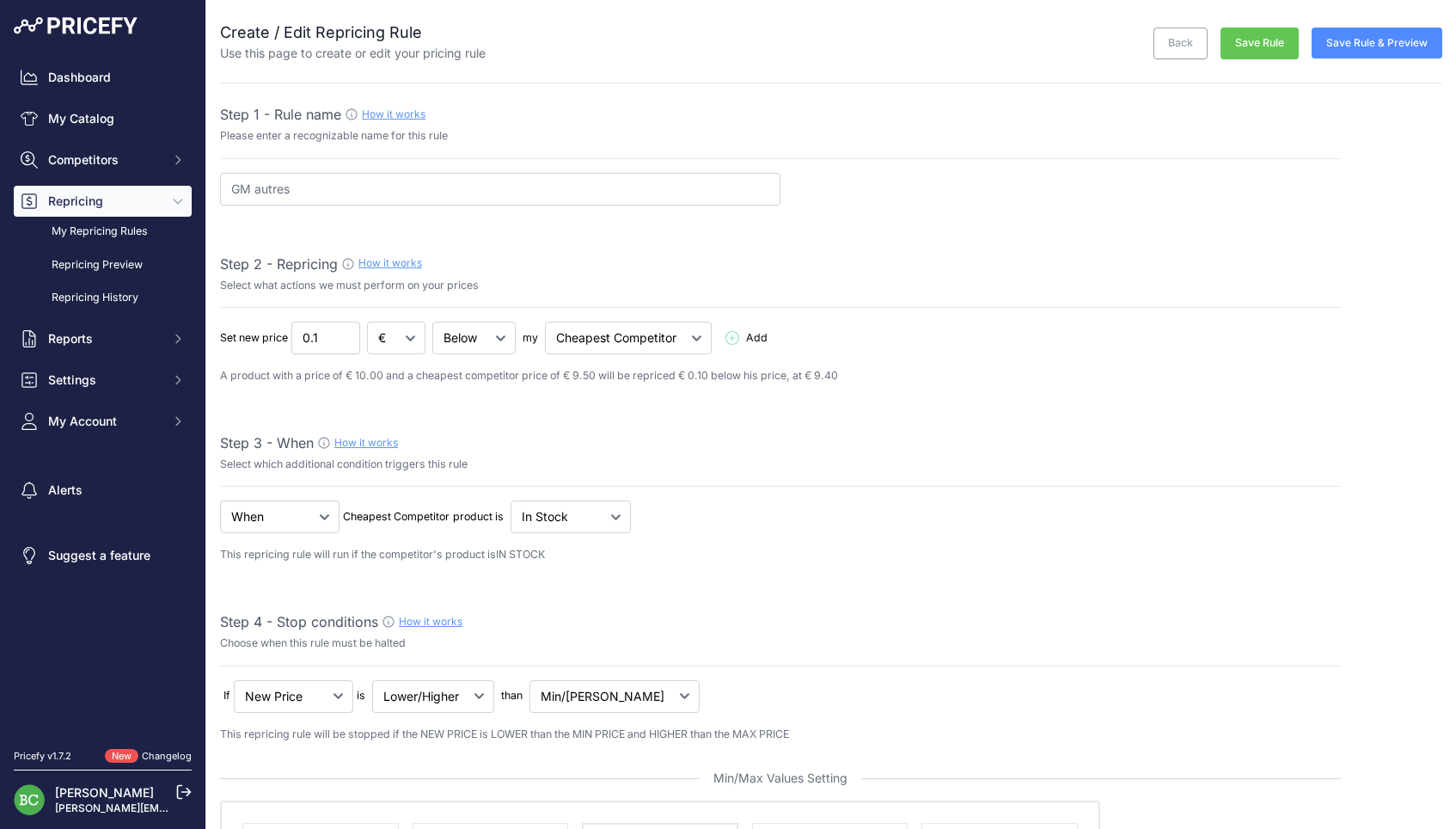
select select "percentage"
select select "7"
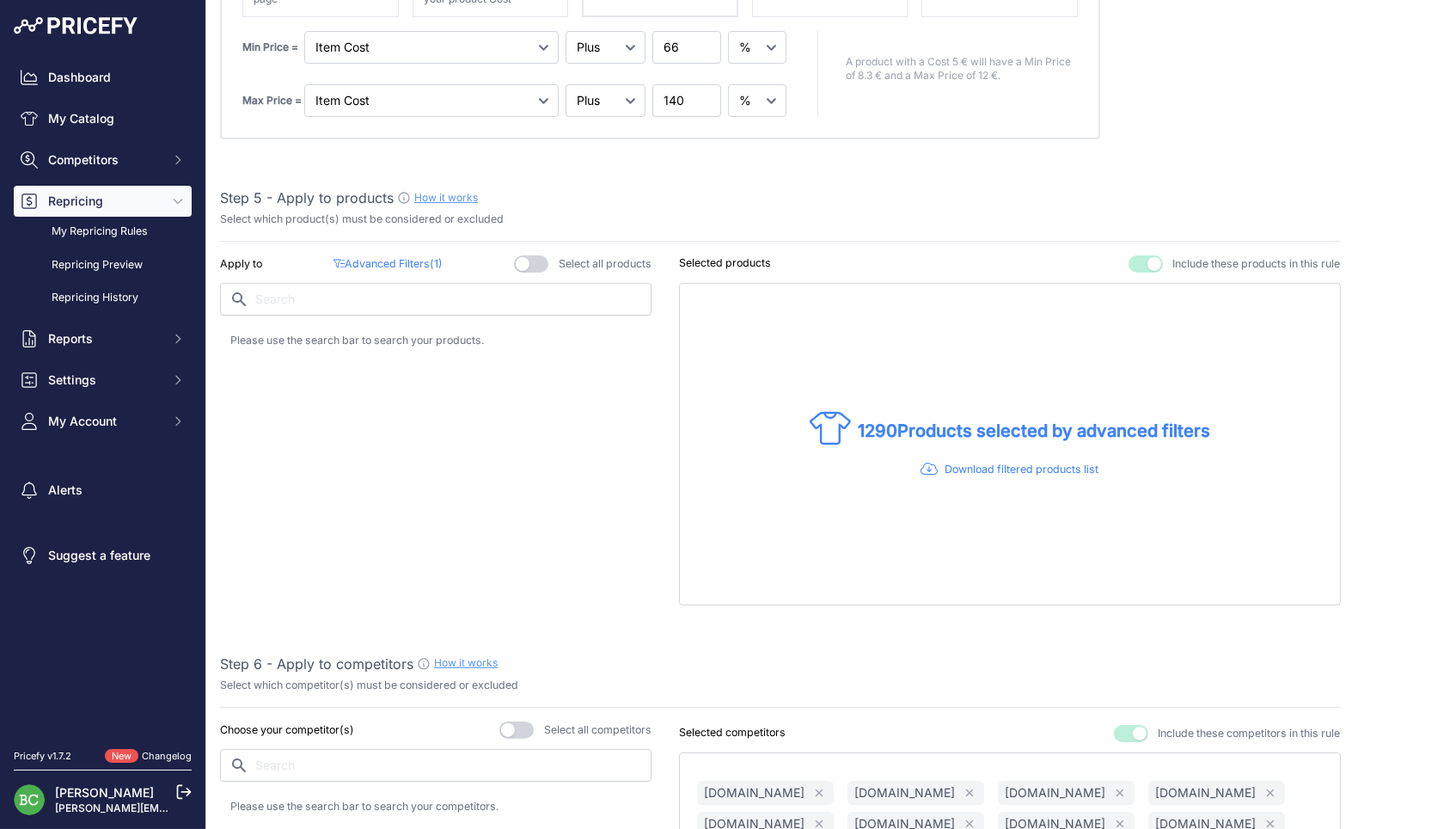
scroll to position [946, 0]
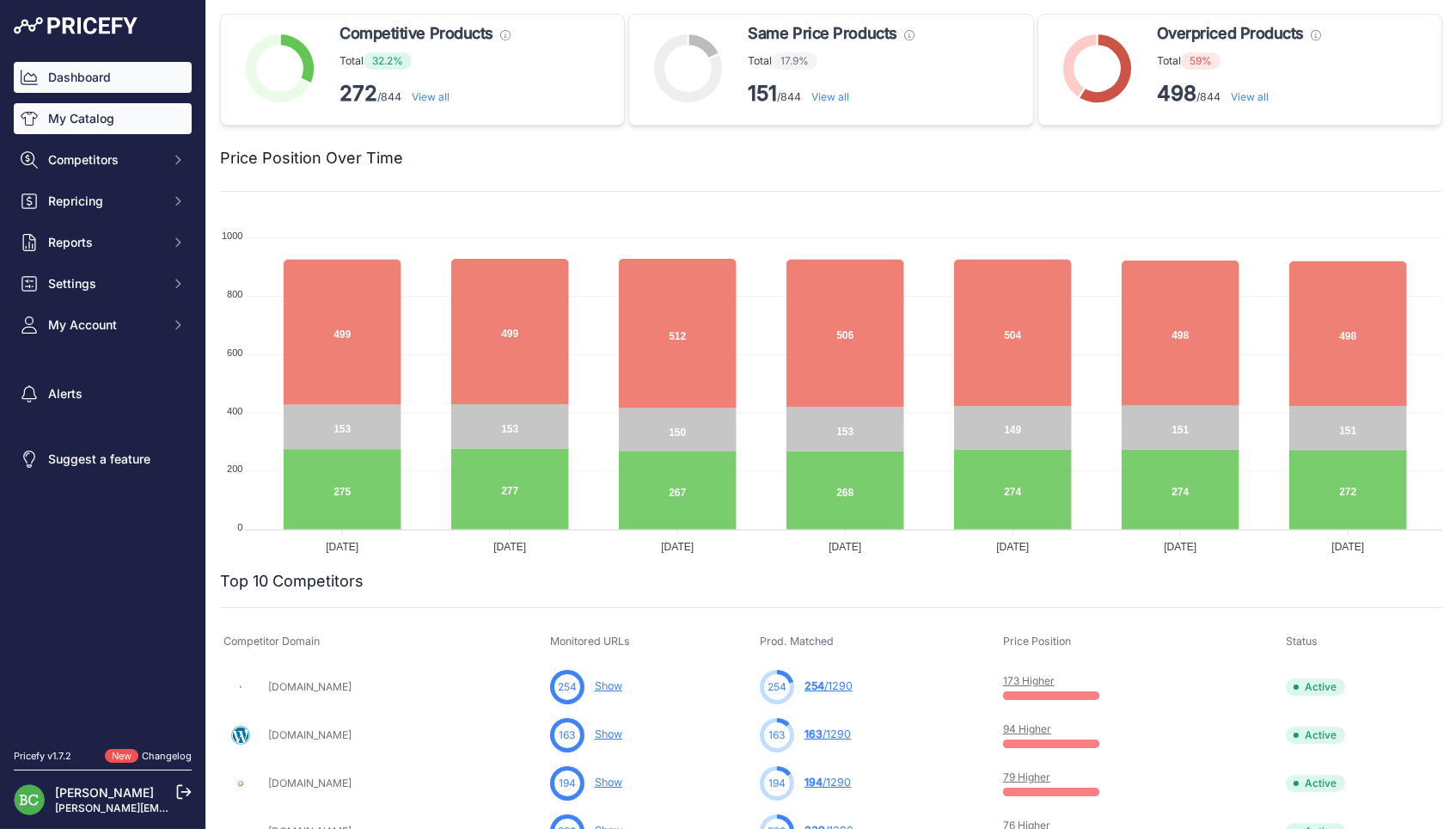
click at [104, 121] on link "My Catalog" at bounding box center [102, 118] width 178 height 31
